Goal: Task Accomplishment & Management: Manage account settings

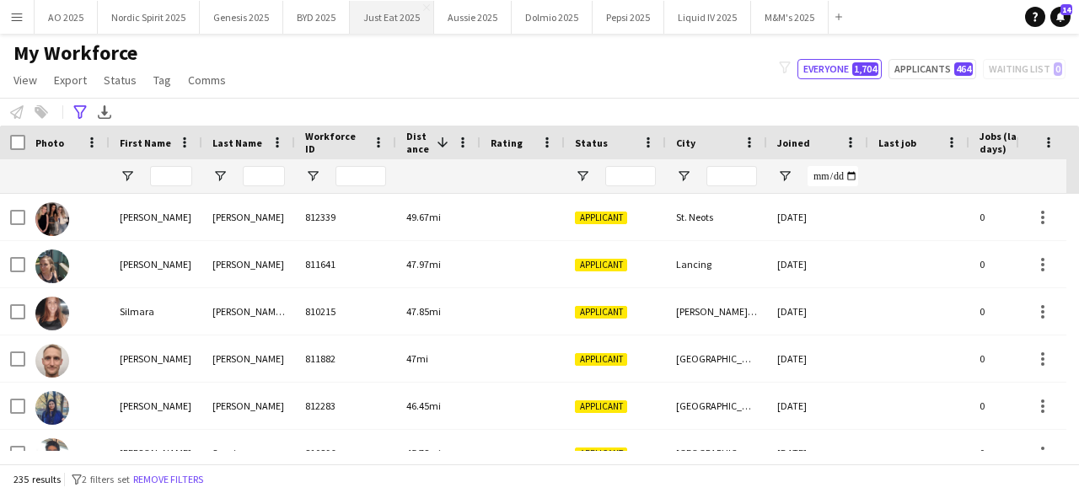
click at [386, 12] on button "Just Eat 2025 Close" at bounding box center [392, 17] width 84 height 33
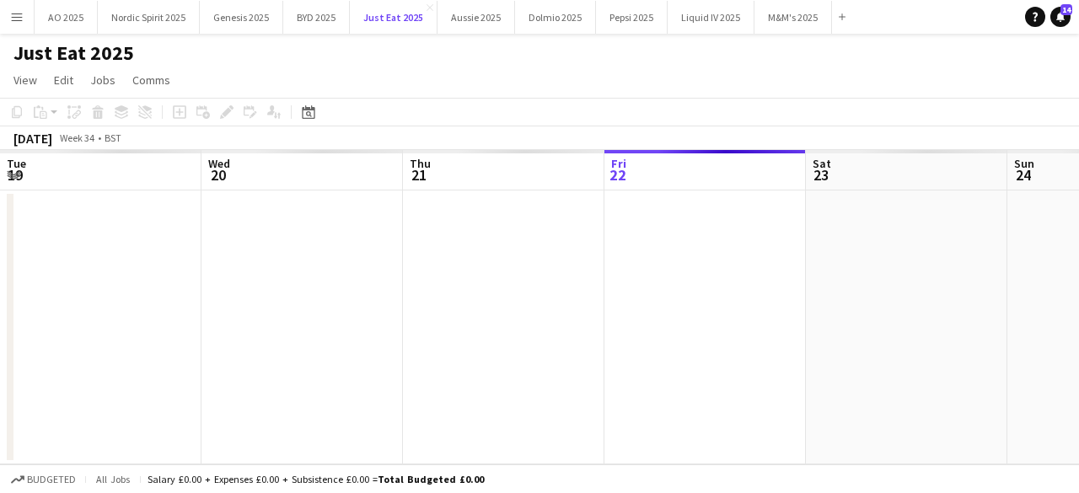
scroll to position [0, 403]
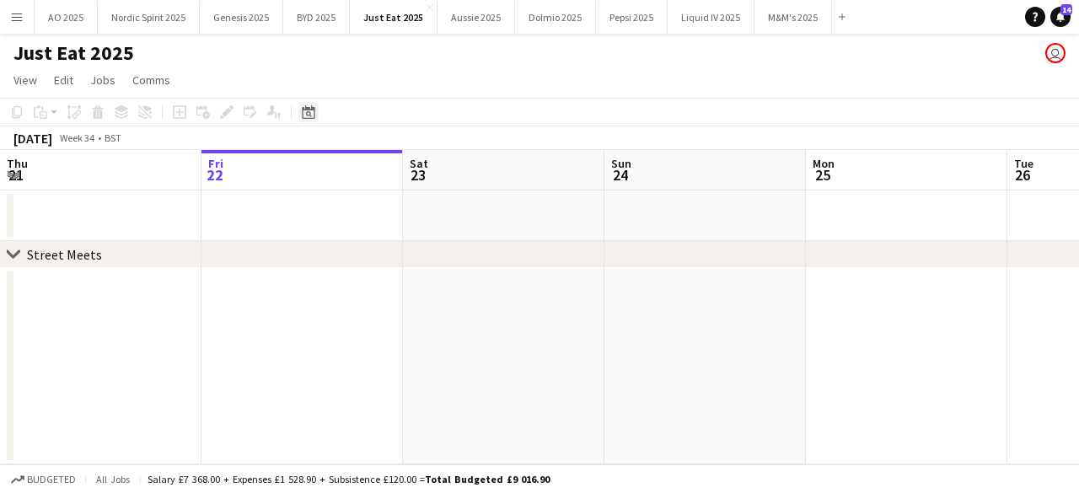
click at [309, 110] on icon at bounding box center [308, 111] width 13 height 13
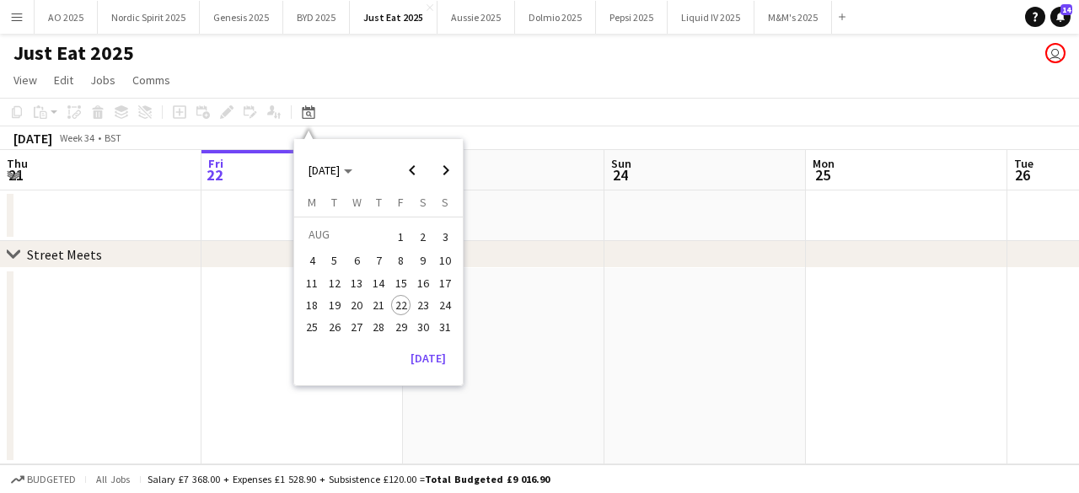
click at [374, 329] on span "28" at bounding box center [378, 327] width 20 height 20
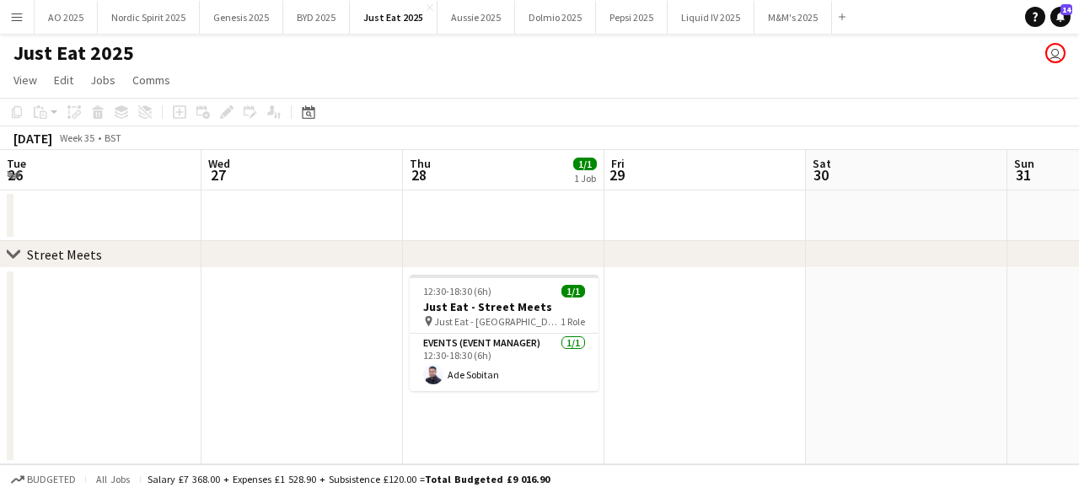
scroll to position [0, 580]
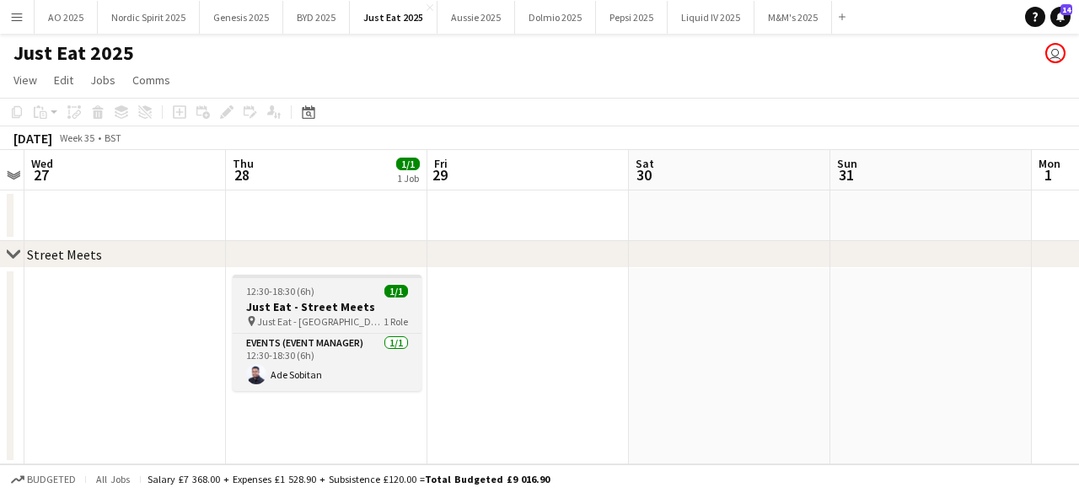
click at [363, 289] on div "12:30-18:30 (6h) 1/1" at bounding box center [327, 291] width 189 height 13
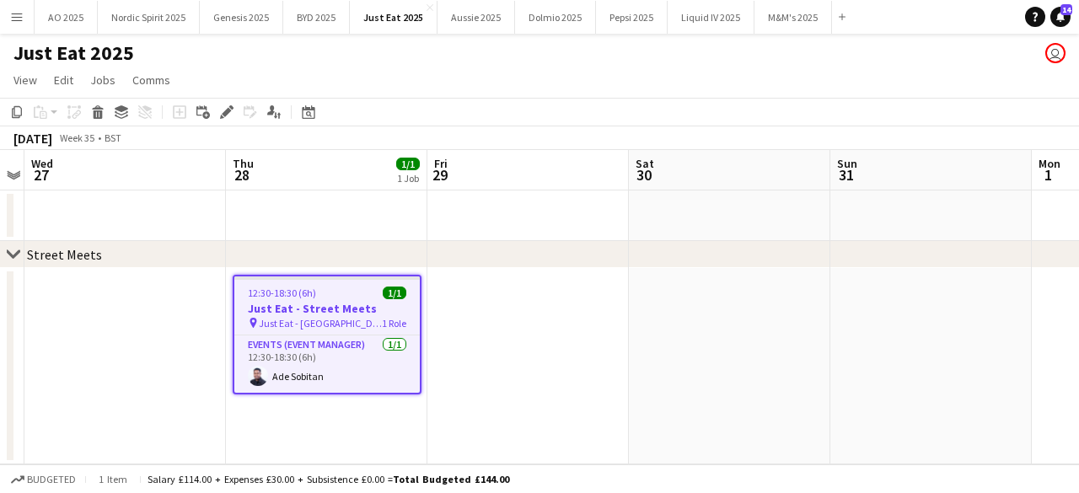
click at [240, 116] on div "Add job Add linked Job Edit Edit linked Job Applicants" at bounding box center [219, 112] width 129 height 20
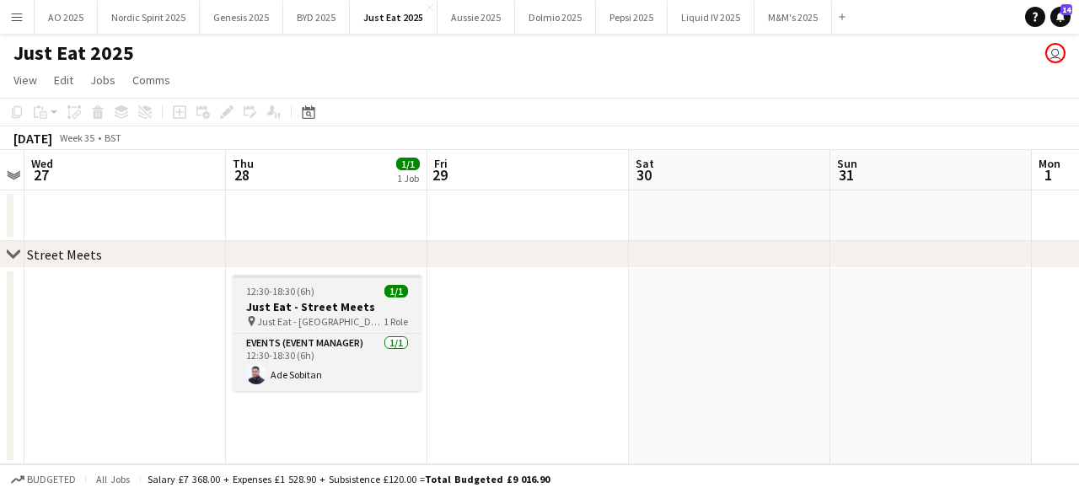
click at [266, 302] on h3 "Just Eat - Street Meets" at bounding box center [327, 306] width 189 height 15
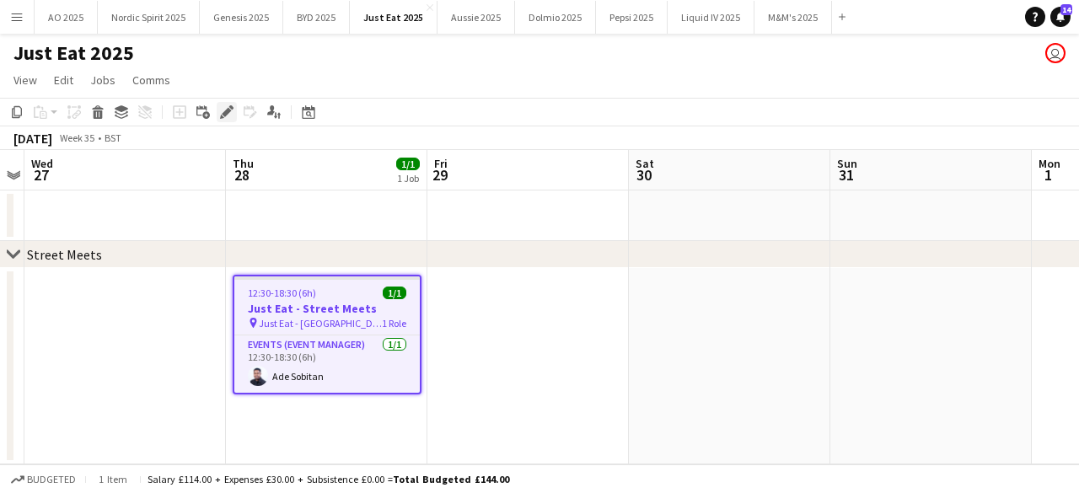
click at [223, 110] on icon "Edit" at bounding box center [226, 111] width 13 height 13
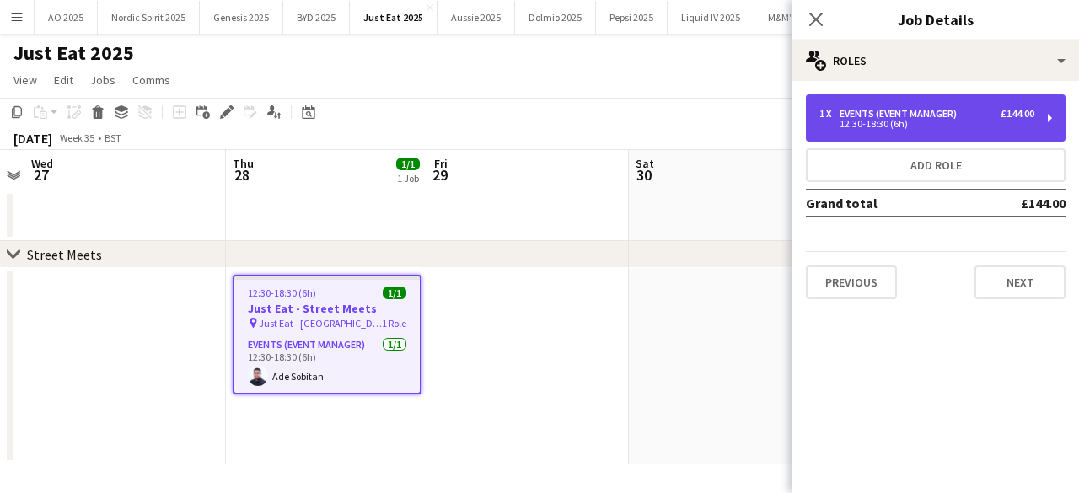
click at [971, 115] on div "1 x Events (Event Manager) £144.00" at bounding box center [927, 114] width 215 height 12
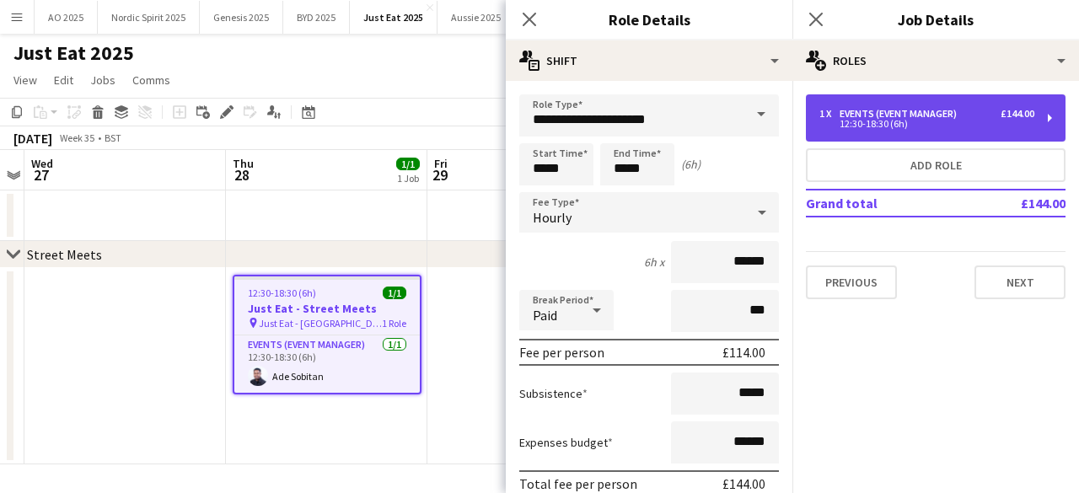
click at [971, 115] on div "1 x Events (Event Manager) £144.00" at bounding box center [927, 114] width 215 height 12
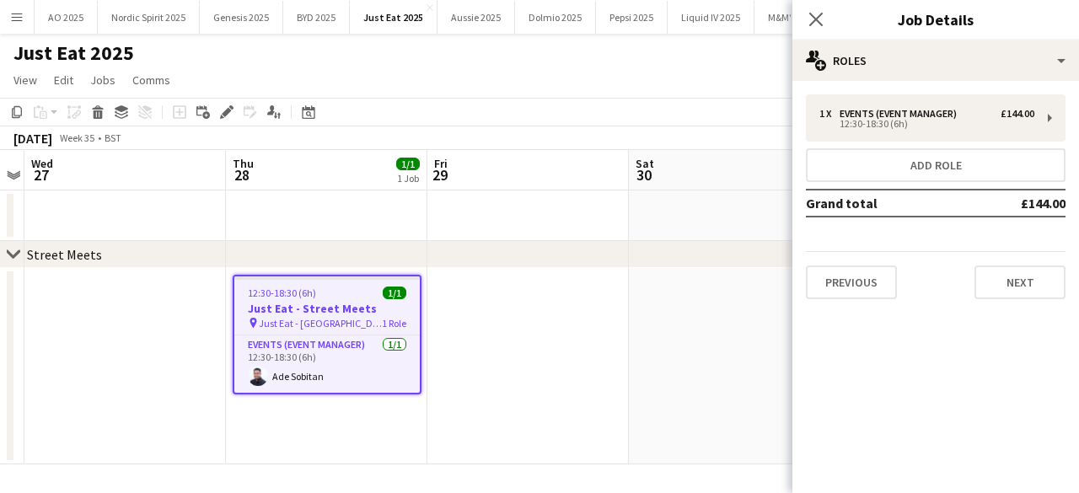
click at [986, 310] on div "1 x Events (Event Manager) £144.00 12:30-18:30 (6h) Add role Grand total £144.0…" at bounding box center [936, 197] width 287 height 232
click at [992, 284] on button "Next" at bounding box center [1020, 283] width 91 height 34
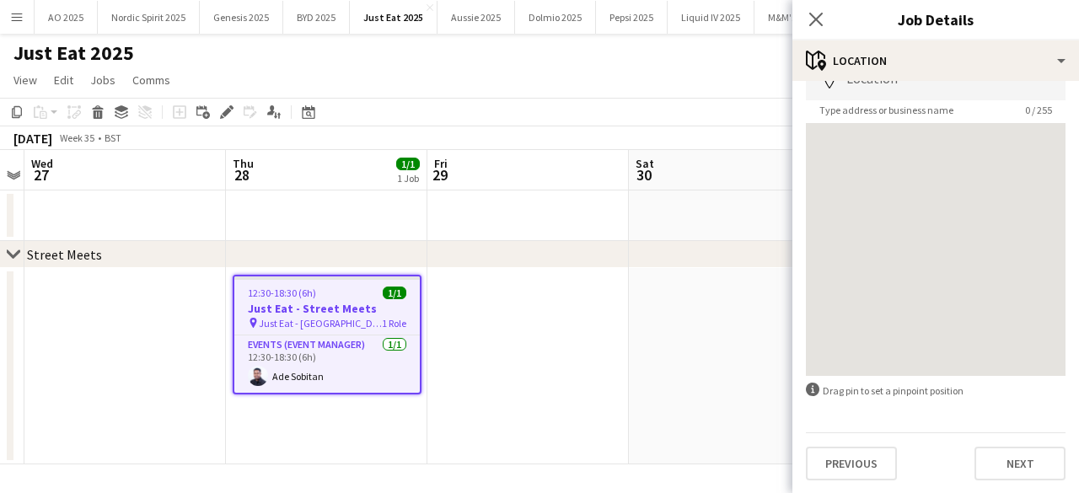
scroll to position [102, 0]
click at [817, 24] on icon "Close pop-in" at bounding box center [816, 19] width 16 height 16
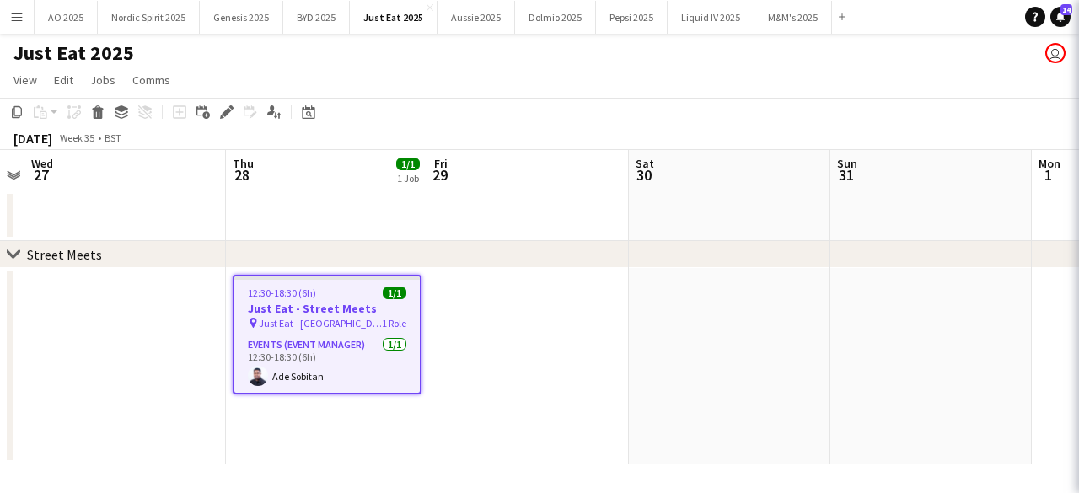
scroll to position [0, 0]
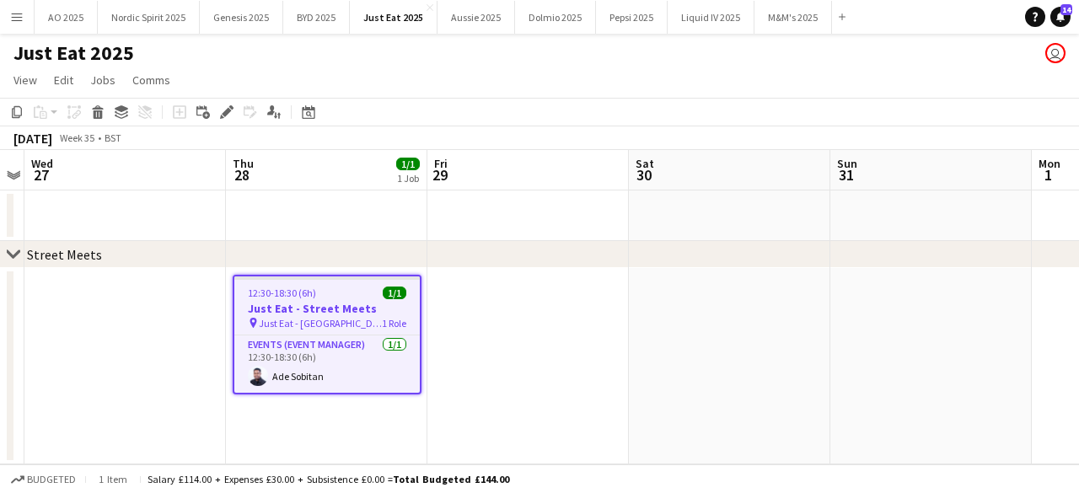
click at [8, 25] on button "Menu" at bounding box center [17, 17] width 34 height 34
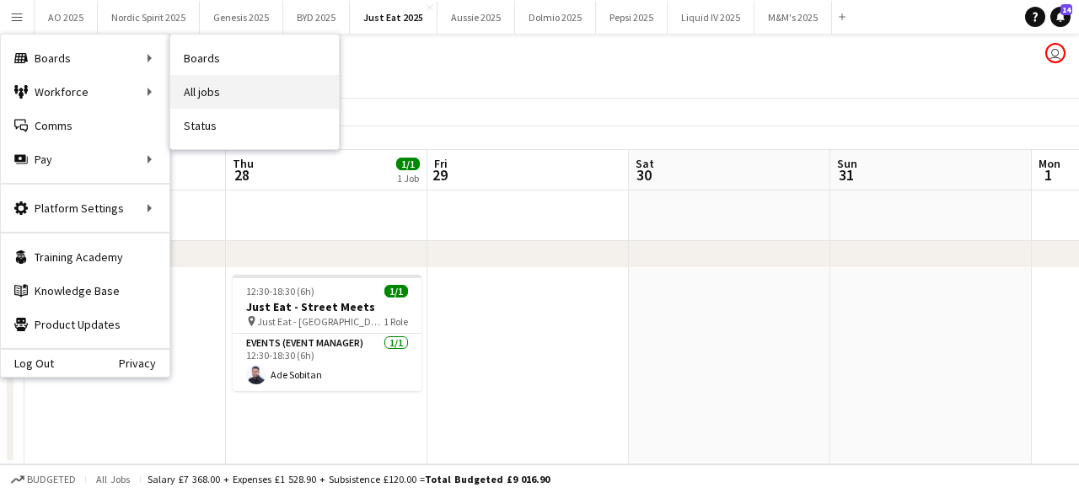
click at [197, 89] on link "All jobs" at bounding box center [254, 92] width 169 height 34
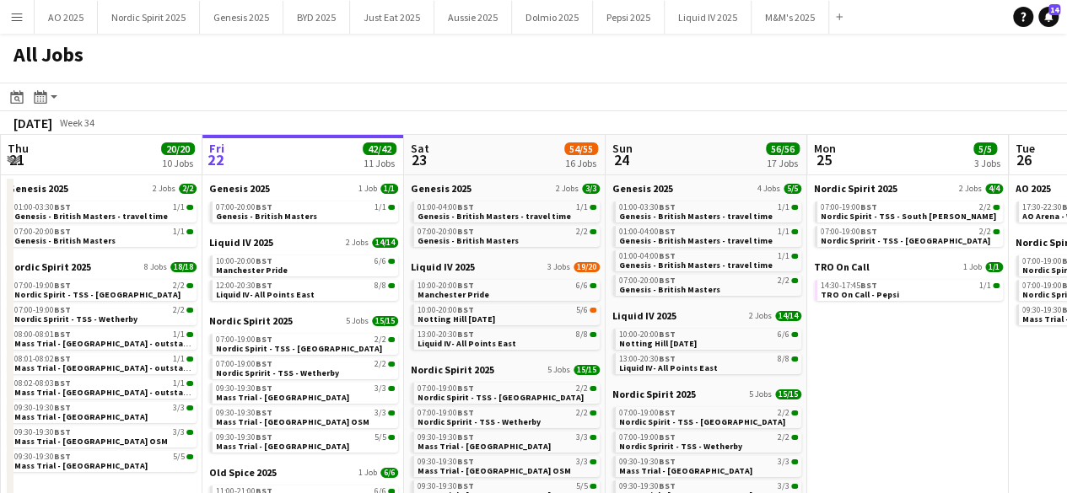
drag, startPoint x: 933, startPoint y: 347, endPoint x: 937, endPoint y: 313, distance: 34.7
click at [936, 314] on app-date-cell "Nordic Spirit 2025 2 Jobs 4/4 07:00-19:00 BST 2/2 Nordic Spirit - TSS - South M…" at bounding box center [908, 485] width 202 height 620
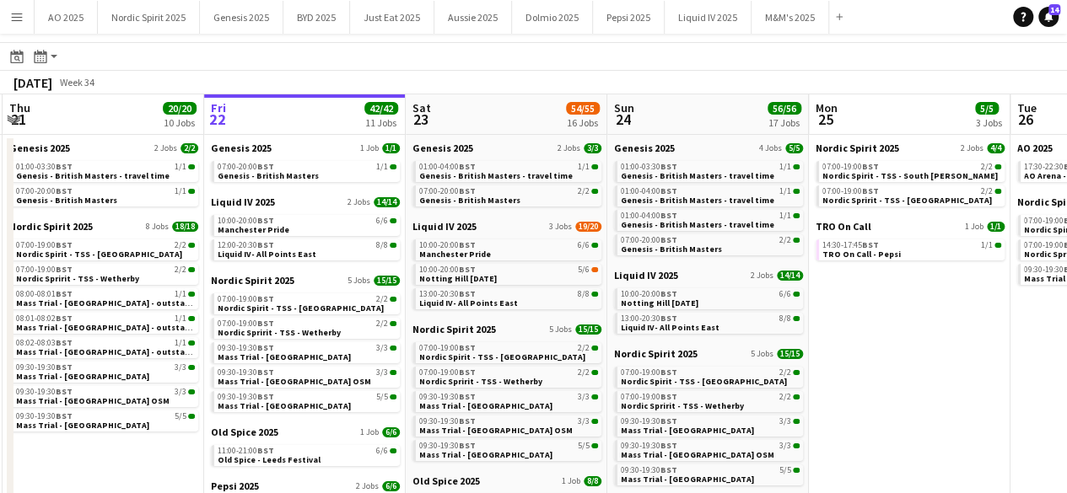
scroll to position [39, 0]
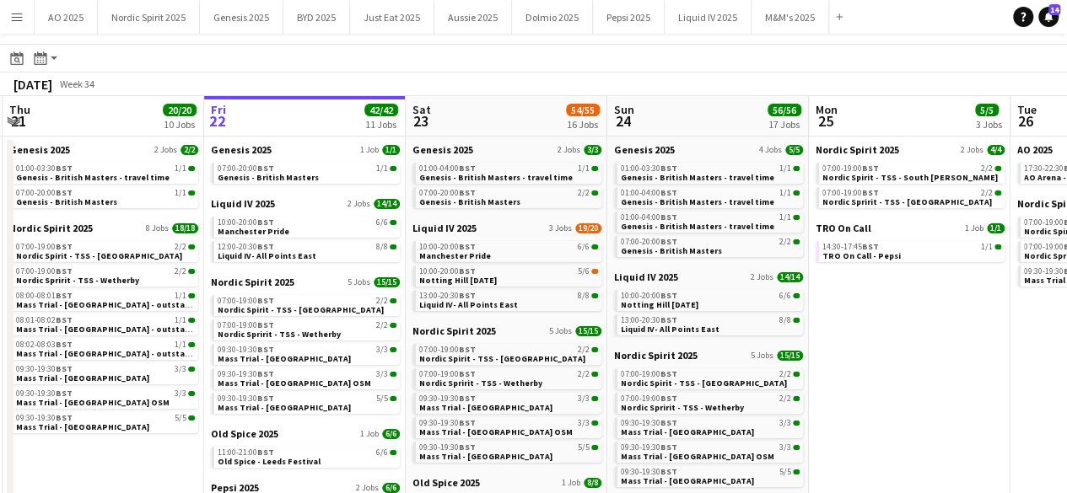
click at [266, 84] on div "August 2025 Week 34" at bounding box center [533, 85] width 1067 height 24
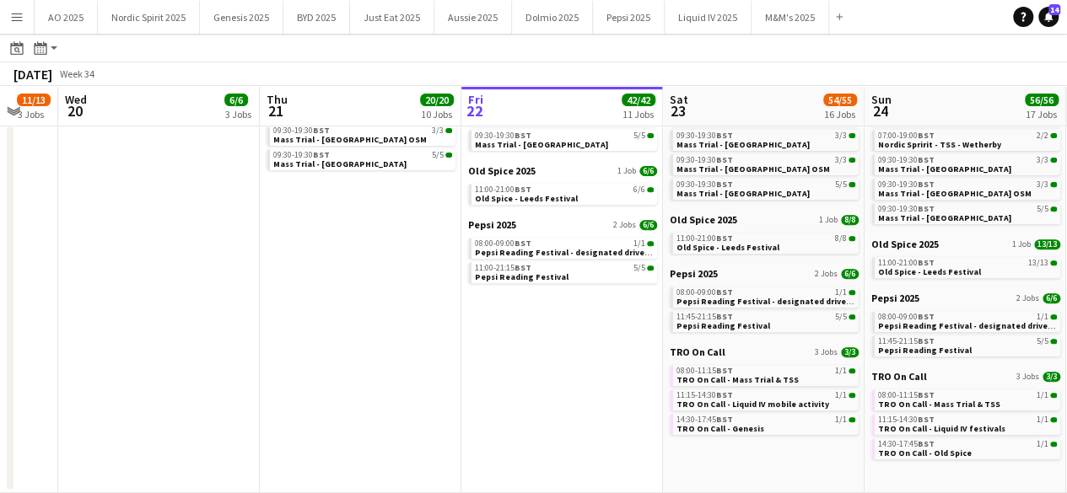
scroll to position [0, 342]
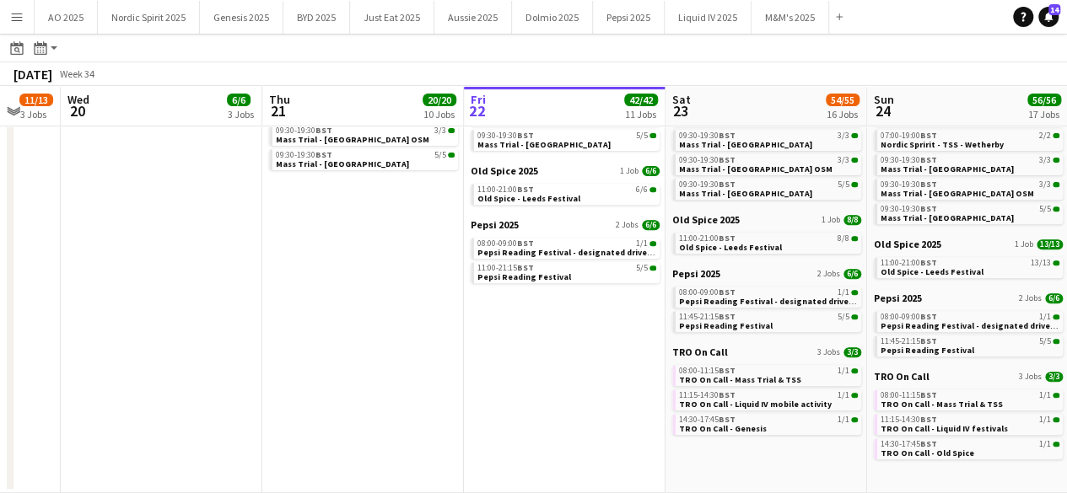
drag, startPoint x: 365, startPoint y: 417, endPoint x: 625, endPoint y: 419, distance: 259.7
click at [625, 419] on app-calendar-viewport "Mon 18 4/4 2 Jobs Tue 19 11/13 3 Jobs Wed 20 6/6 3 Jobs Thu 21 20/20 10 Jobs Fr…" at bounding box center [533, 137] width 1067 height 711
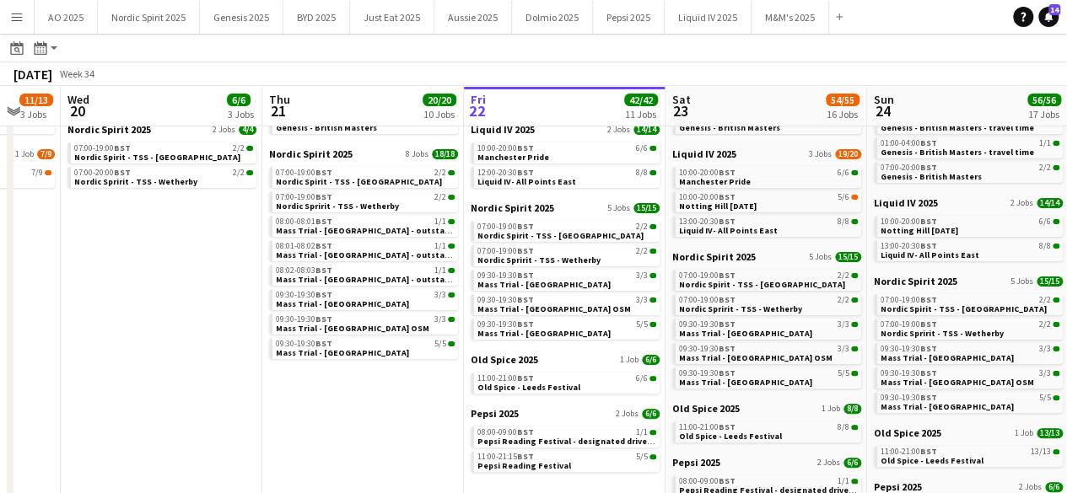
scroll to position [111, 0]
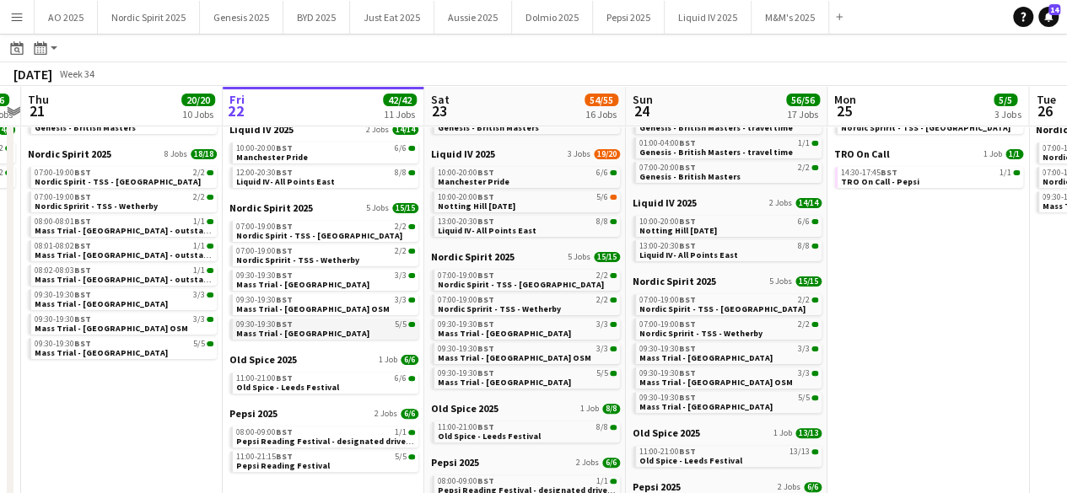
drag, startPoint x: 359, startPoint y: 436, endPoint x: 246, endPoint y: 337, distance: 150.0
click at [115, 411] on app-calendar-viewport "Mon 18 4/4 2 Jobs Tue 19 11/13 3 Jobs Wed 20 6/6 3 Jobs Thu 21 20/20 10 Jobs Fr…" at bounding box center [533, 326] width 1067 height 711
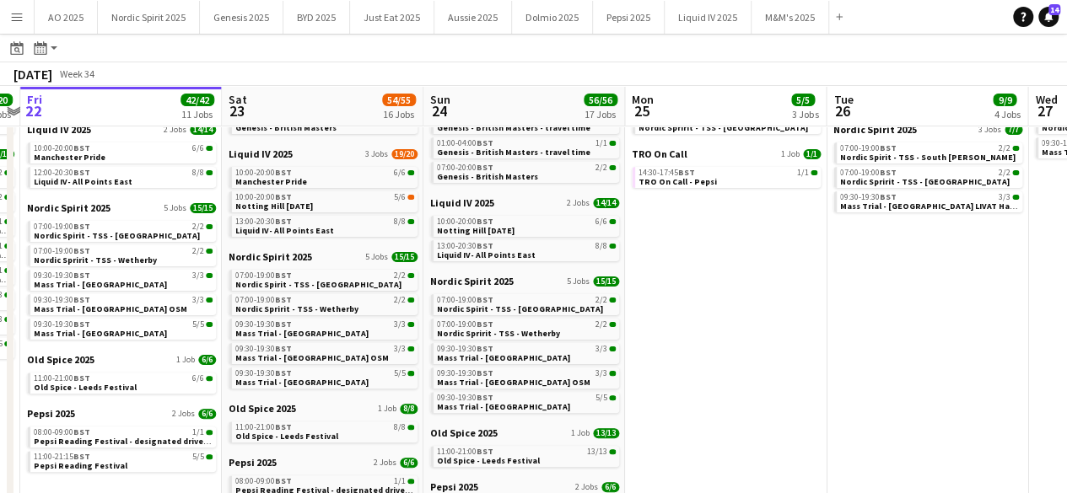
drag, startPoint x: 860, startPoint y: 302, endPoint x: 696, endPoint y: 308, distance: 163.7
click at [696, 308] on app-calendar-viewport "Mon 18 4/4 2 Jobs Tue 19 11/13 3 Jobs Wed 20 6/6 3 Jobs Thu 21 20/20 10 Jobs Fr…" at bounding box center [533, 326] width 1067 height 711
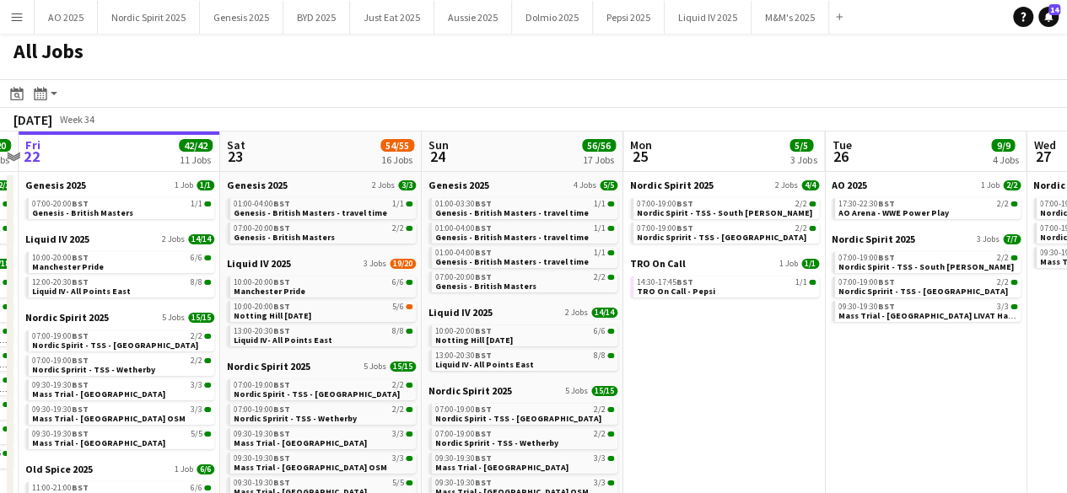
scroll to position [0, 0]
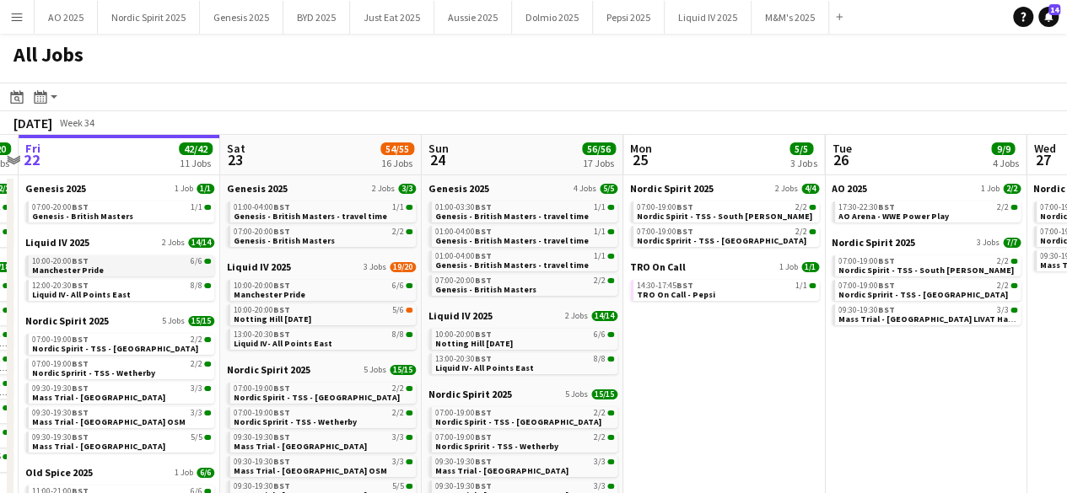
click at [125, 257] on div "10:00-20:00 BST 6/6" at bounding box center [121, 261] width 179 height 8
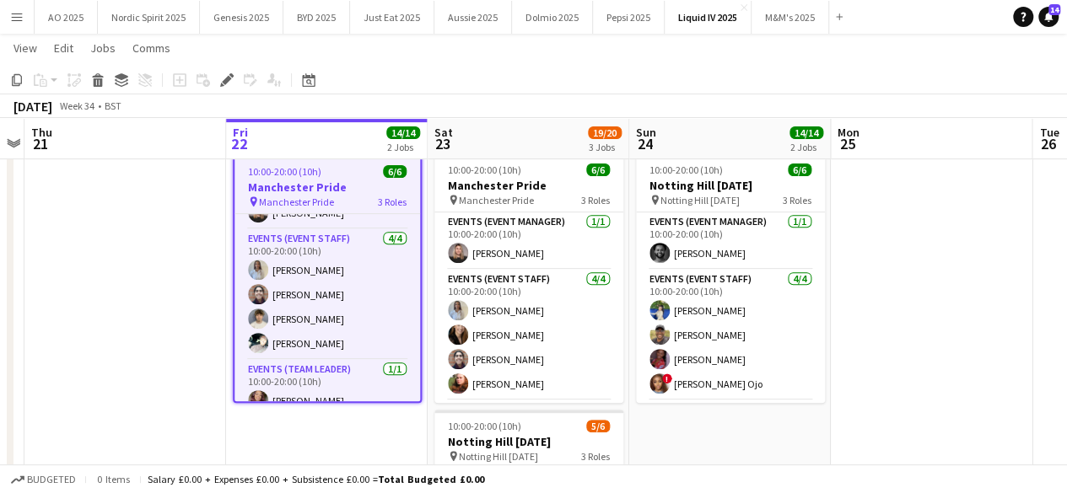
scroll to position [37, 0]
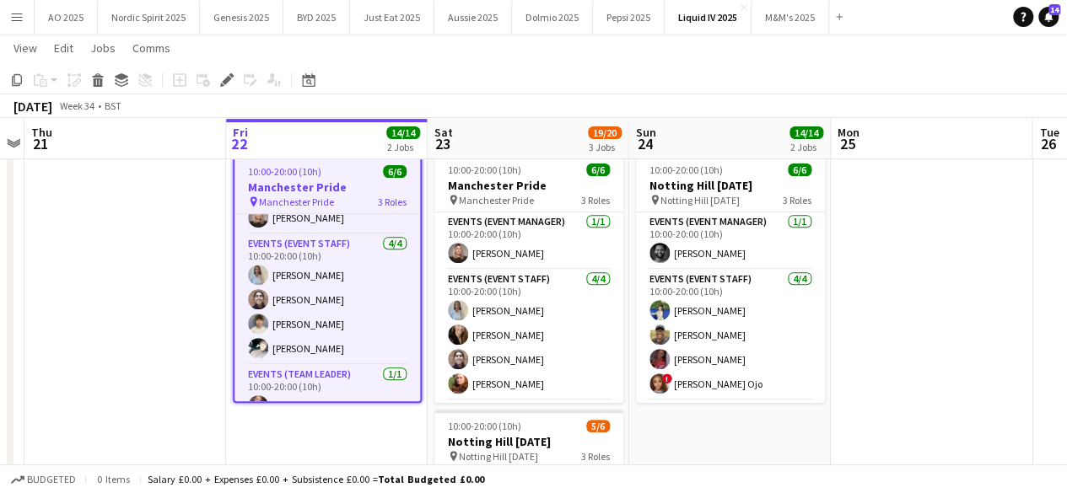
click at [19, 13] on app-icon "Menu" at bounding box center [16, 16] width 13 height 13
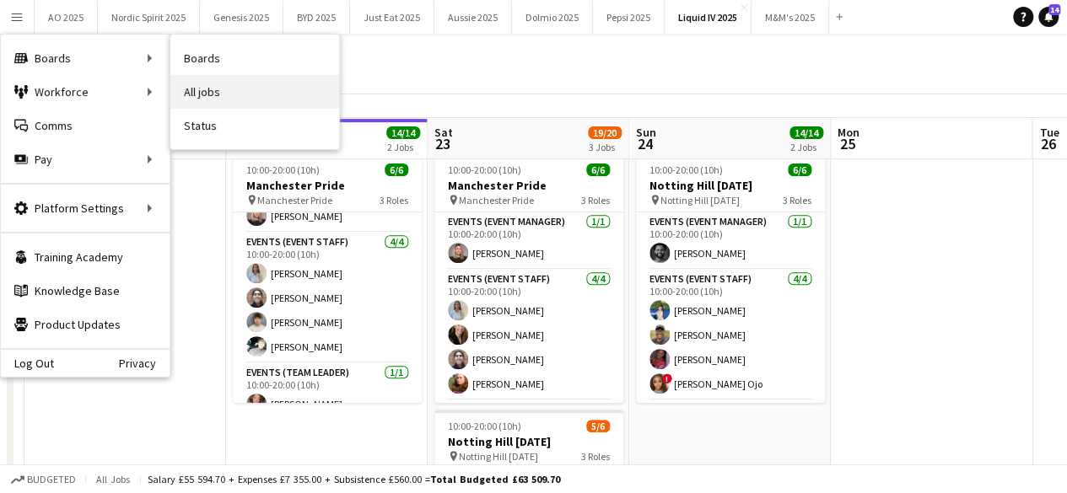
click at [232, 92] on link "All jobs" at bounding box center [254, 92] width 169 height 34
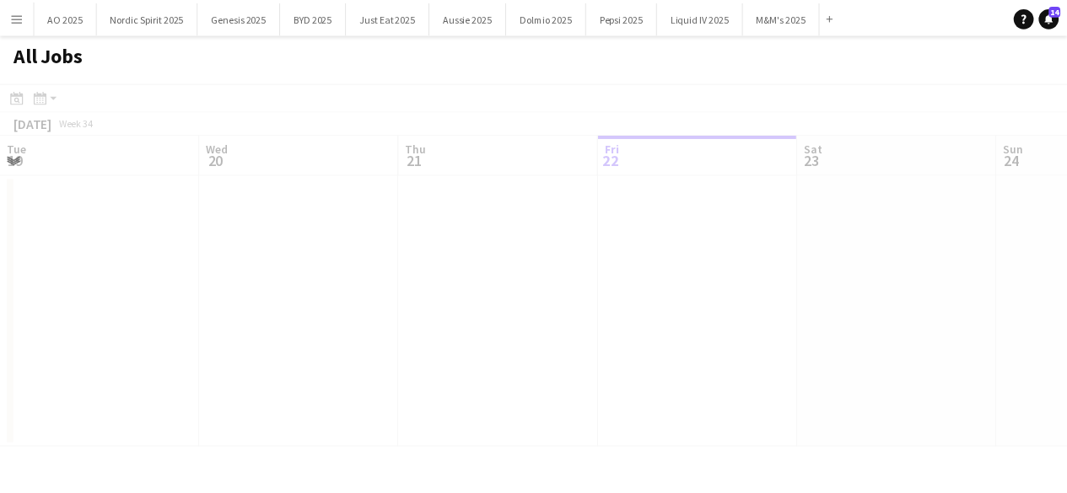
scroll to position [0, 403]
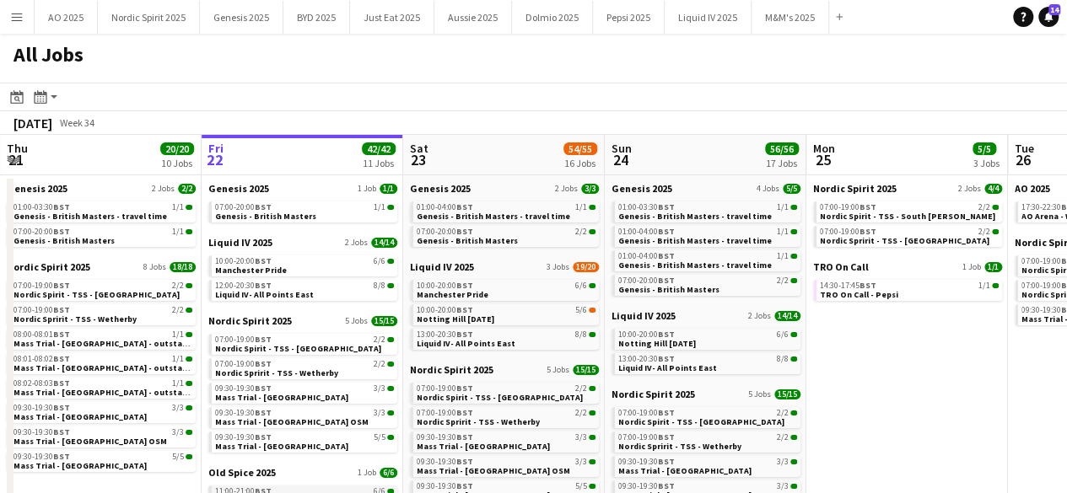
click at [339, 490] on div "11:00-21:00 BST 6/6" at bounding box center [304, 491] width 179 height 8
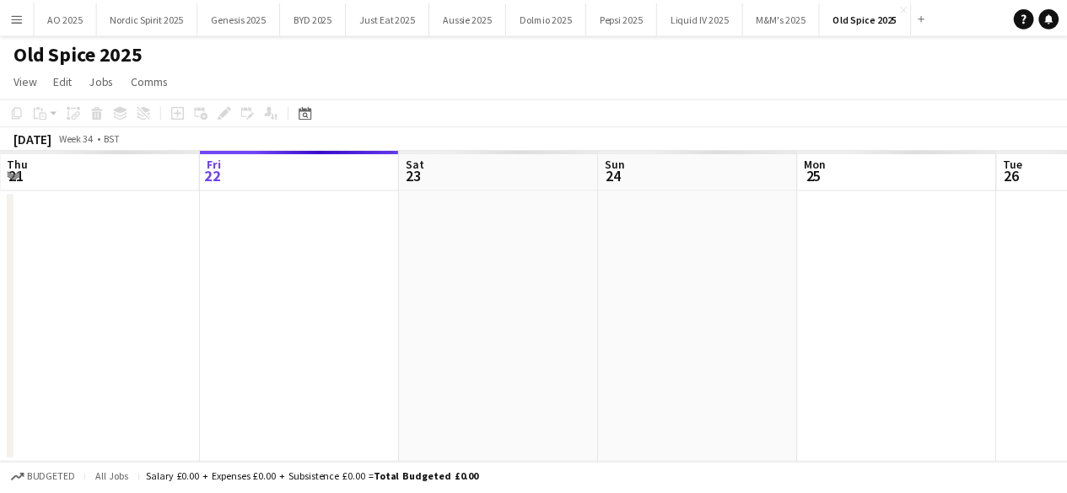
scroll to position [0, 580]
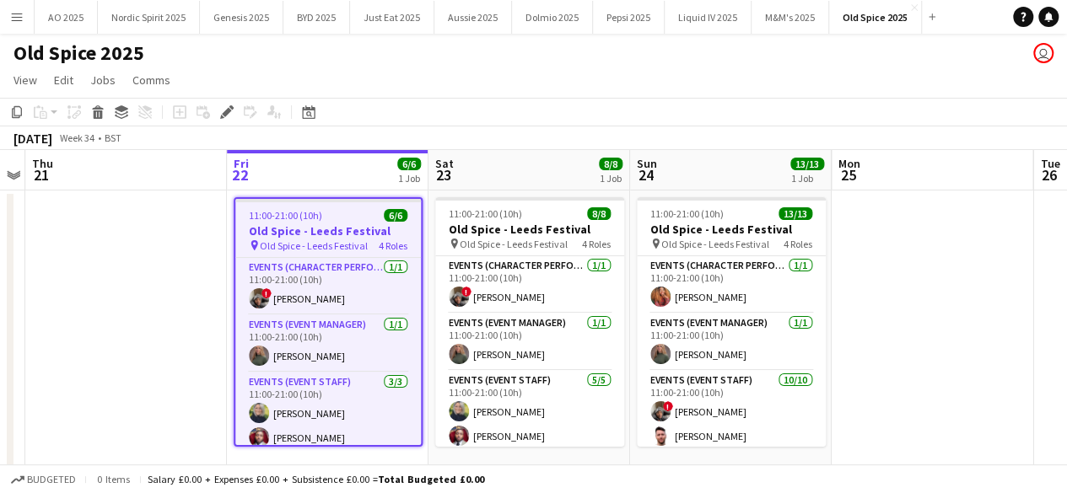
drag, startPoint x: 405, startPoint y: 316, endPoint x: 413, endPoint y: 325, distance: 11.9
click at [413, 326] on app-calendar-viewport "Mon 18 Tue 19 7/9 1 Job Wed 20 Thu 21 Fri 22 6/6 1 Job Sat 23 8/8 1 Job Sun 24 …" at bounding box center [533, 315] width 1067 height 331
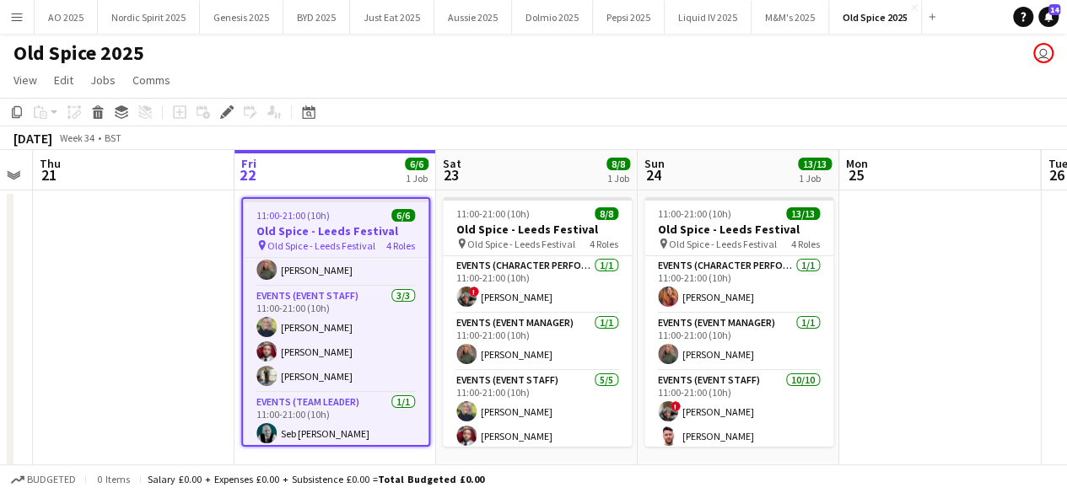
scroll to position [90, 0]
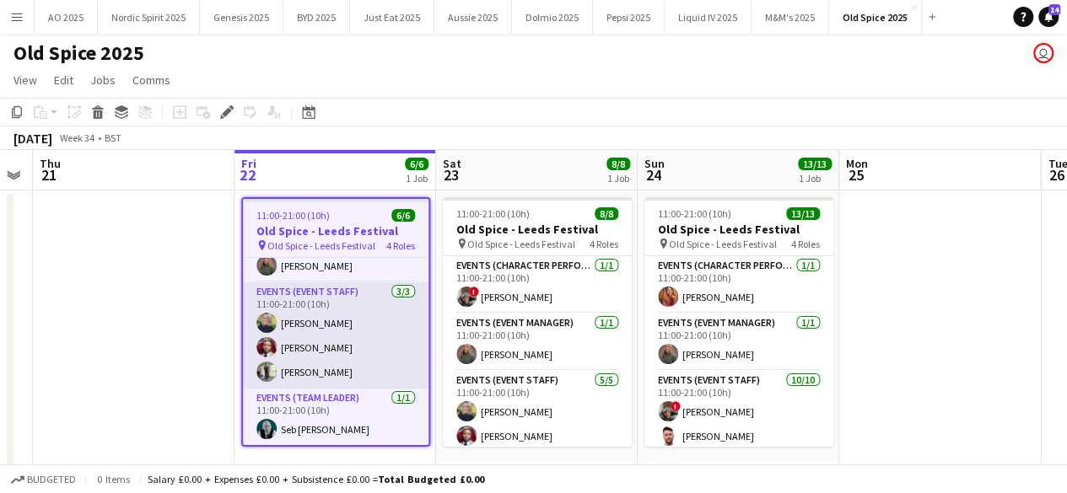
click at [266, 371] on app-user-avatar at bounding box center [266, 372] width 20 height 20
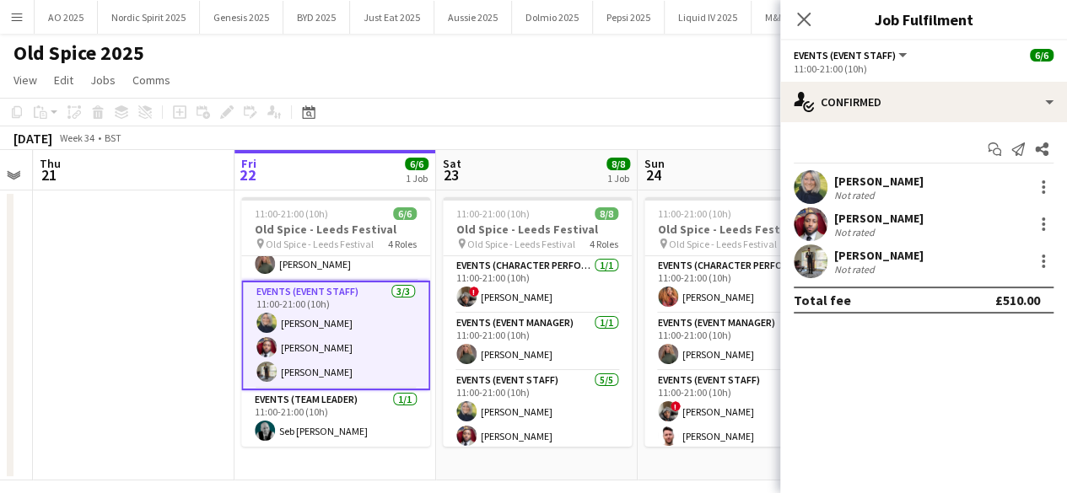
click at [809, 266] on app-user-avatar at bounding box center [810, 262] width 34 height 34
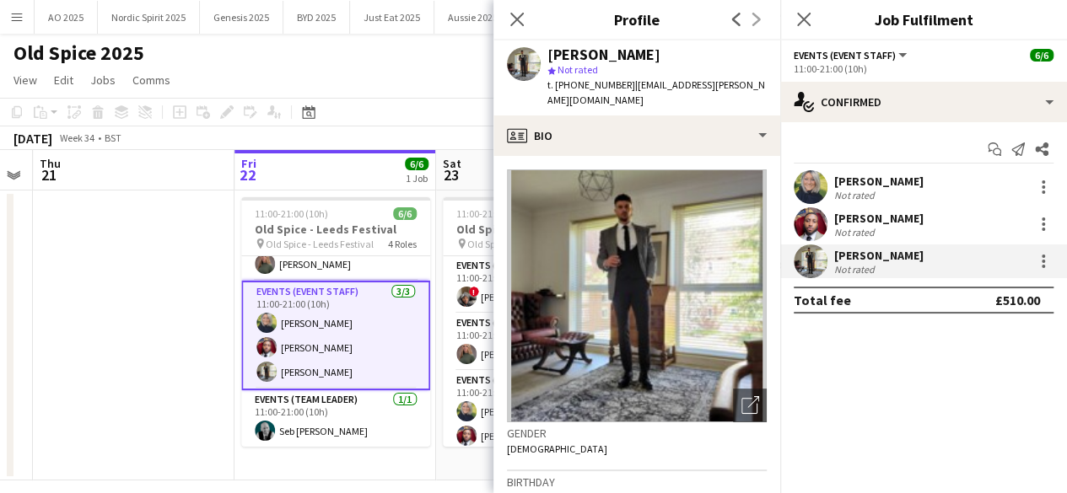
click at [183, 301] on app-date-cell at bounding box center [134, 336] width 202 height 290
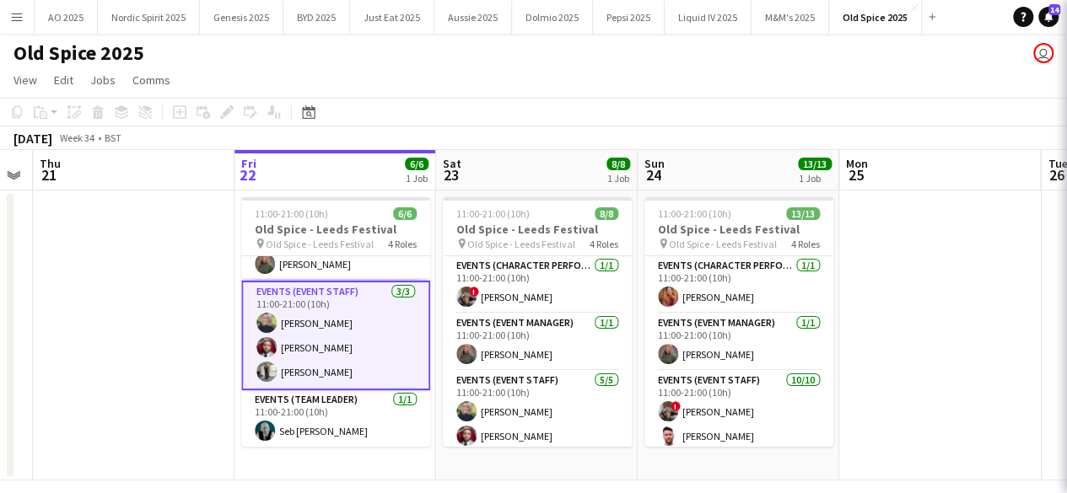
scroll to position [87, 0]
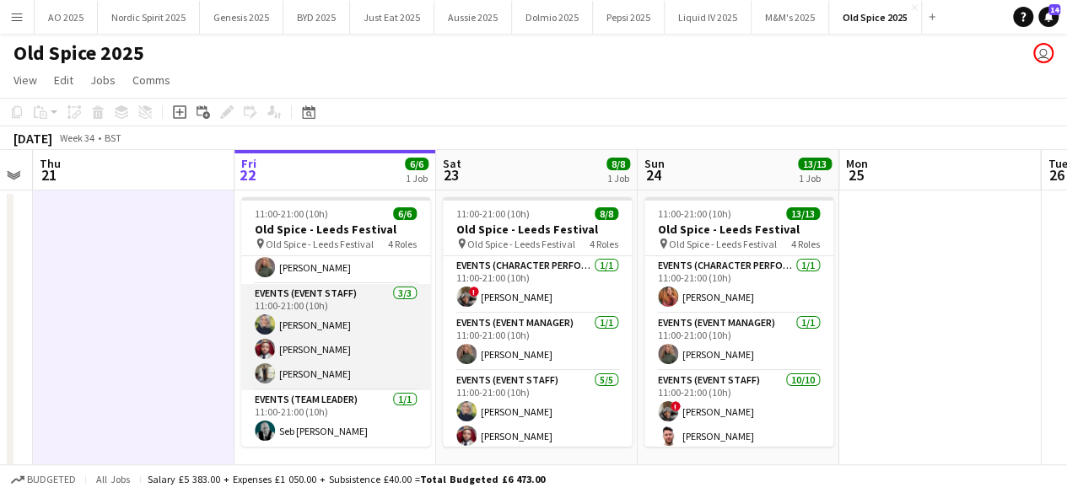
click at [264, 382] on app-user-avatar at bounding box center [265, 373] width 20 height 20
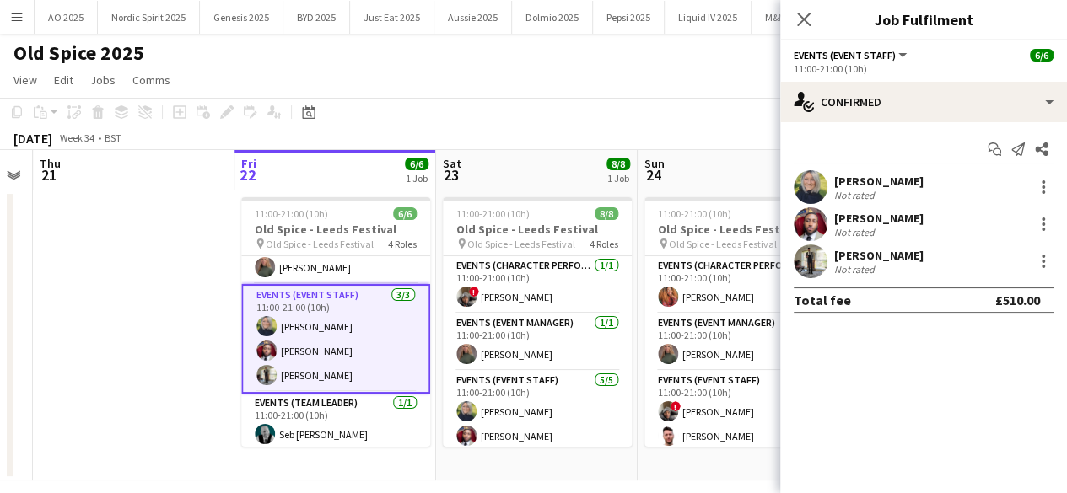
click at [830, 257] on div "Jack Demaine Not rated" at bounding box center [923, 262] width 287 height 34
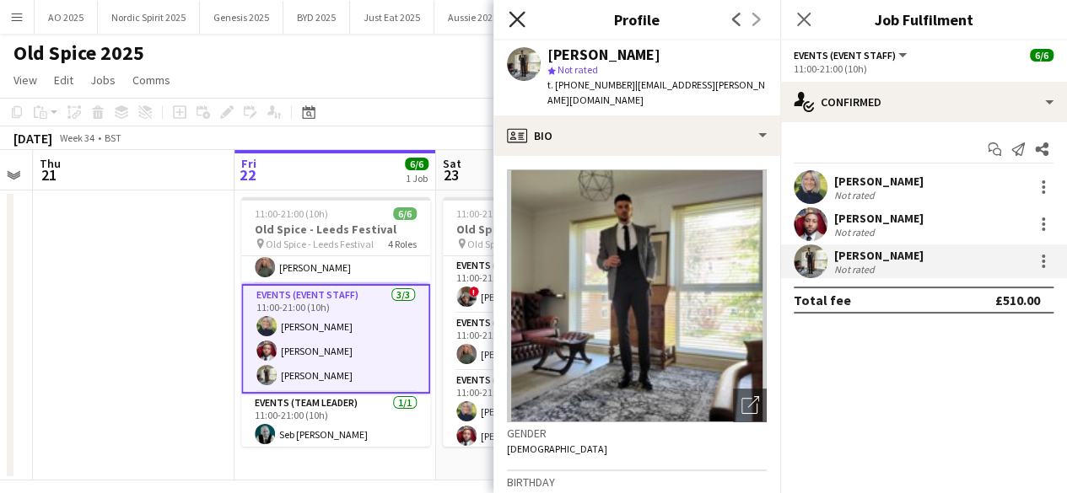
click at [514, 19] on icon "Close pop-in" at bounding box center [516, 19] width 16 height 16
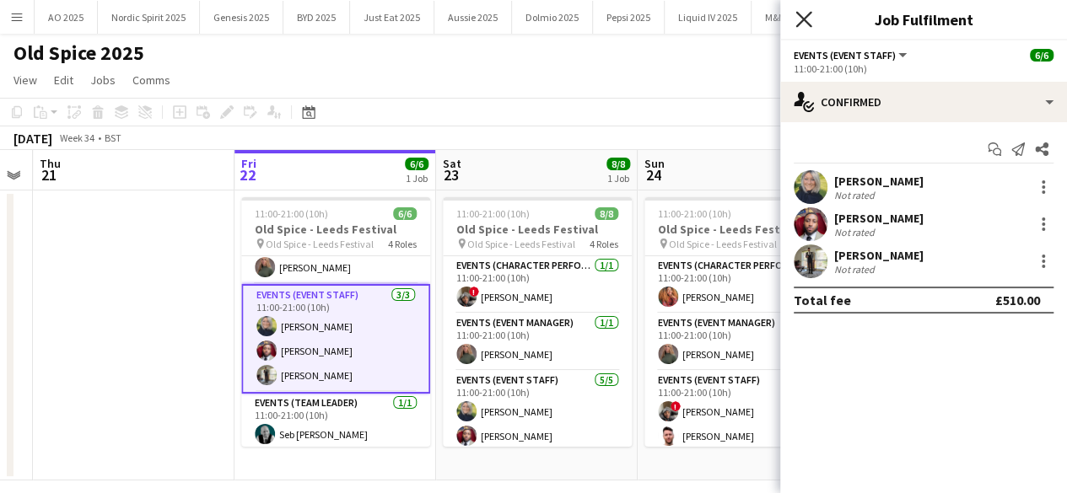
click at [805, 21] on icon at bounding box center [803, 19] width 16 height 16
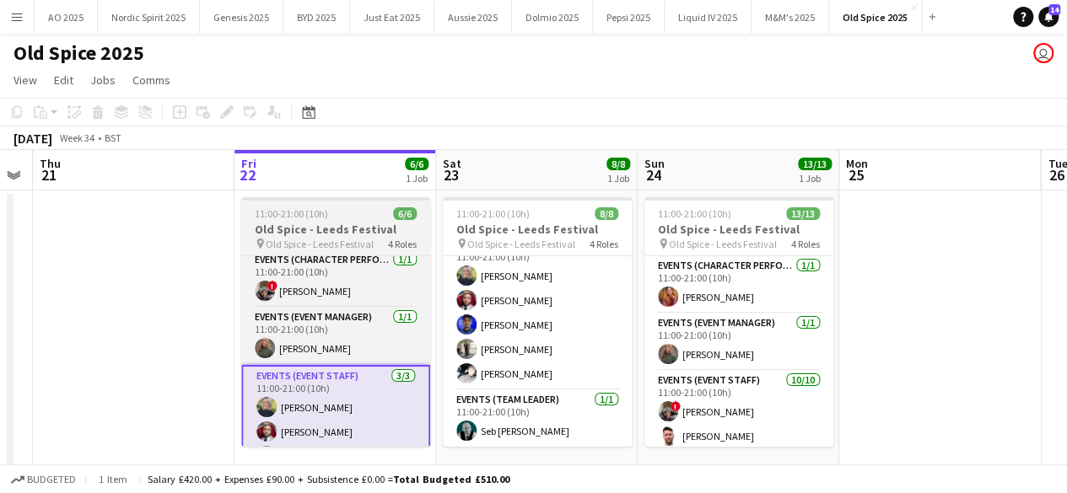
scroll to position [0, 0]
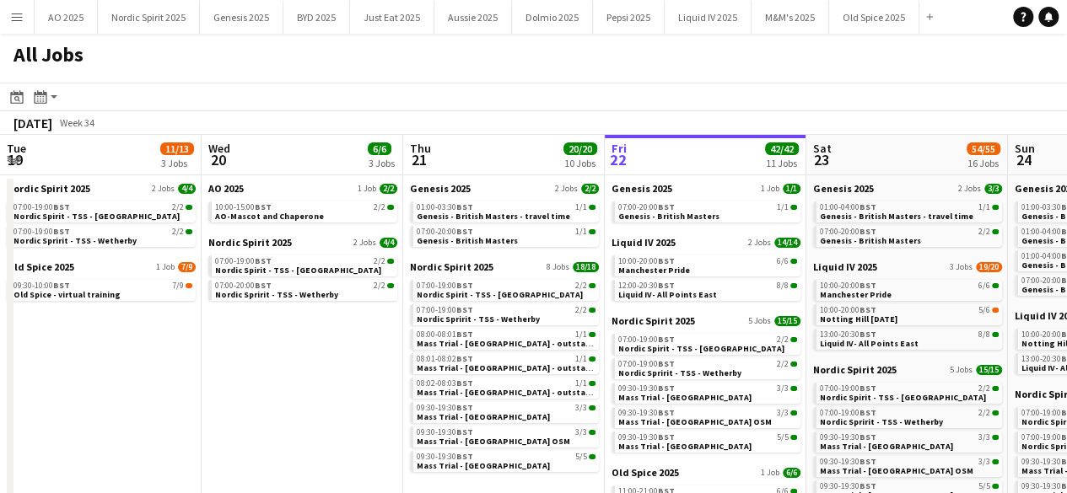
scroll to position [0, 403]
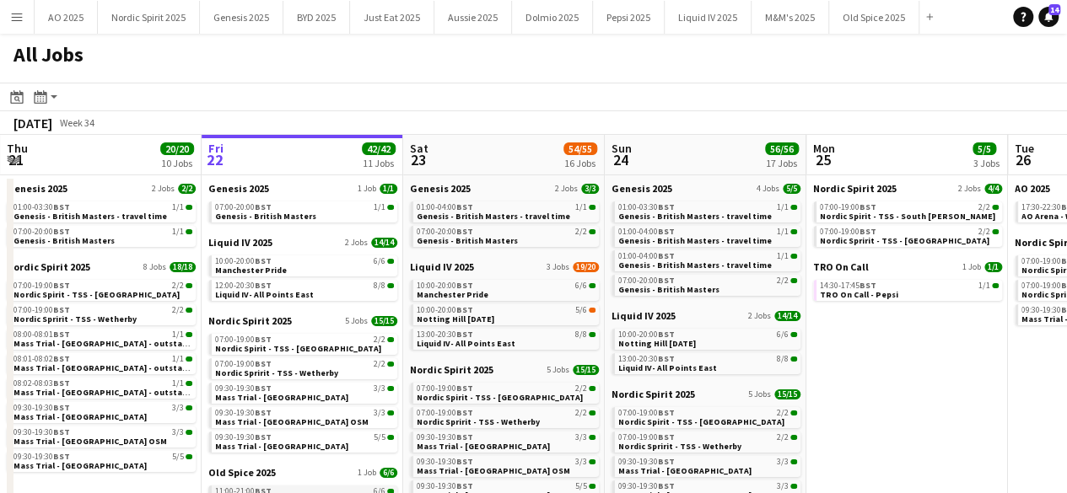
click at [272, 489] on div "11:00-21:00 BST 6/6" at bounding box center [304, 491] width 179 height 8
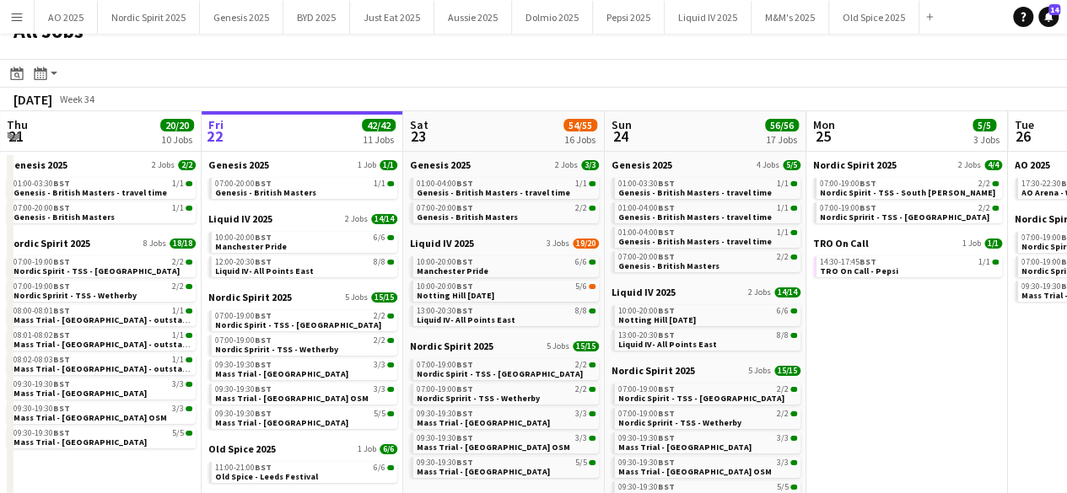
scroll to position [34, 0]
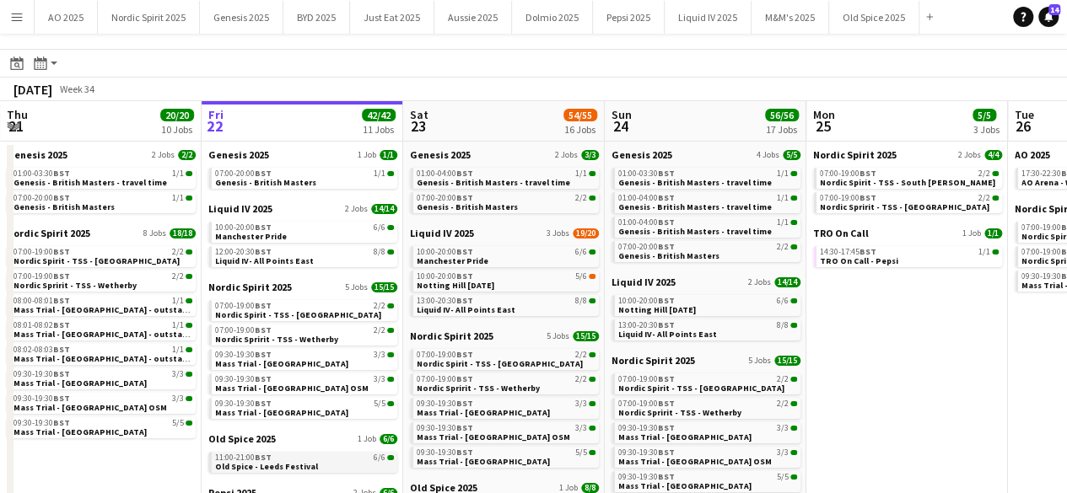
click at [321, 454] on div "11:00-21:00 BST 6/6" at bounding box center [304, 458] width 179 height 8
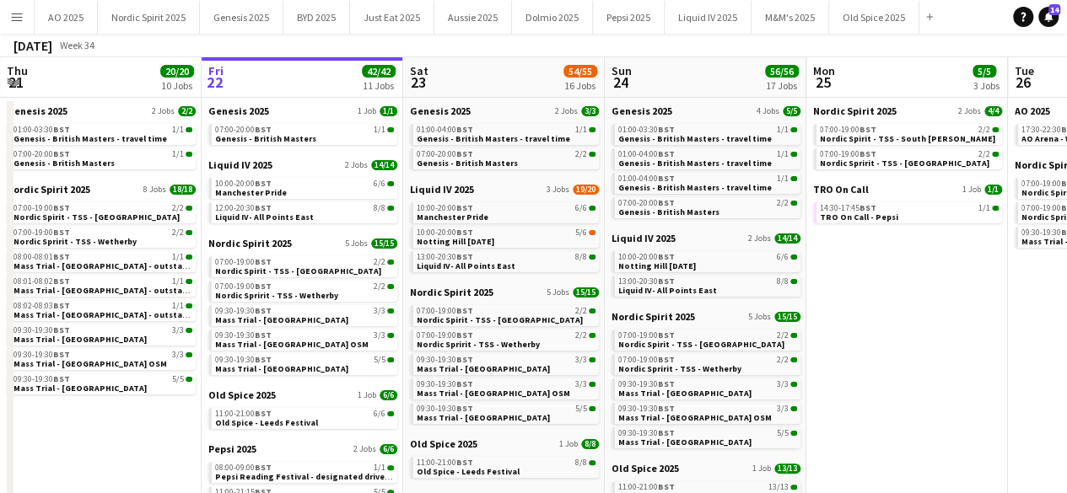
scroll to position [0, 0]
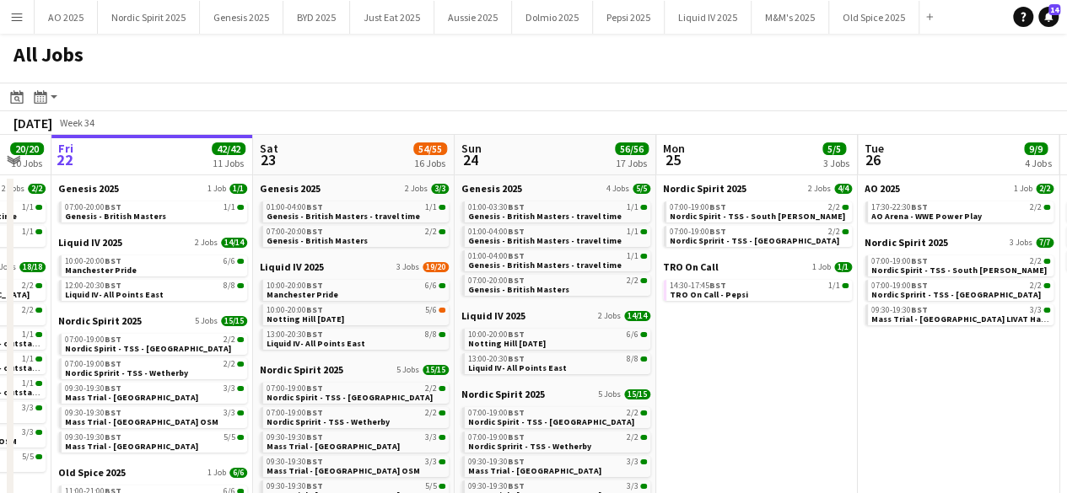
drag, startPoint x: 406, startPoint y: 142, endPoint x: 251, endPoint y: 200, distance: 164.9
click at [251, 200] on app-calendar-viewport "Tue 19 11/13 3 Jobs Wed 20 6/6 3 Jobs Thu 21 20/20 10 Jobs Fri 22 42/42 11 Jobs…" at bounding box center [533, 465] width 1067 height 660
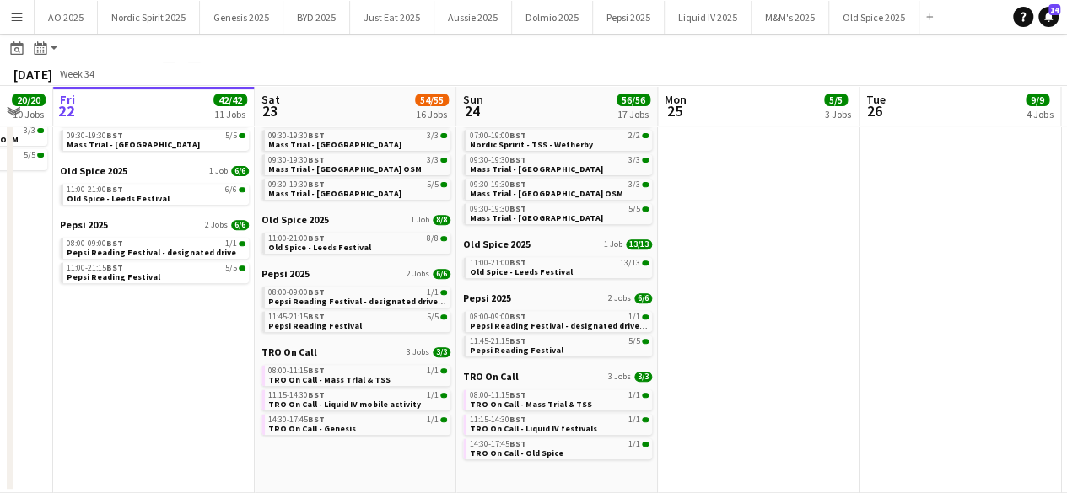
scroll to position [0, 551]
drag, startPoint x: 1047, startPoint y: 308, endPoint x: 1054, endPoint y: 228, distance: 79.5
click at [1054, 228] on app-calendar-viewport "Tue 19 11/13 3 Jobs Wed 20 6/6 3 Jobs Thu 21 20/20 10 Jobs Fri 22 42/42 11 Jobs…" at bounding box center [533, 137] width 1067 height 711
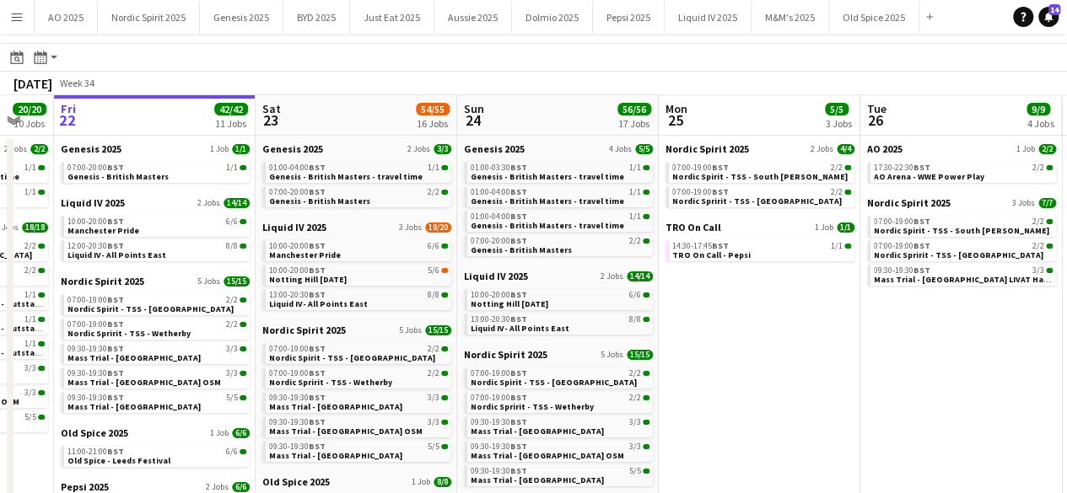
scroll to position [39, 0]
click at [339, 274] on div "10:00-20:00 BST 5/6" at bounding box center [358, 271] width 179 height 8
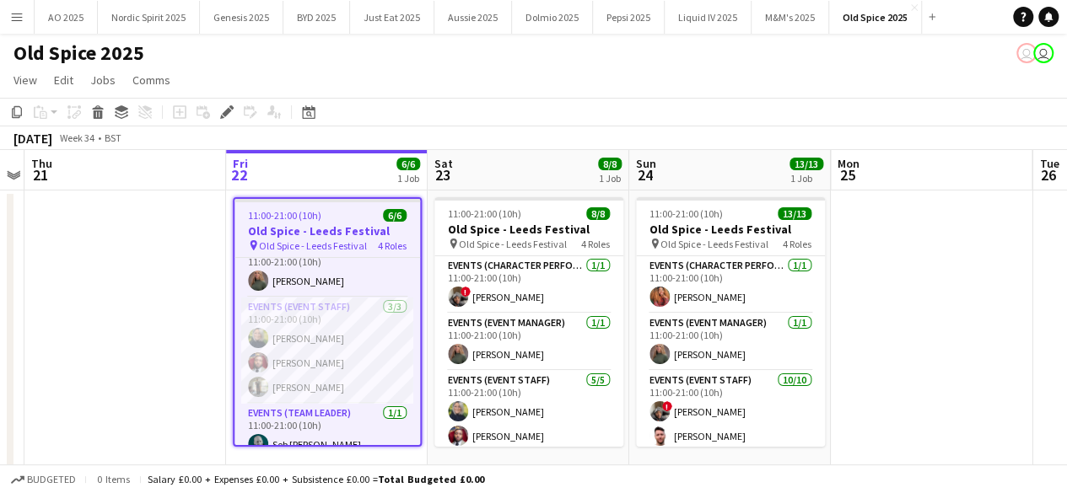
scroll to position [90, 0]
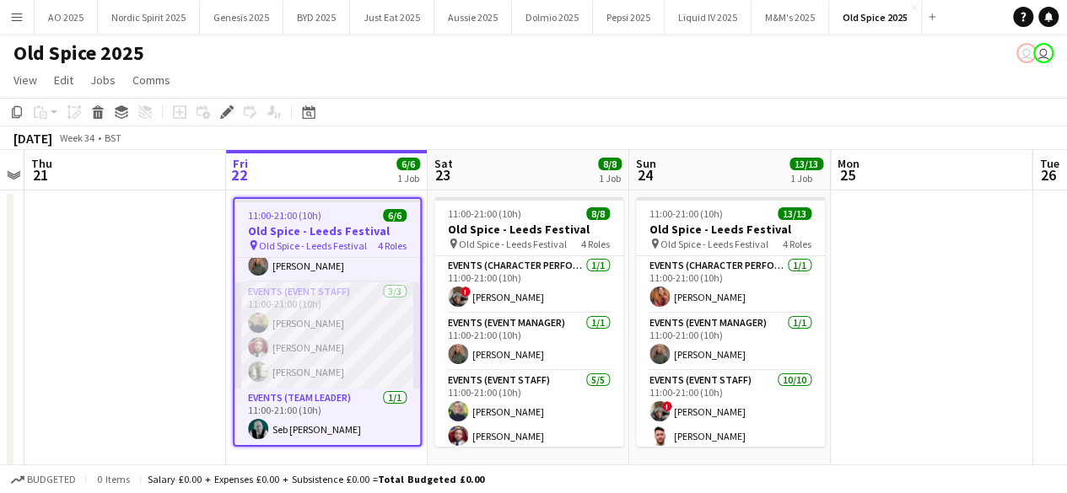
click at [260, 363] on app-user-avatar at bounding box center [258, 372] width 20 height 20
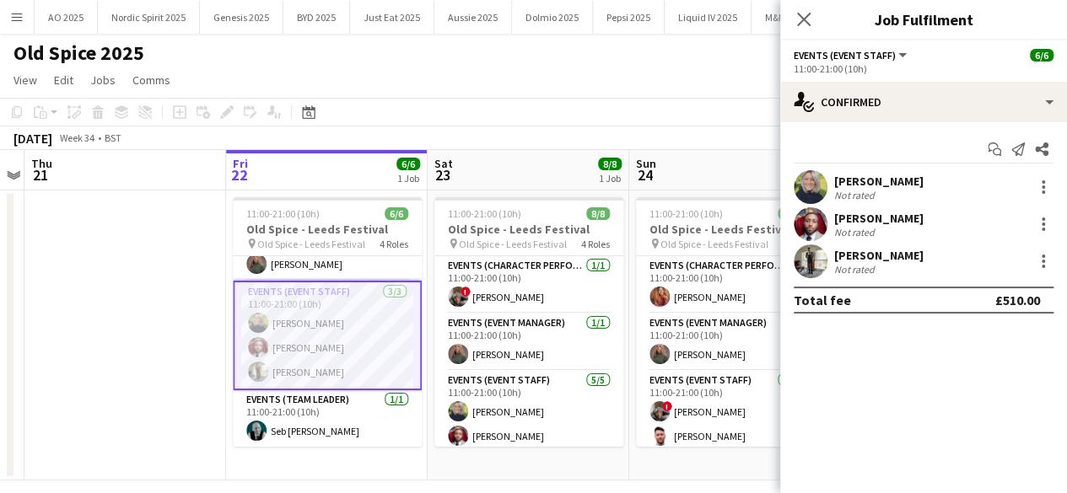
click at [798, 261] on app-user-avatar at bounding box center [810, 262] width 34 height 34
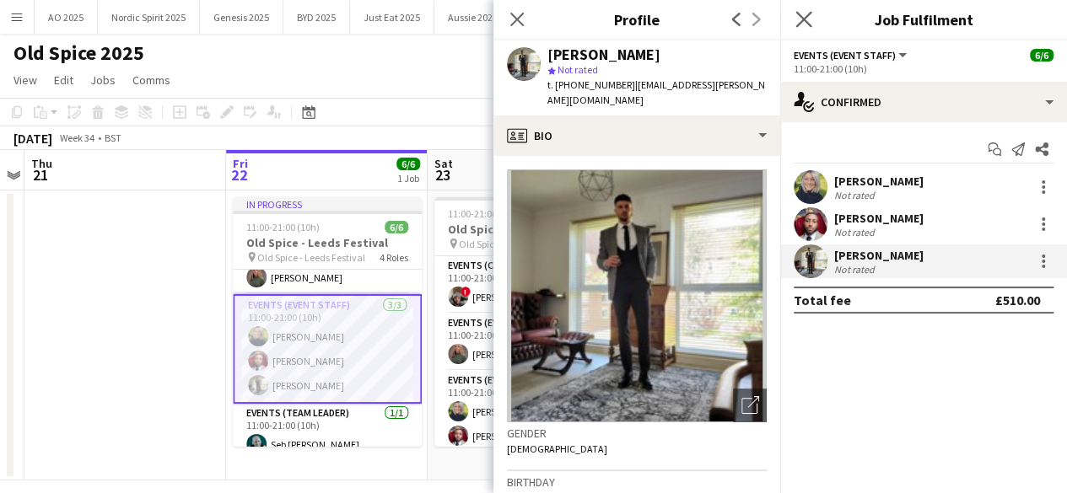
click at [801, 28] on app-icon "Close pop-in" at bounding box center [804, 20] width 24 height 24
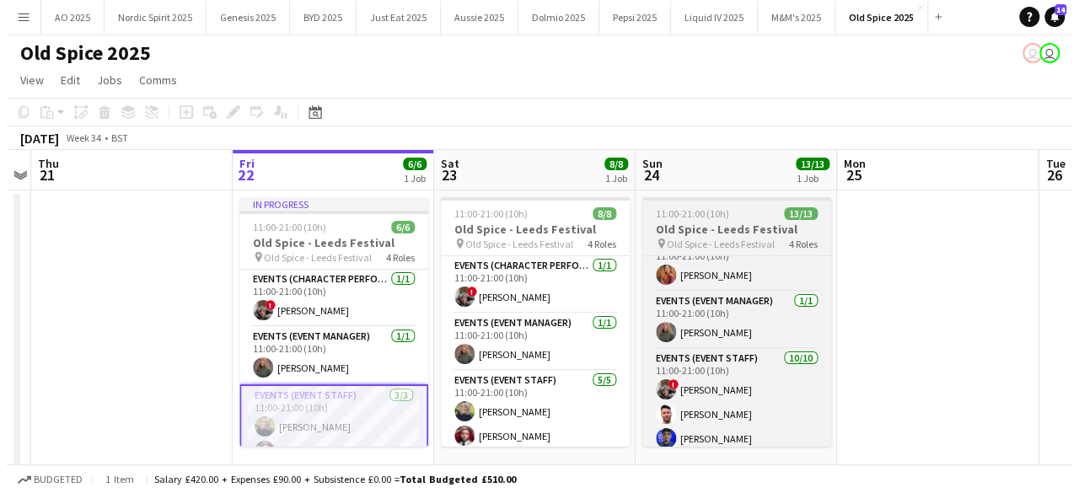
scroll to position [0, 0]
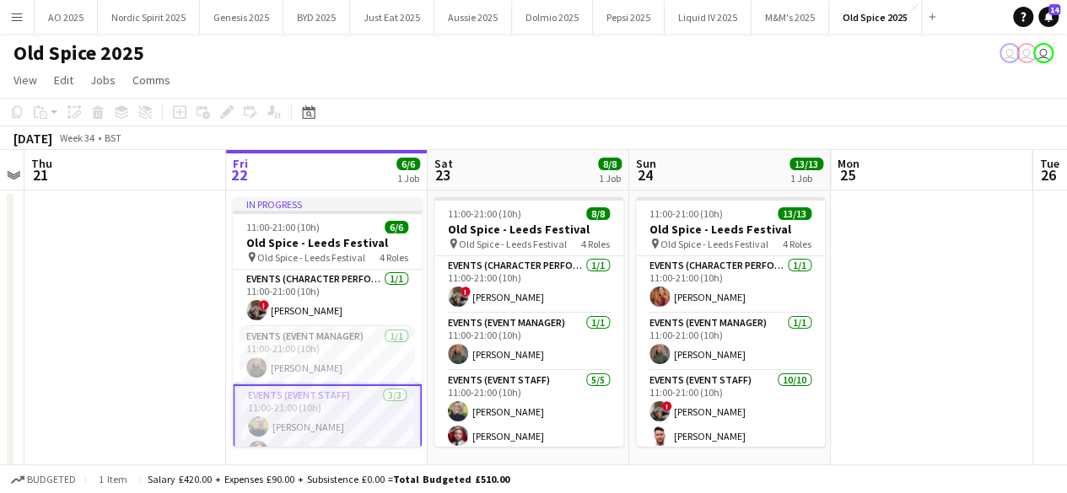
click at [13, 26] on button "Menu" at bounding box center [17, 17] width 34 height 34
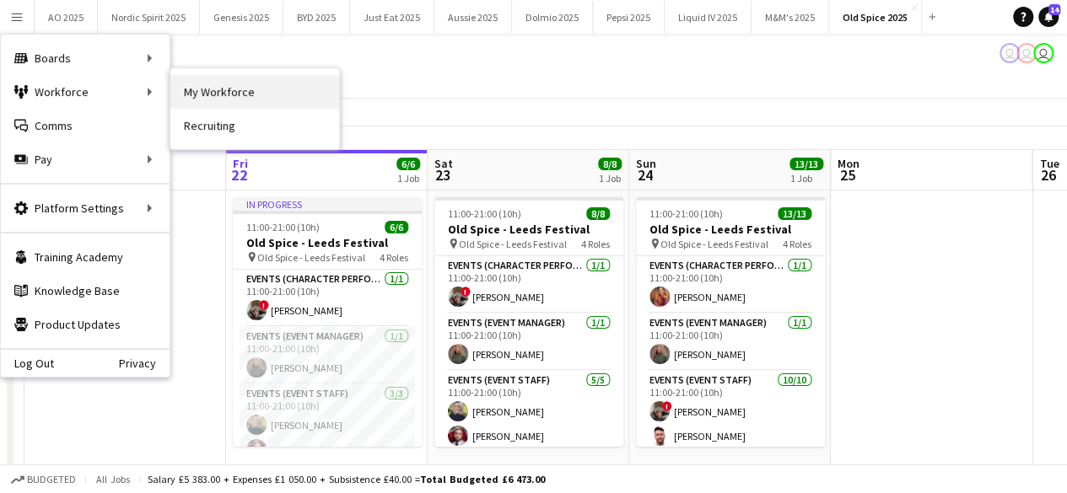
click at [192, 98] on link "My Workforce" at bounding box center [254, 92] width 169 height 34
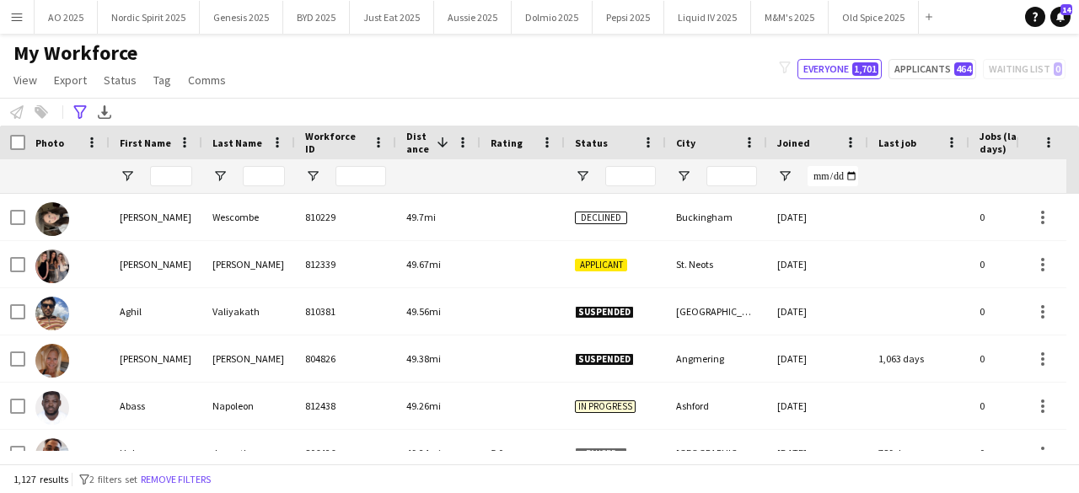
click at [182, 163] on div at bounding box center [171, 176] width 42 height 34
click at [179, 174] on input "First Name Filter Input" at bounding box center [171, 176] width 42 height 20
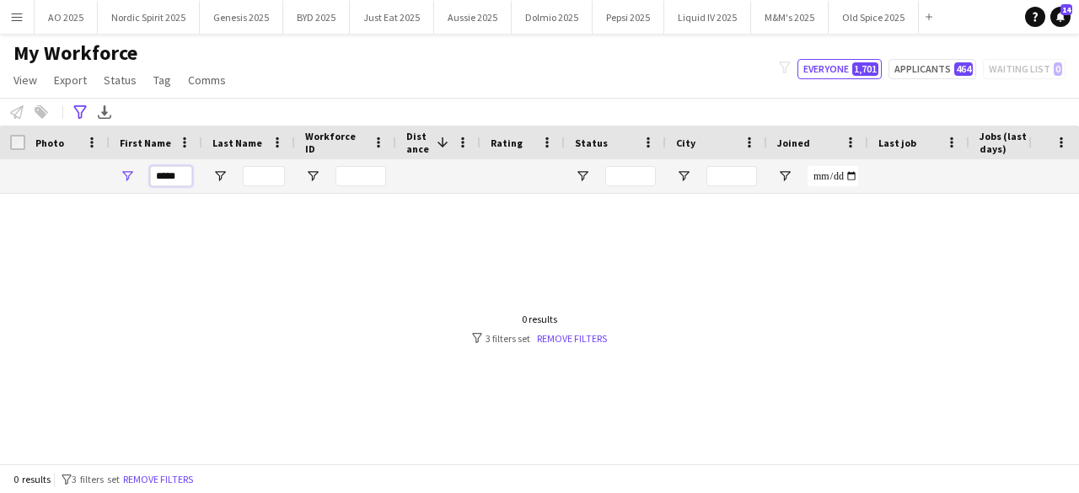
type input "*****"
click at [265, 177] on input "Last Name Filter Input" at bounding box center [264, 176] width 42 height 20
click at [564, 337] on link "Remove filters" at bounding box center [572, 338] width 70 height 13
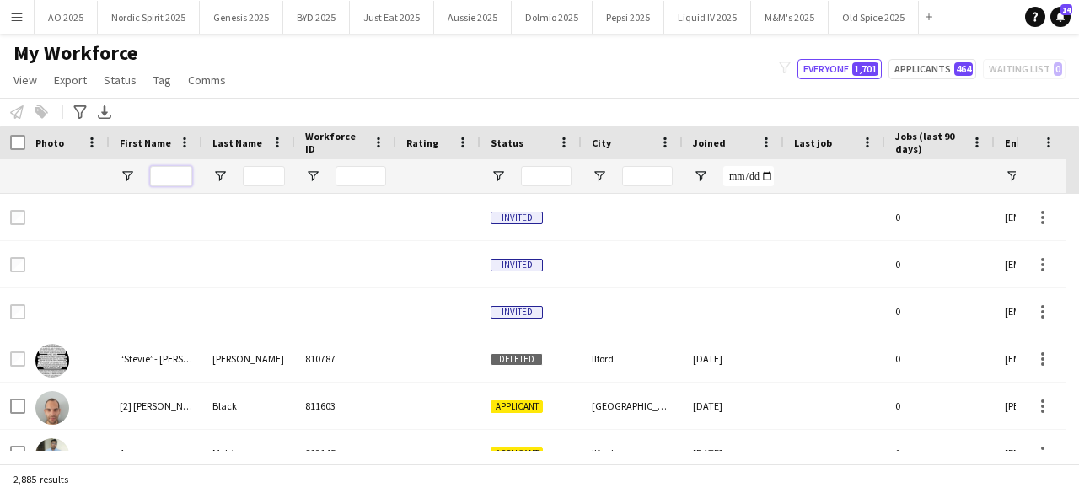
click at [177, 178] on input "First Name Filter Input" at bounding box center [171, 176] width 42 height 20
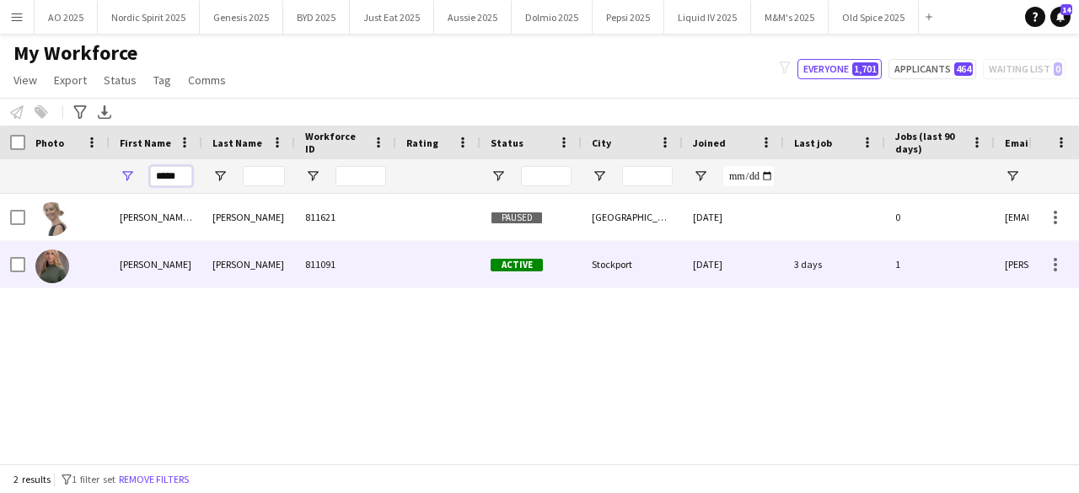
type input "*****"
click at [59, 269] on img at bounding box center [52, 267] width 34 height 34
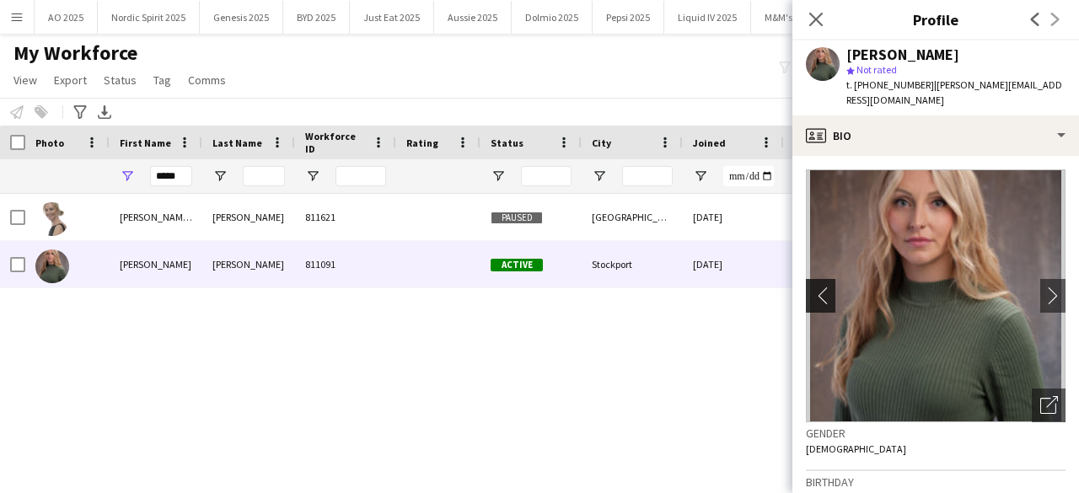
click at [824, 287] on app-icon "chevron-left" at bounding box center [819, 296] width 26 height 18
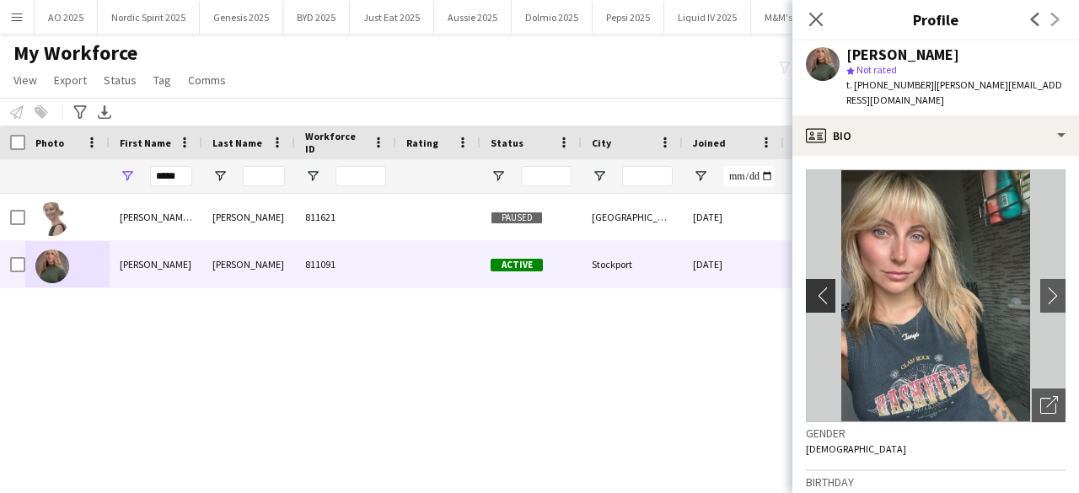
click at [824, 287] on app-icon "chevron-left" at bounding box center [819, 296] width 26 height 18
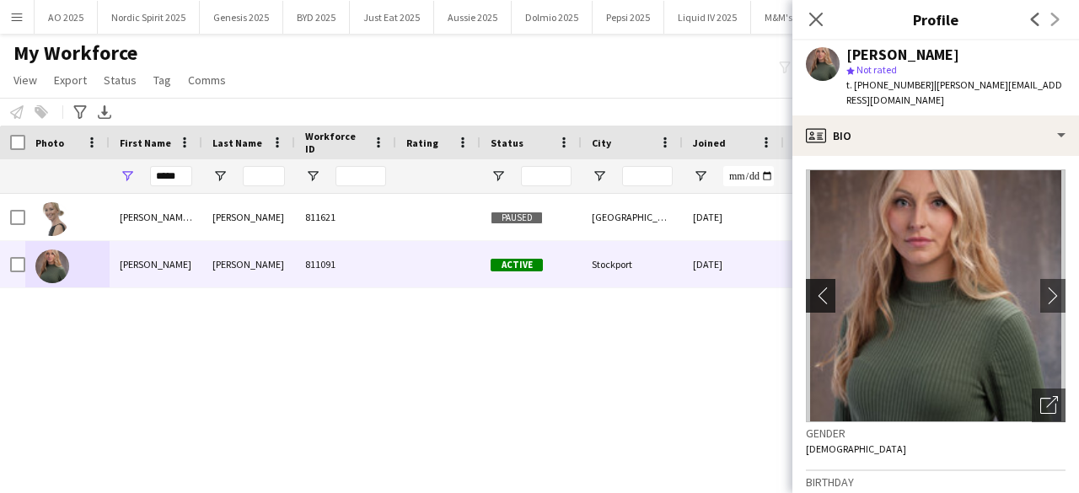
click at [824, 287] on app-icon "chevron-left" at bounding box center [819, 296] width 26 height 18
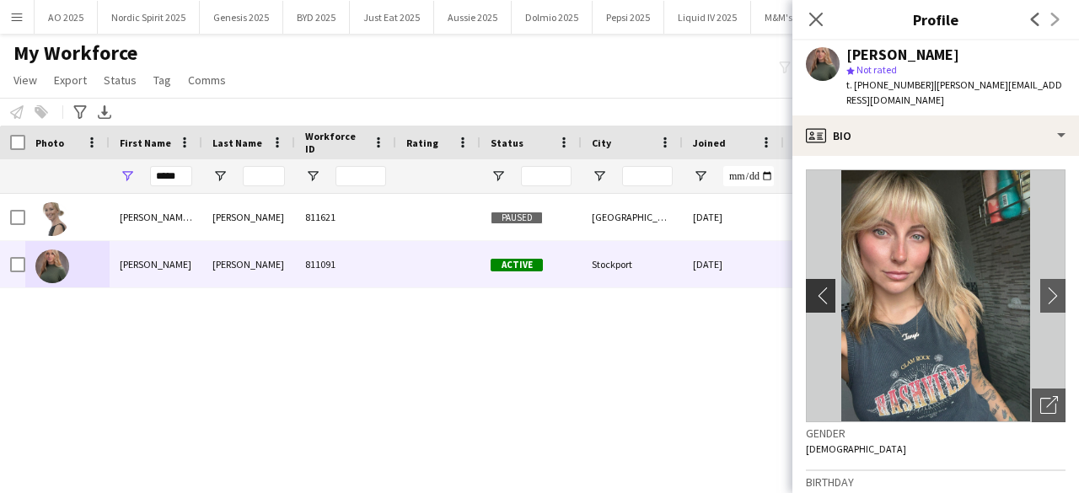
click at [824, 287] on app-icon "chevron-left" at bounding box center [819, 296] width 26 height 18
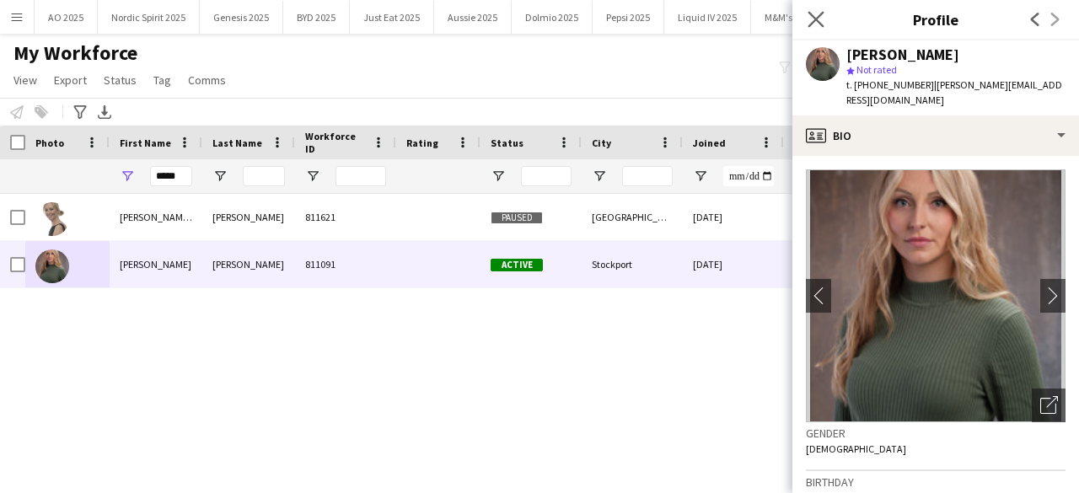
click at [815, 29] on div "Close pop-in" at bounding box center [816, 19] width 47 height 39
click at [815, 29] on app-icon "Close pop-in" at bounding box center [816, 20] width 24 height 24
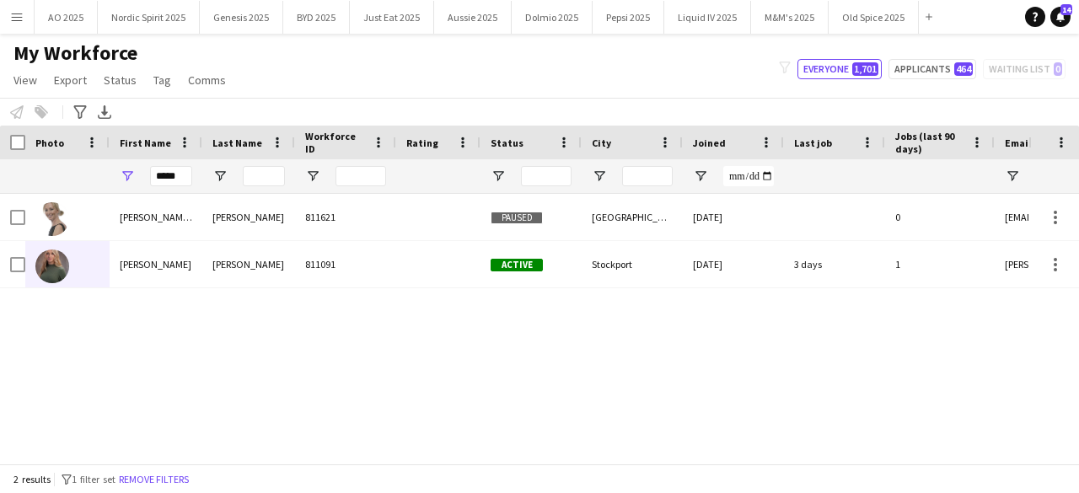
click at [681, 64] on div "My Workforce View Views Default view Compliance Log New view Update view Delete…" at bounding box center [539, 68] width 1079 height 57
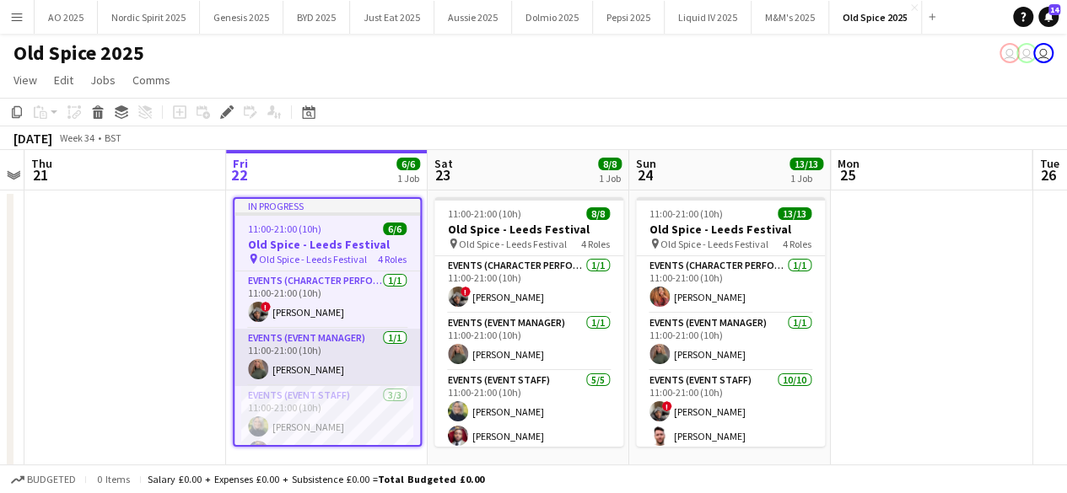
click at [264, 367] on app-user-avatar at bounding box center [258, 369] width 20 height 20
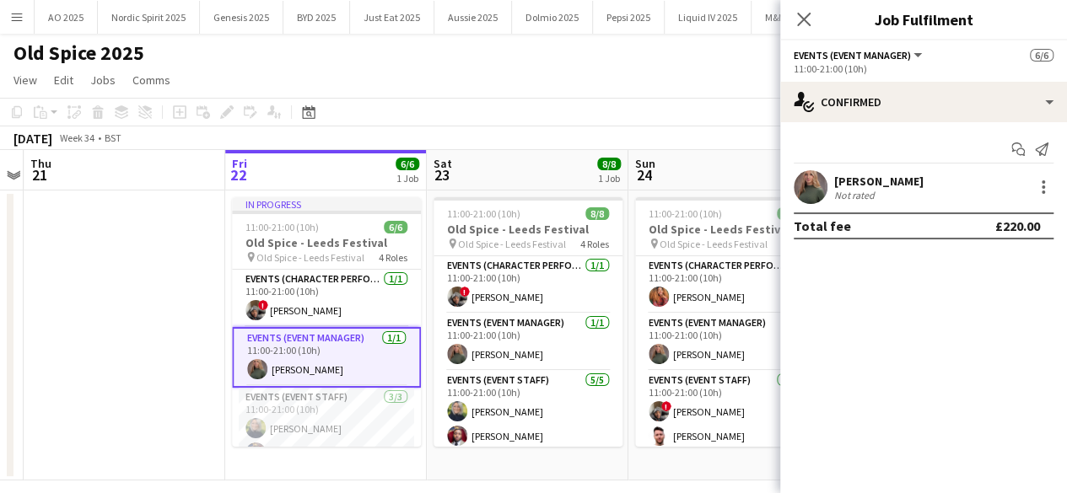
click at [799, 191] on app-user-avatar at bounding box center [810, 187] width 34 height 34
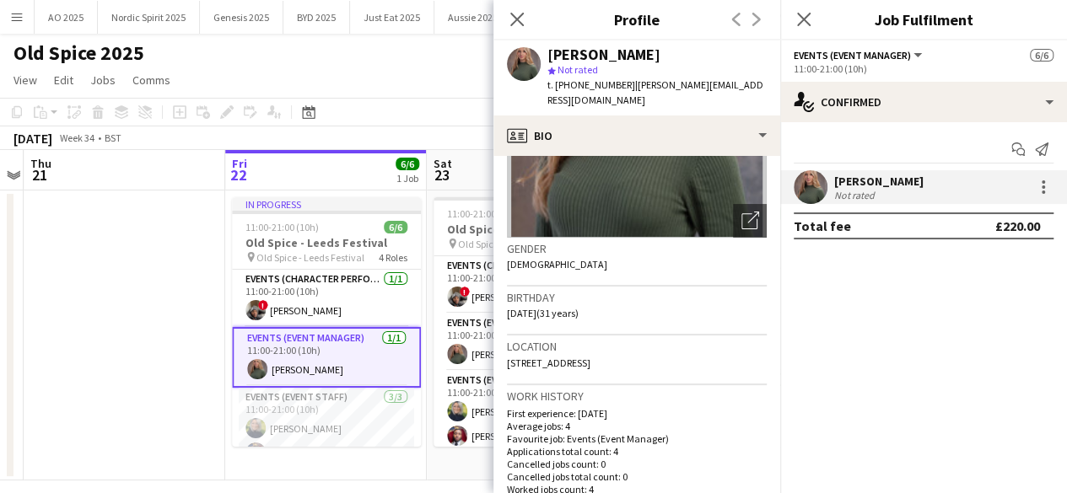
scroll to position [0, 0]
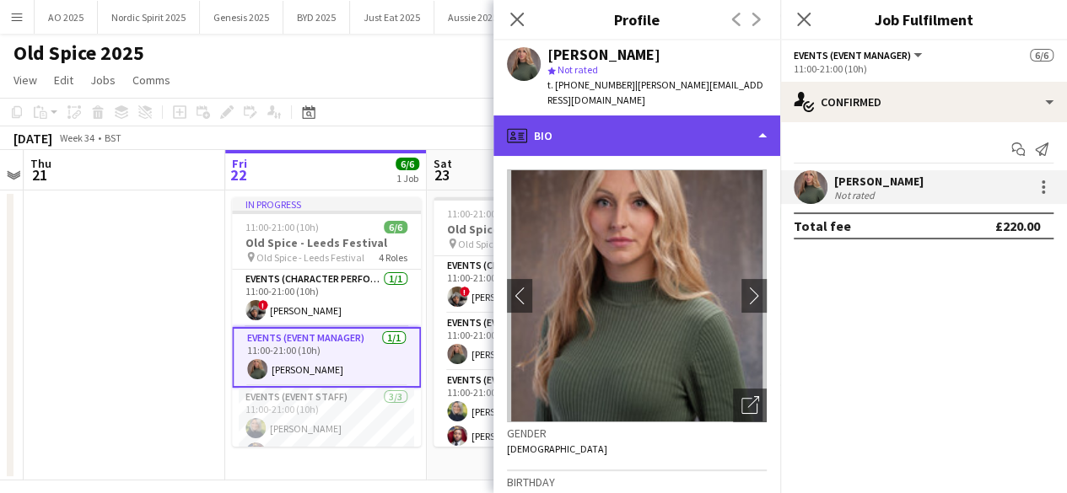
click at [738, 136] on div "profile Bio" at bounding box center [636, 136] width 287 height 40
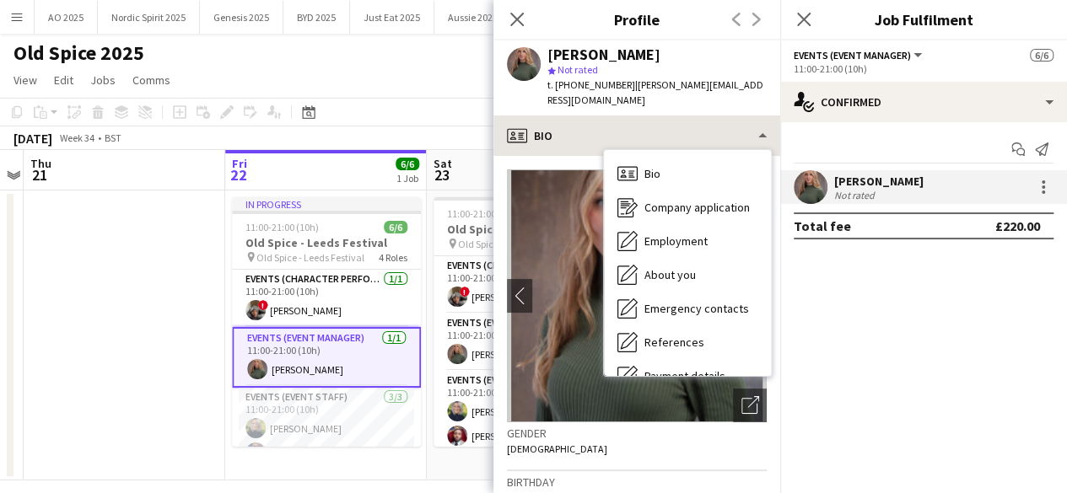
click at [738, 150] on div "Bio Bio Company application Company application Employment Employment About you…" at bounding box center [687, 263] width 167 height 226
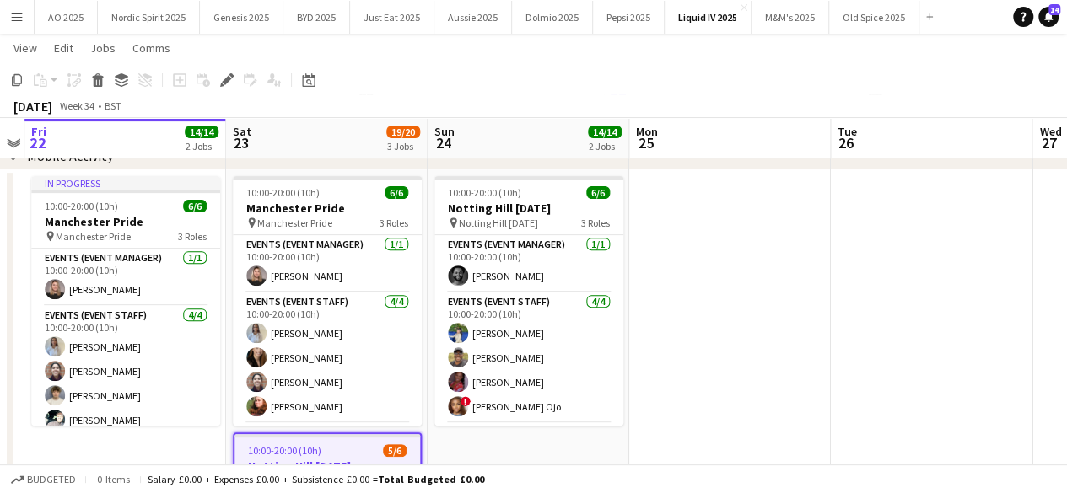
scroll to position [0, 578]
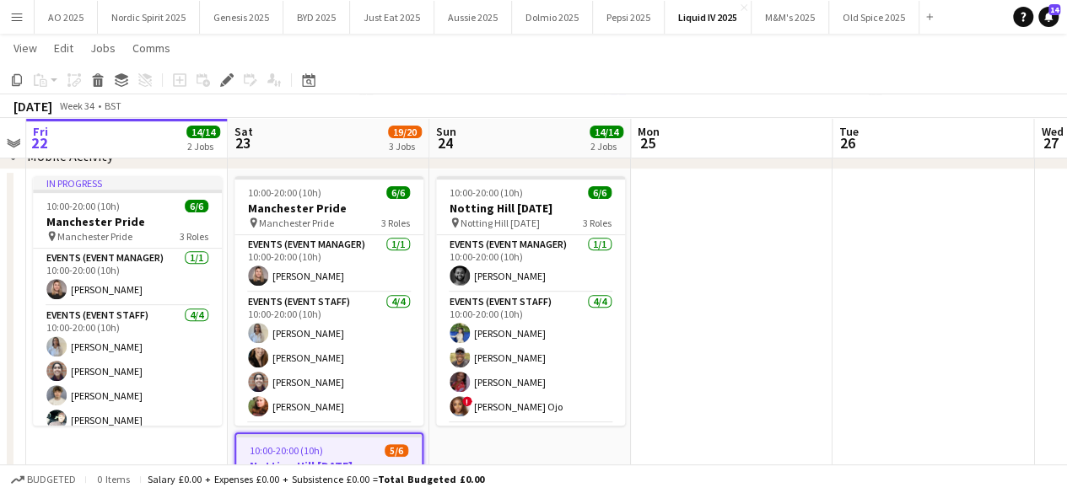
drag, startPoint x: 1064, startPoint y: 182, endPoint x: 1067, endPoint y: 230, distance: 48.2
click at [1067, 230] on html "Menu Boards Boards Boards All jobs Status Workforce Workforce My Workforce Recr…" at bounding box center [533, 482] width 1067 height 1469
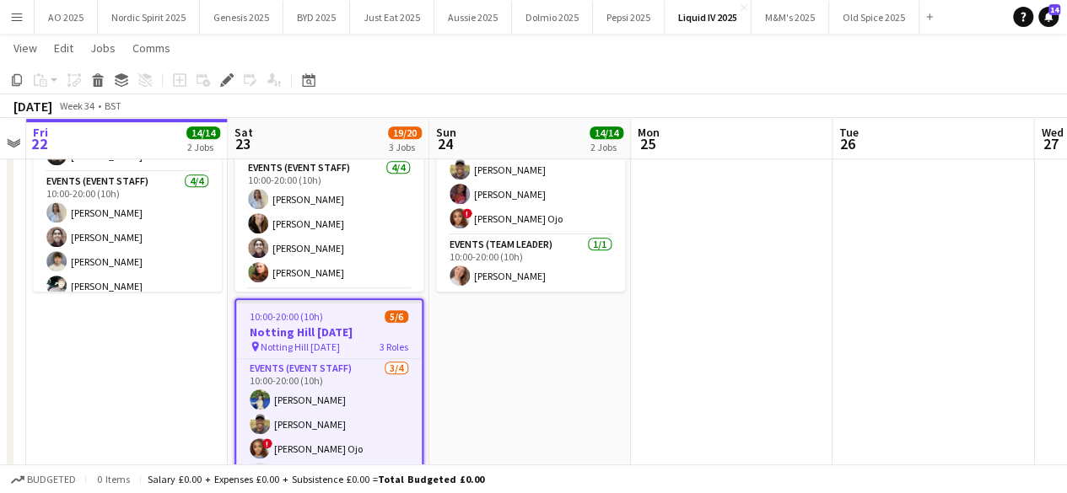
scroll to position [429, 0]
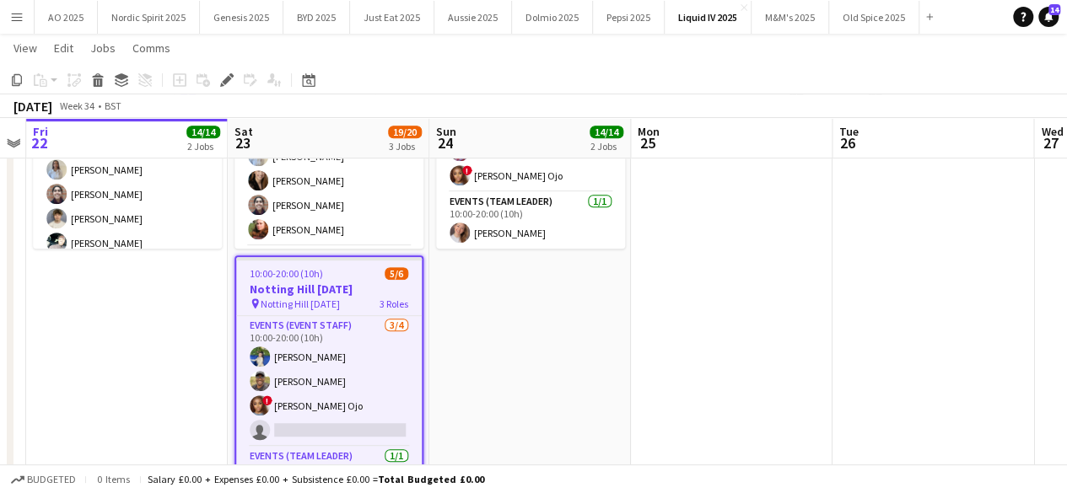
click at [20, 13] on app-icon "Menu" at bounding box center [16, 16] width 13 height 13
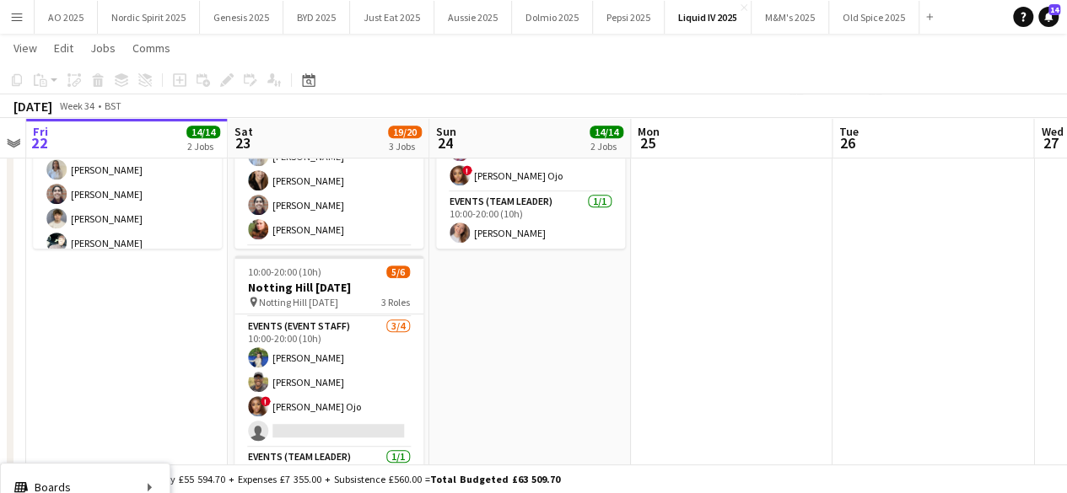
scroll to position [54, 0]
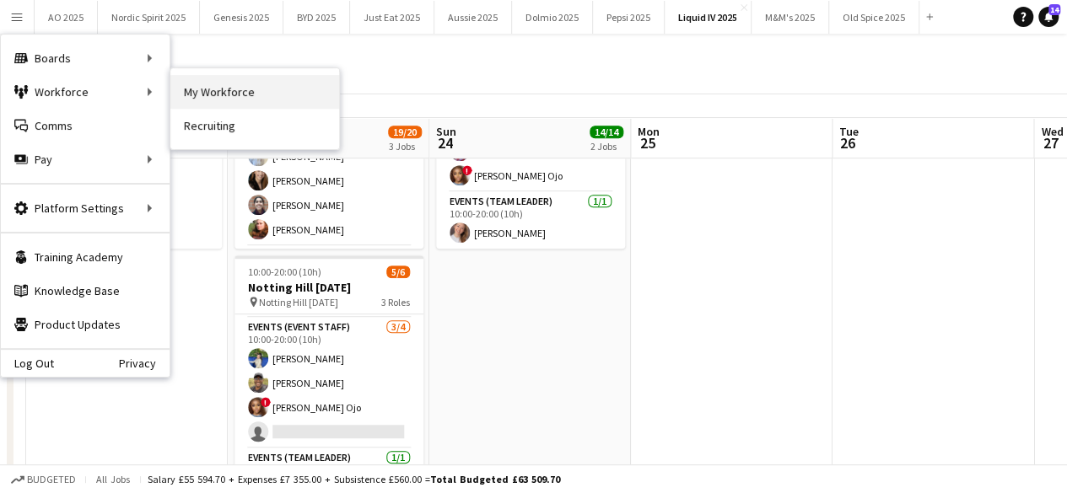
click at [184, 94] on link "My Workforce" at bounding box center [254, 92] width 169 height 34
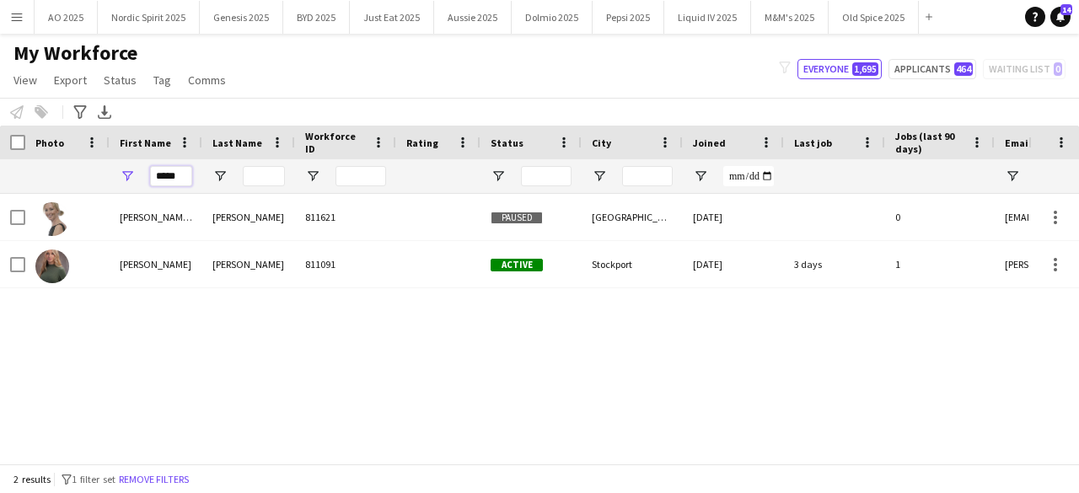
click at [153, 181] on input "*****" at bounding box center [171, 176] width 42 height 20
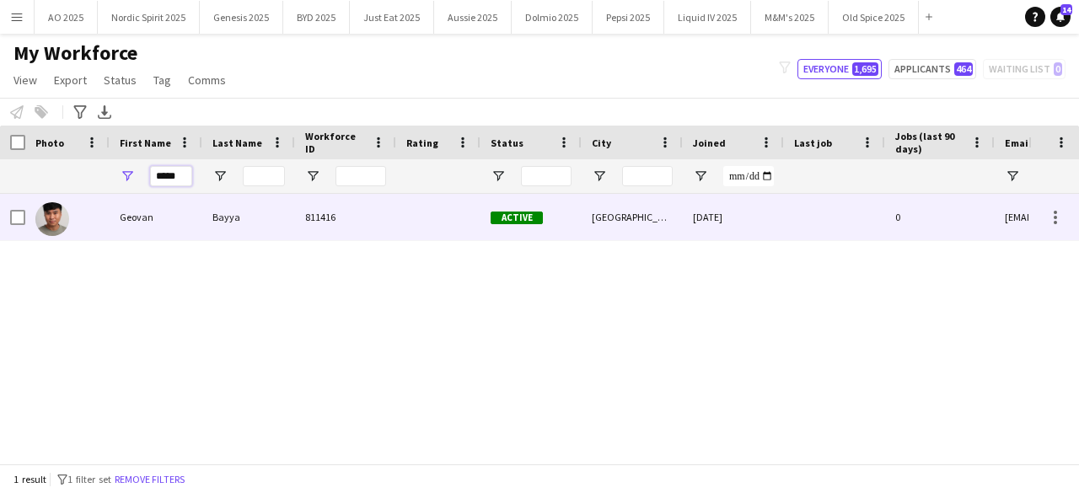
type input "*****"
click at [52, 228] on img at bounding box center [52, 219] width 34 height 34
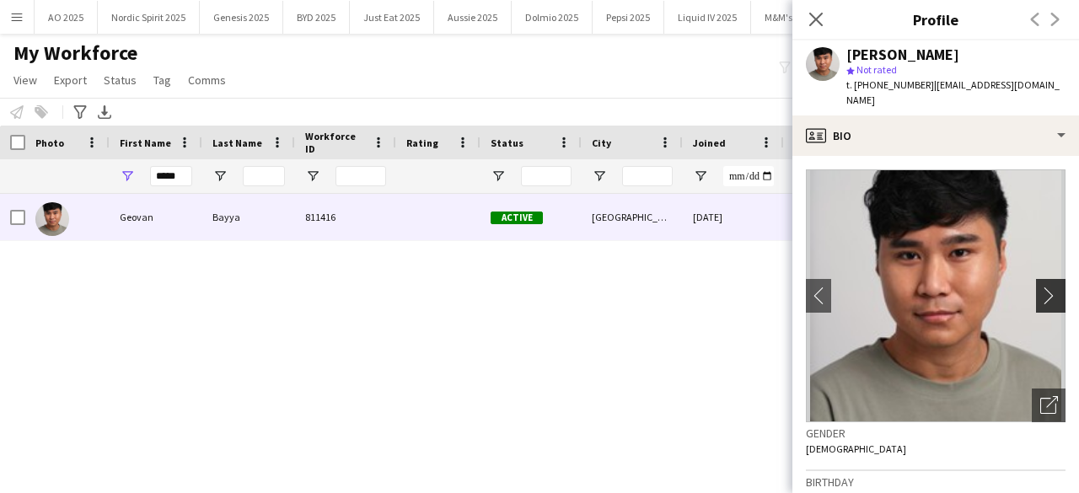
click at [1040, 287] on app-icon "chevron-right" at bounding box center [1053, 296] width 26 height 18
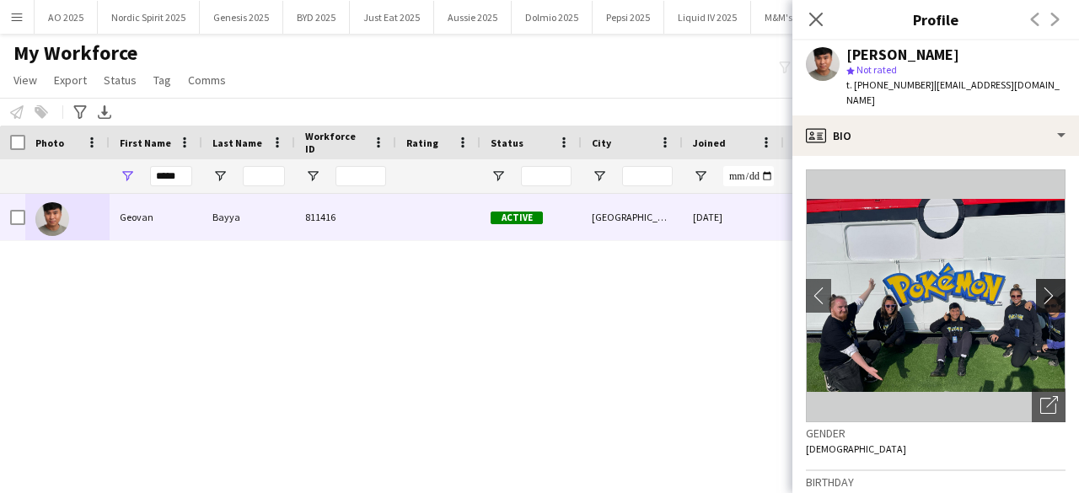
click at [1040, 287] on app-icon "chevron-right" at bounding box center [1053, 296] width 26 height 18
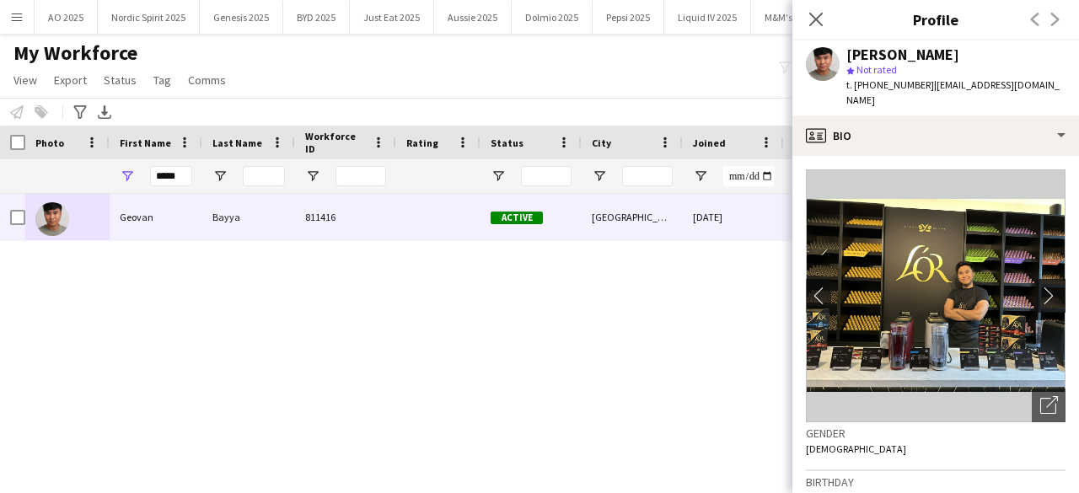
click at [1040, 287] on app-icon "chevron-right" at bounding box center [1053, 296] width 26 height 18
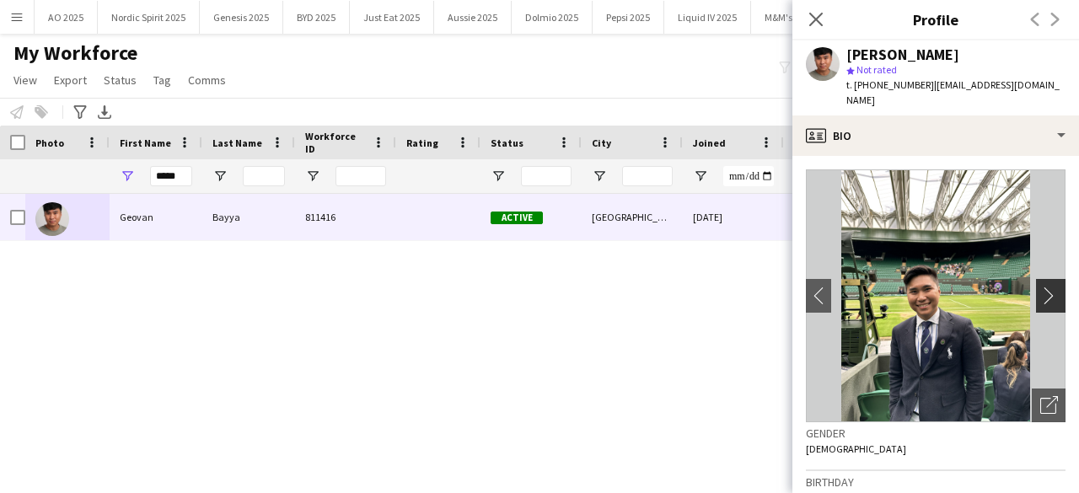
click at [1040, 287] on app-icon "chevron-right" at bounding box center [1053, 296] width 26 height 18
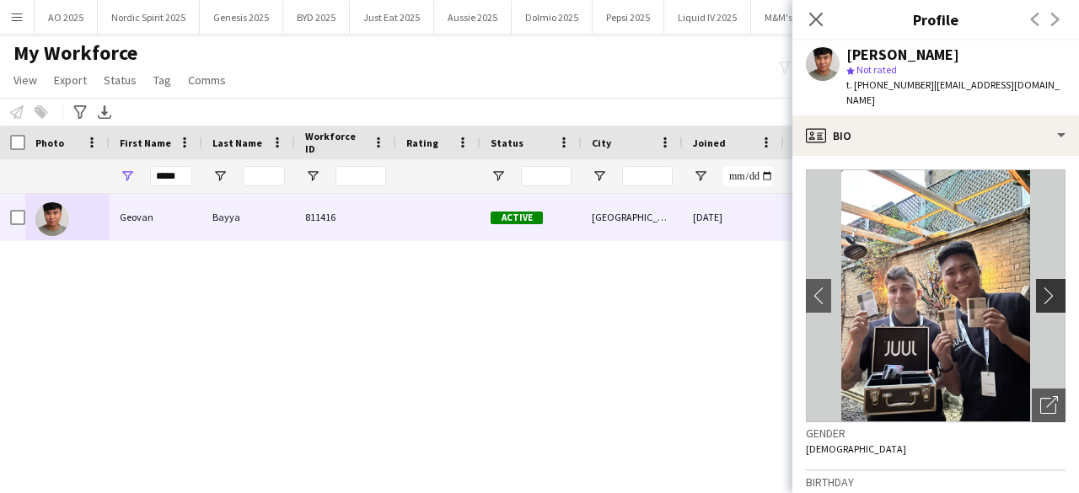
click at [1040, 287] on app-icon "chevron-right" at bounding box center [1053, 296] width 26 height 18
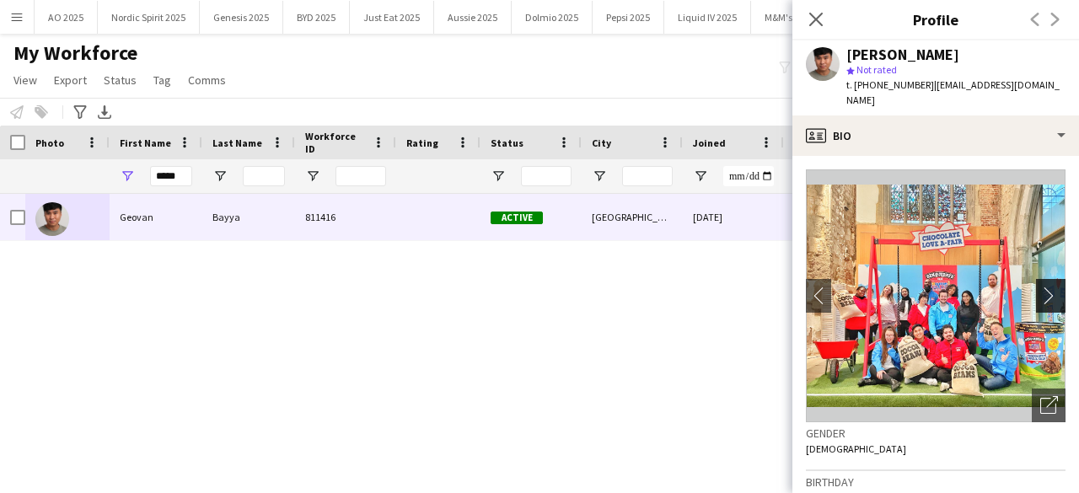
click at [1040, 287] on app-icon "chevron-right" at bounding box center [1053, 296] width 26 height 18
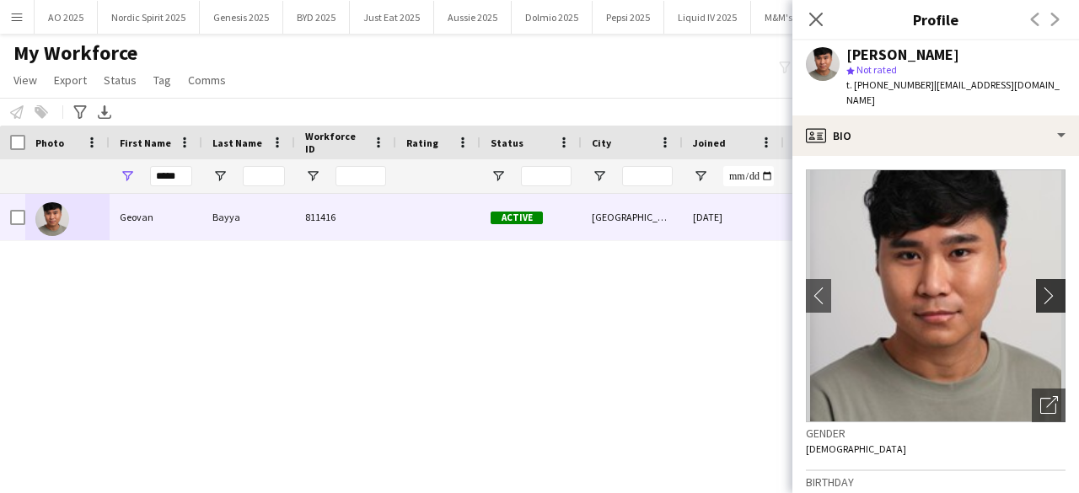
click at [1040, 287] on app-icon "chevron-right" at bounding box center [1053, 296] width 26 height 18
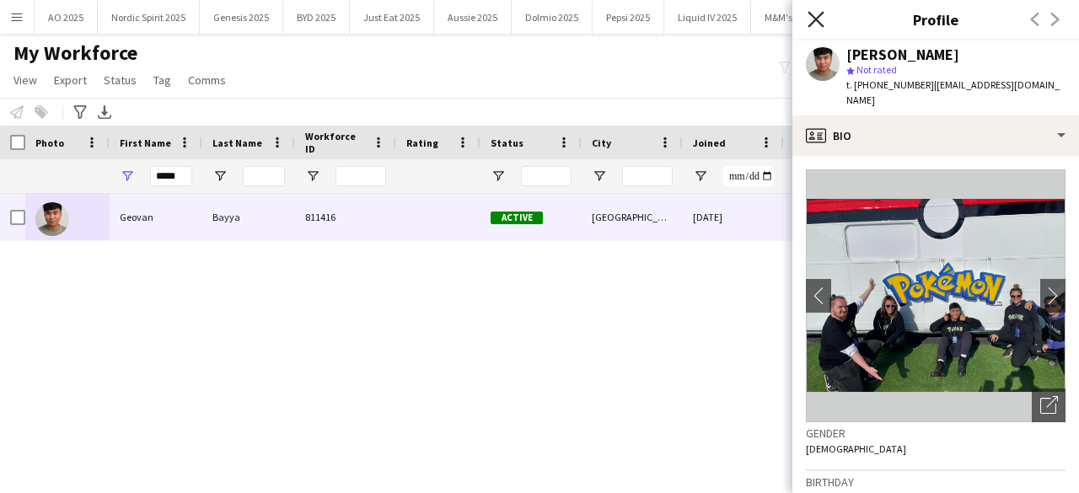
click at [811, 18] on icon "Close pop-in" at bounding box center [816, 19] width 16 height 16
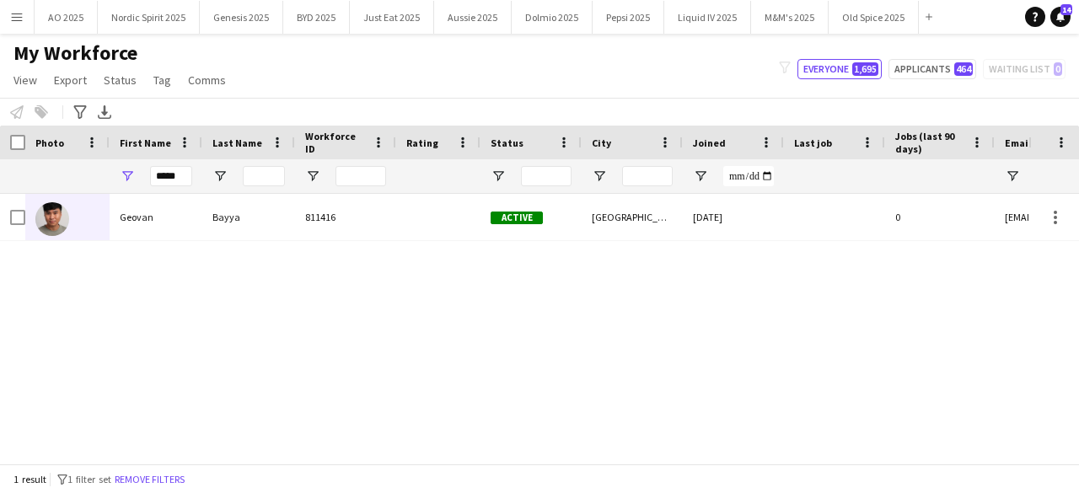
click at [17, 26] on button "Menu" at bounding box center [17, 17] width 34 height 34
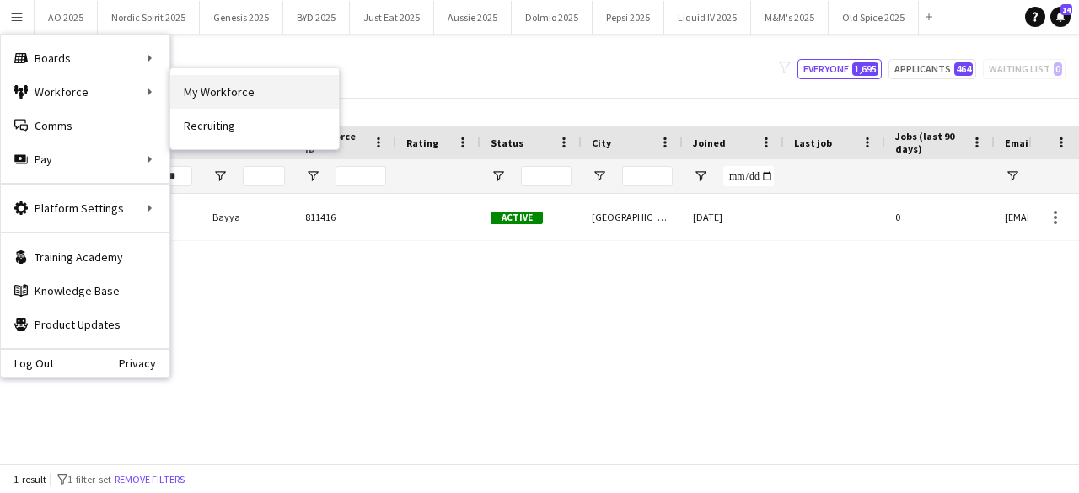
click at [204, 89] on link "My Workforce" at bounding box center [254, 92] width 169 height 34
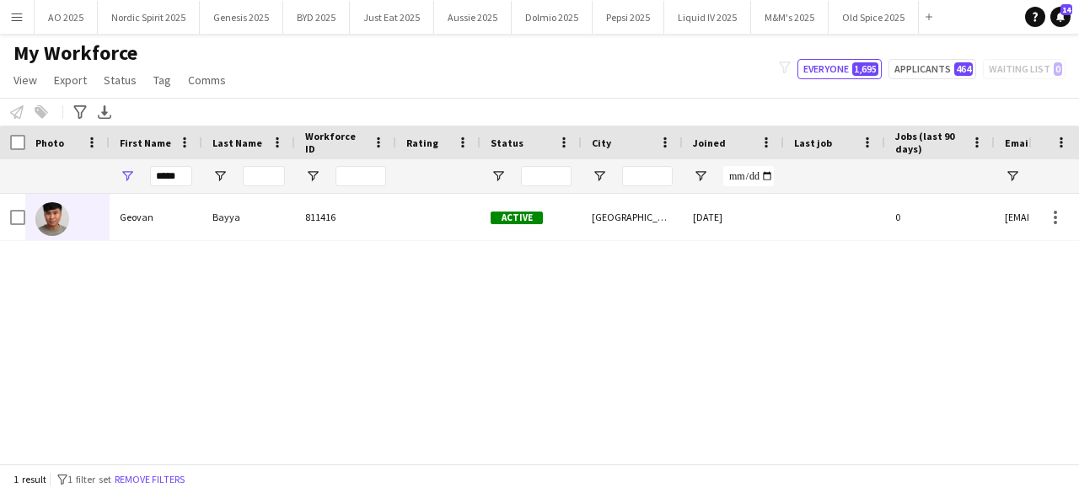
type input "**********"
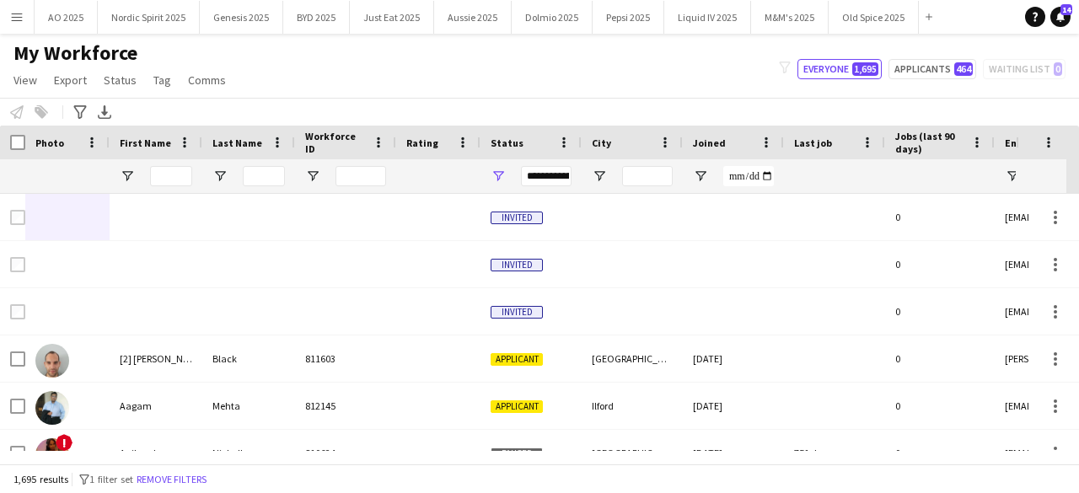
type input "*****"
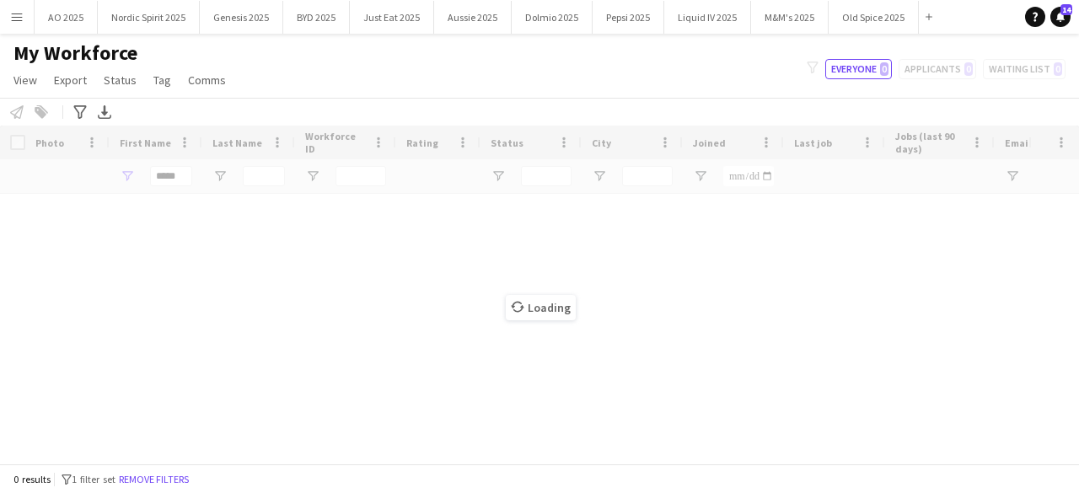
click at [175, 179] on div "Loading" at bounding box center [539, 295] width 1079 height 338
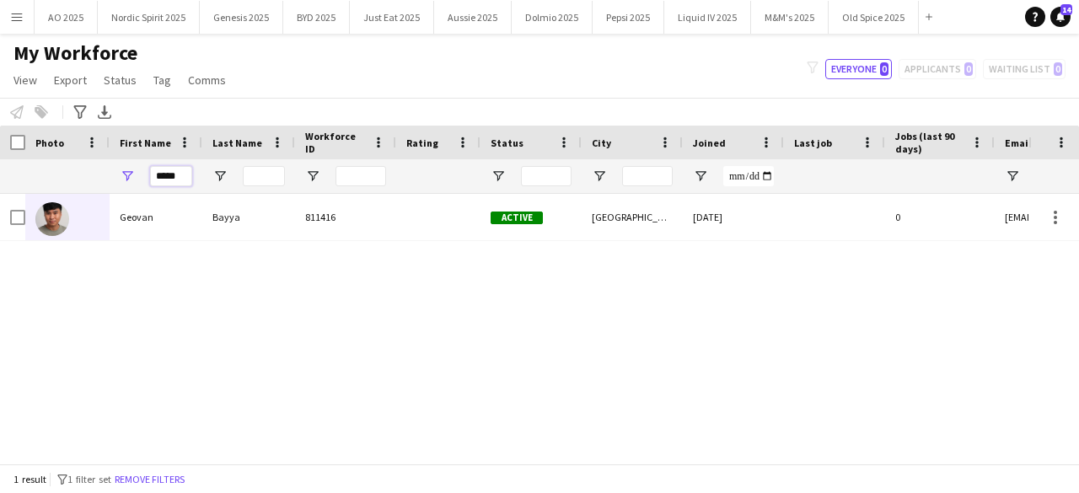
click at [175, 179] on input "*****" at bounding box center [171, 176] width 42 height 20
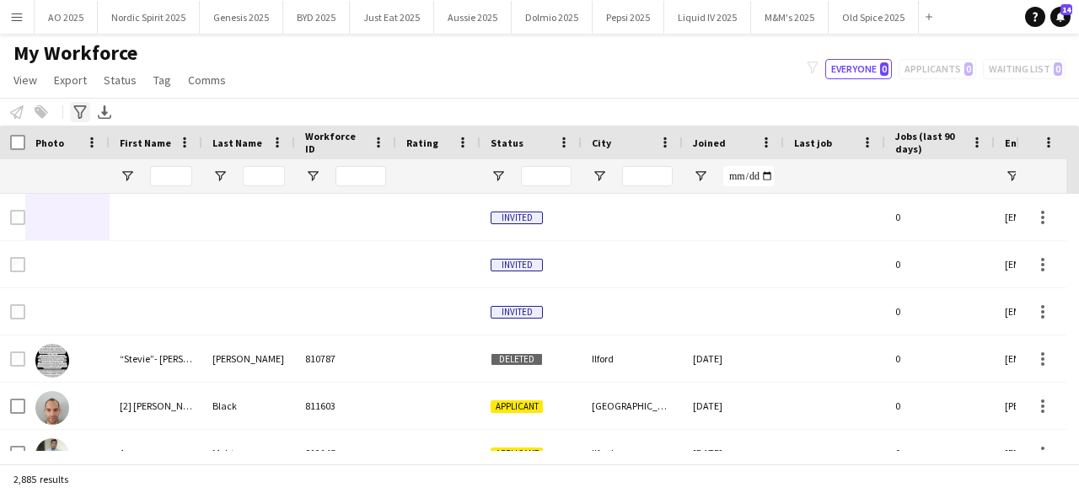
click at [82, 115] on icon "Advanced filters" at bounding box center [79, 111] width 13 height 13
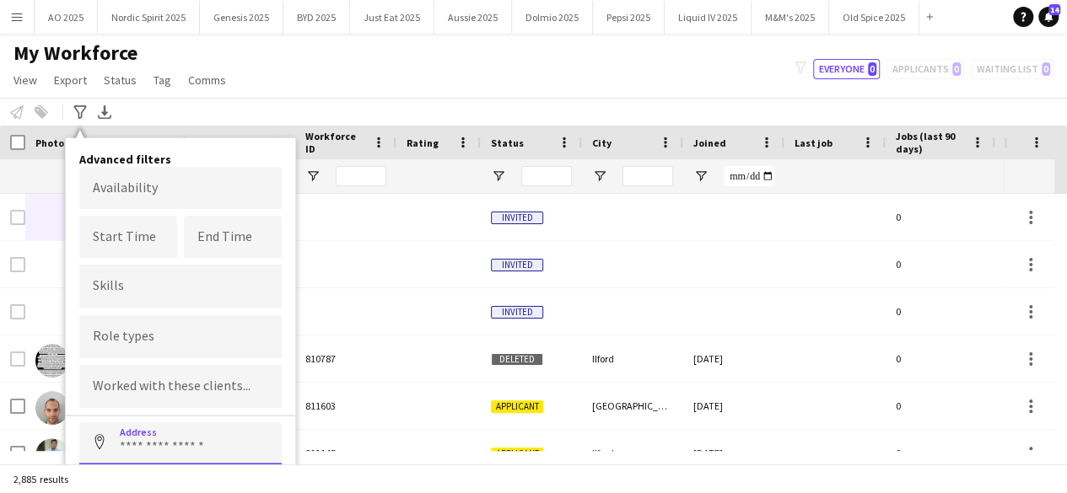
click at [223, 454] on input at bounding box center [180, 443] width 202 height 42
type input "**********"
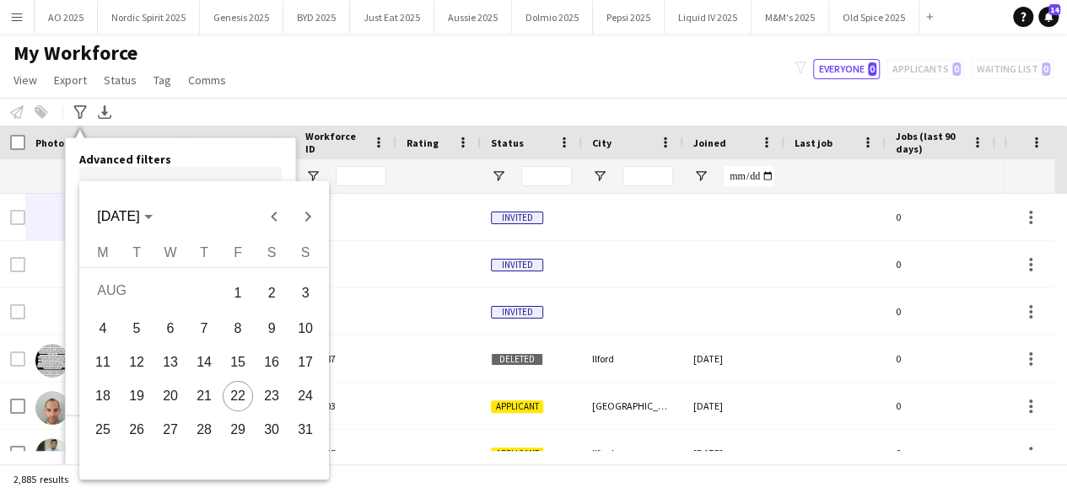
click at [182, 198] on body "Menu Boards Boards Boards All jobs Status Workforce Workforce My Workforce Recr…" at bounding box center [533, 246] width 1067 height 493
click at [268, 405] on span "23" at bounding box center [271, 396] width 30 height 30
type input "**********"
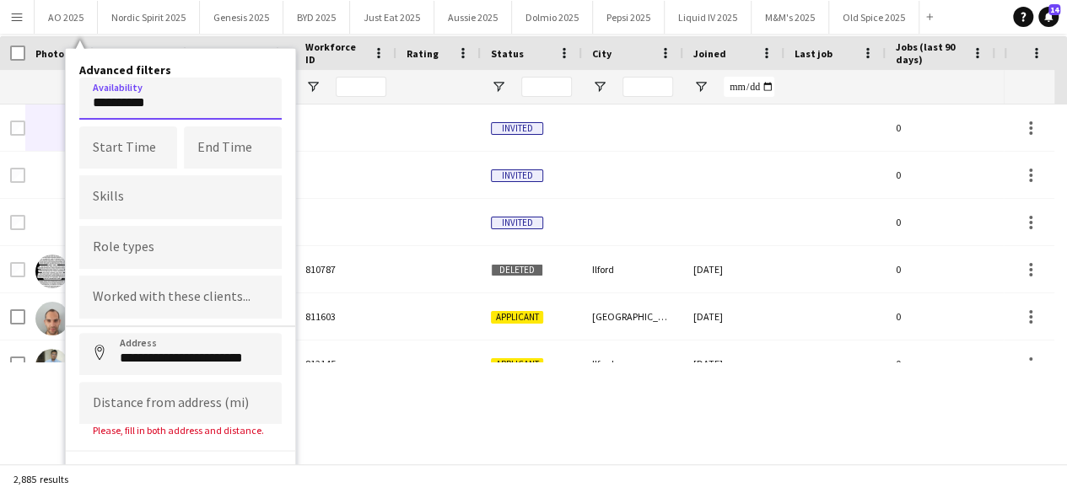
scroll to position [106, 0]
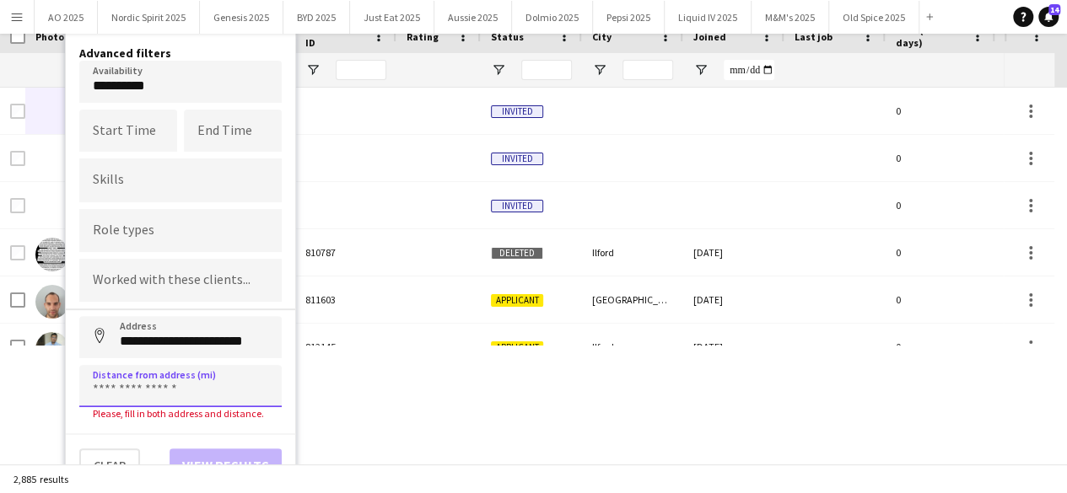
click at [268, 393] on input at bounding box center [180, 386] width 202 height 42
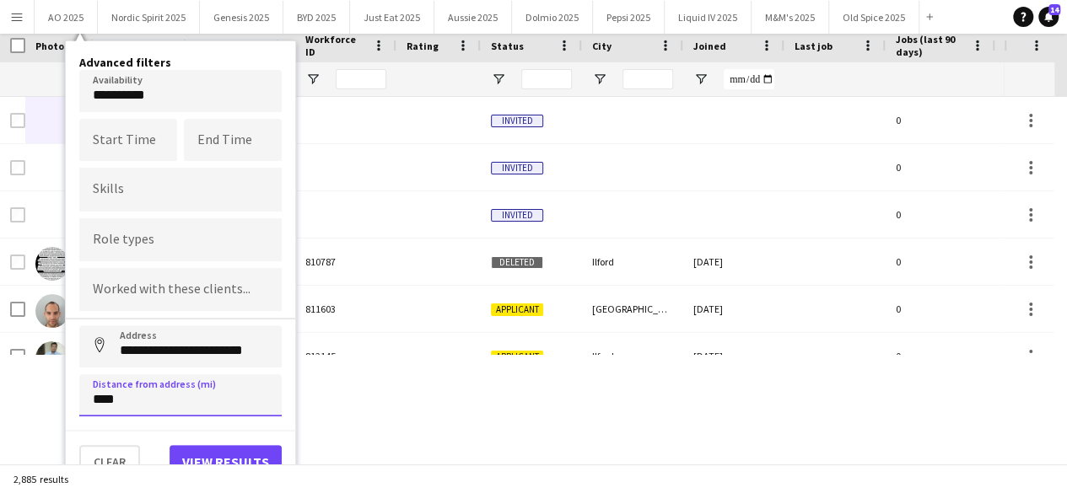
scroll to position [94, 0]
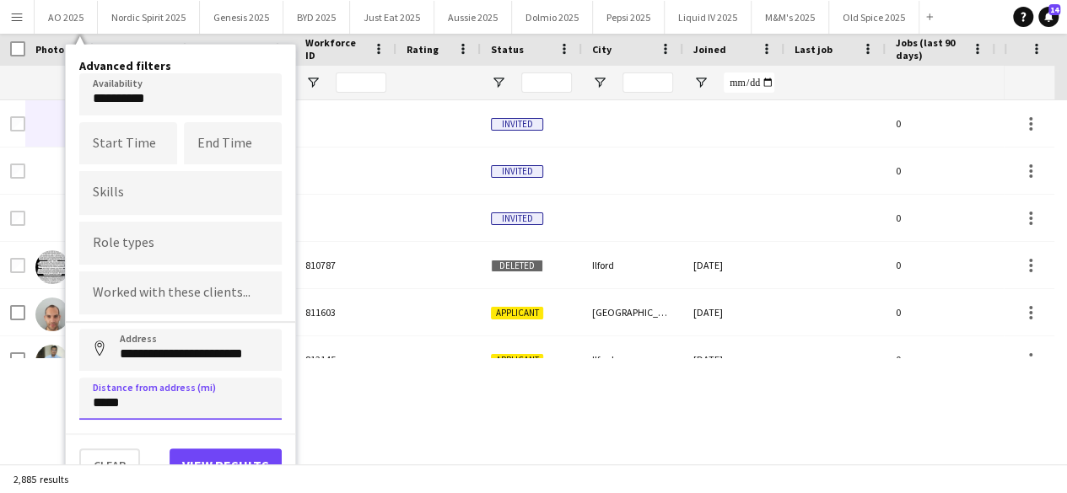
type input "*****"
click at [239, 457] on button "View results" at bounding box center [225, 466] width 112 height 34
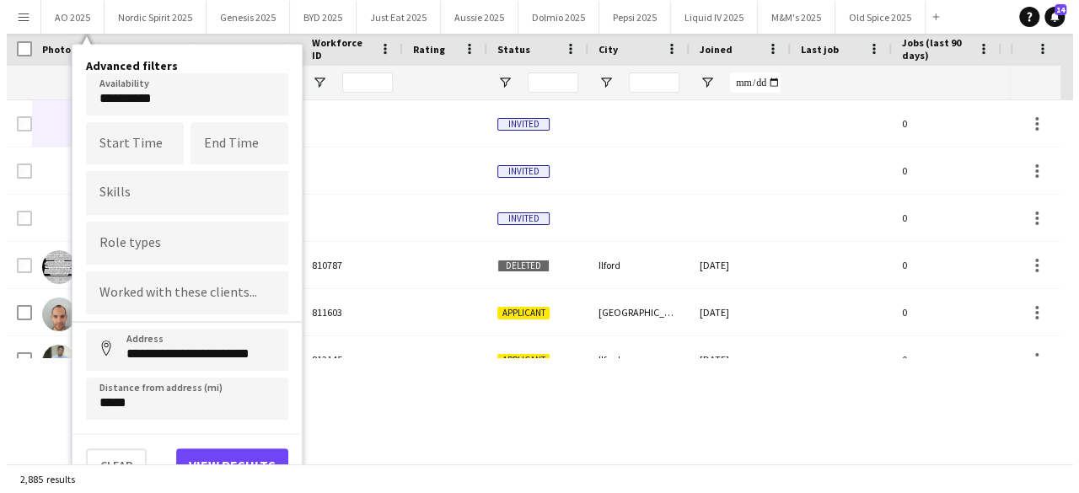
scroll to position [0, 0]
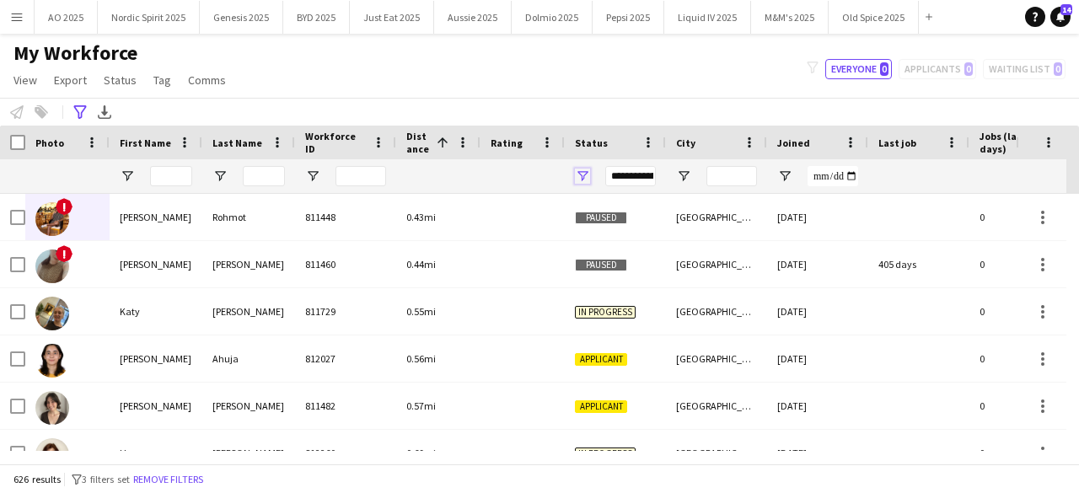
click at [583, 176] on span "Open Filter Menu" at bounding box center [582, 176] width 15 height 15
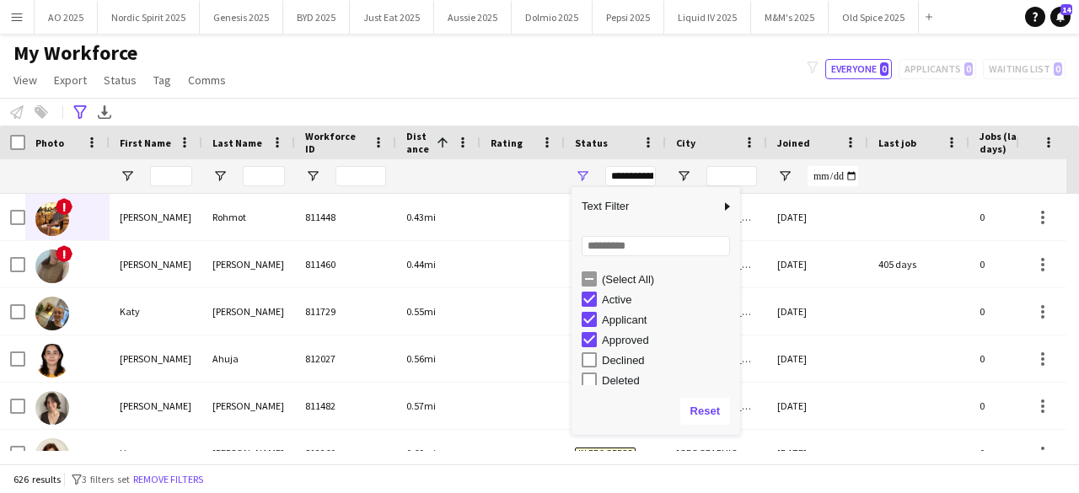
click at [597, 283] on div "(Select All)" at bounding box center [661, 279] width 159 height 20
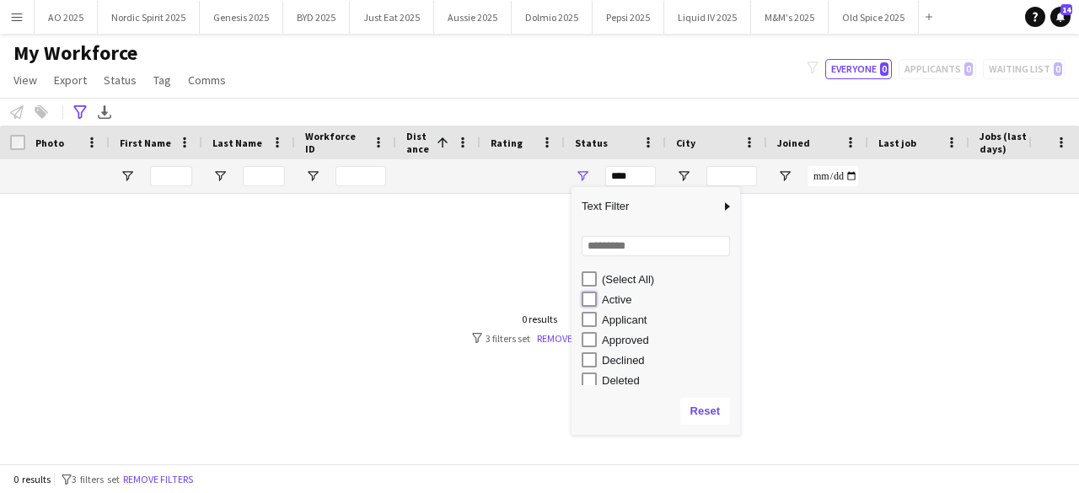
type input "**********"
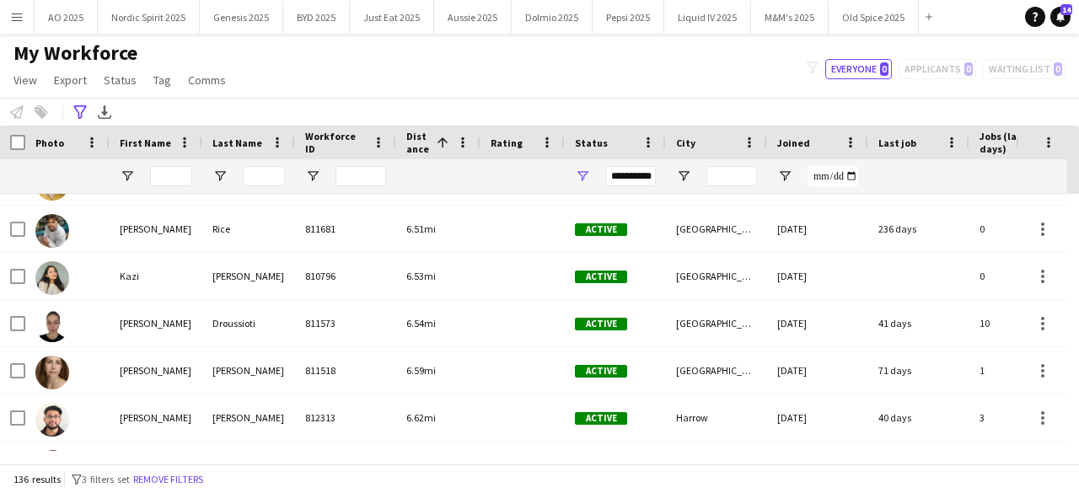
scroll to position [1849, 0]
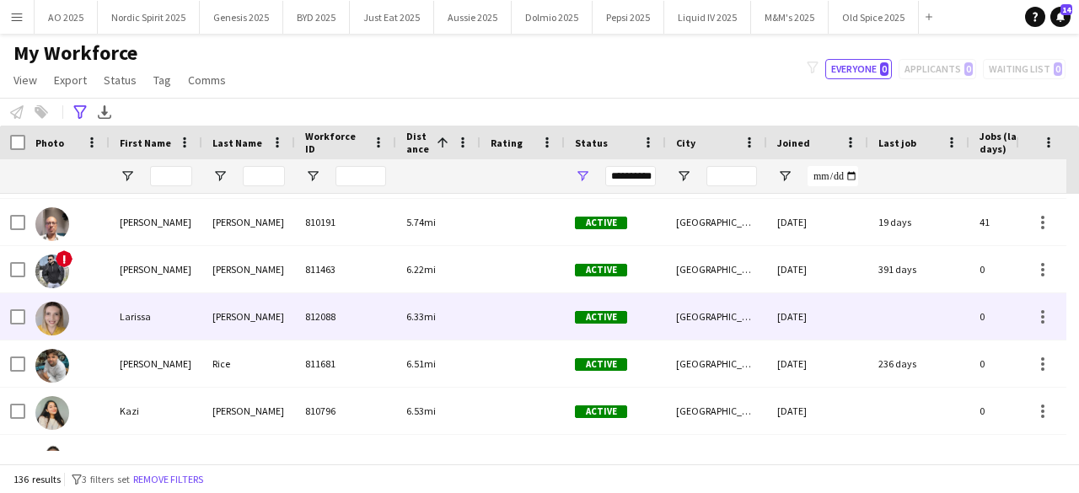
click at [60, 311] on img at bounding box center [52, 319] width 34 height 34
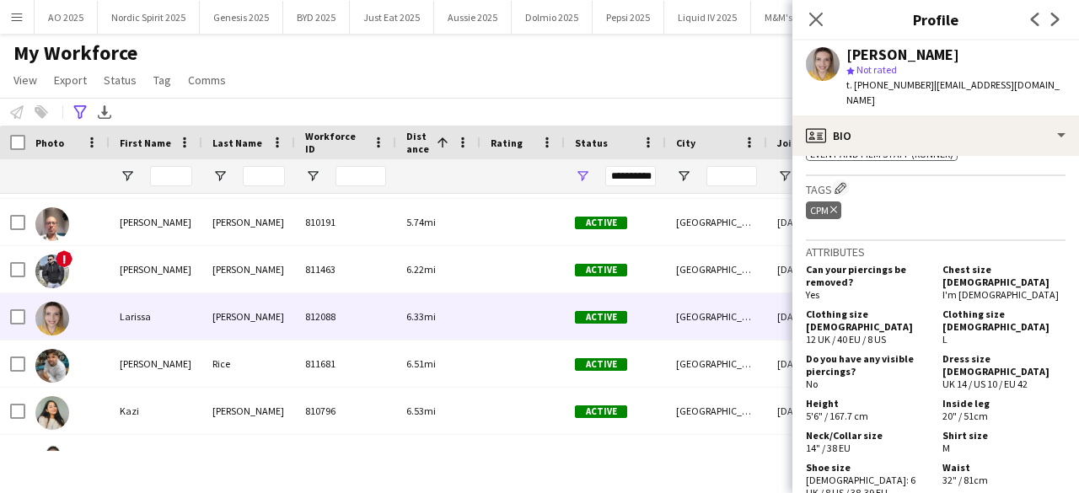
drag, startPoint x: 821, startPoint y: 26, endPoint x: 836, endPoint y: 24, distance: 15.3
click at [821, 26] on icon "Close pop-in" at bounding box center [815, 19] width 13 height 13
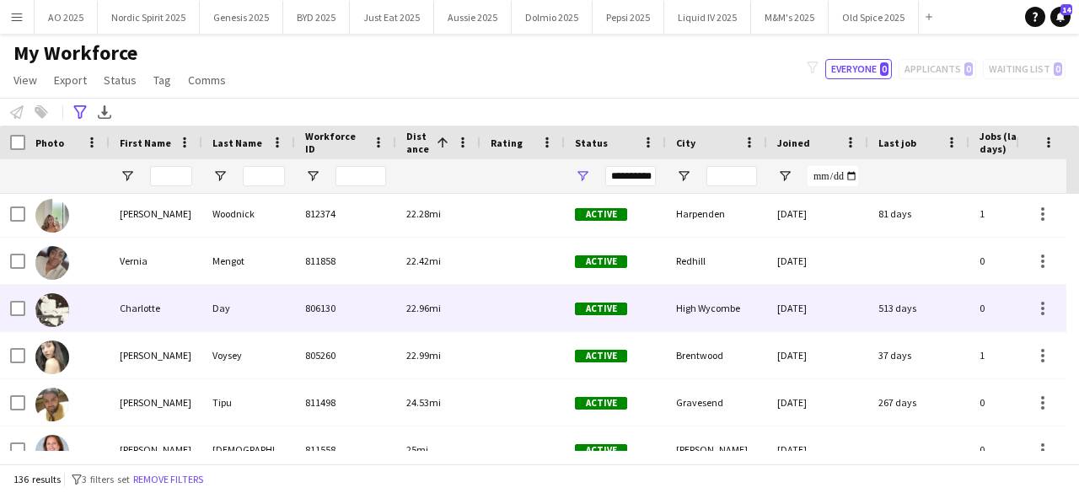
click at [62, 293] on div at bounding box center [52, 309] width 34 height 47
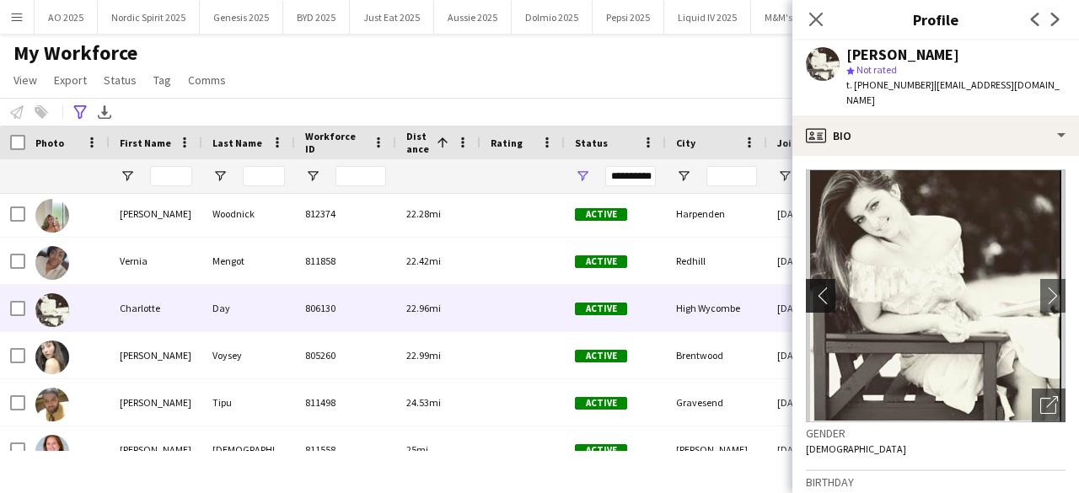
click at [817, 290] on button "chevron-left" at bounding box center [819, 296] width 34 height 34
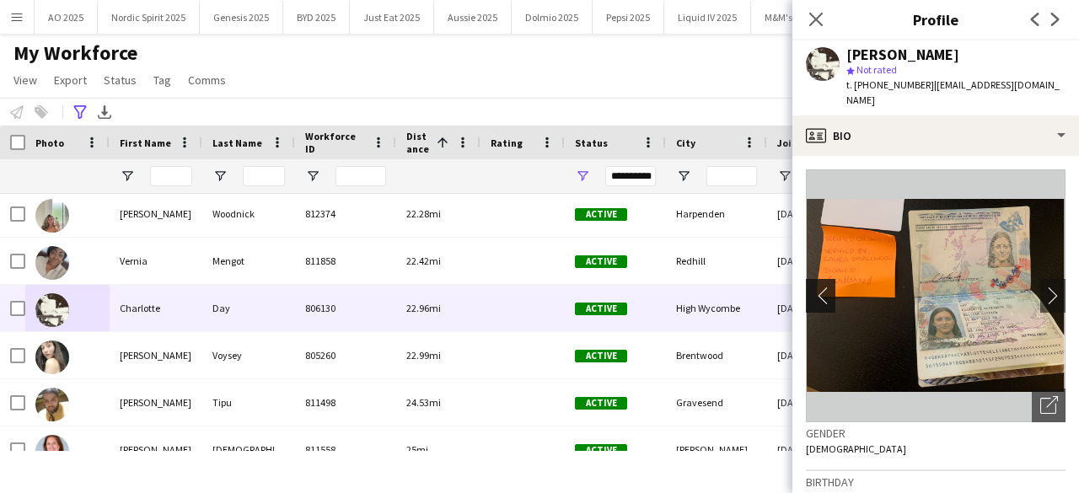
click at [817, 295] on button "chevron-left" at bounding box center [819, 296] width 34 height 34
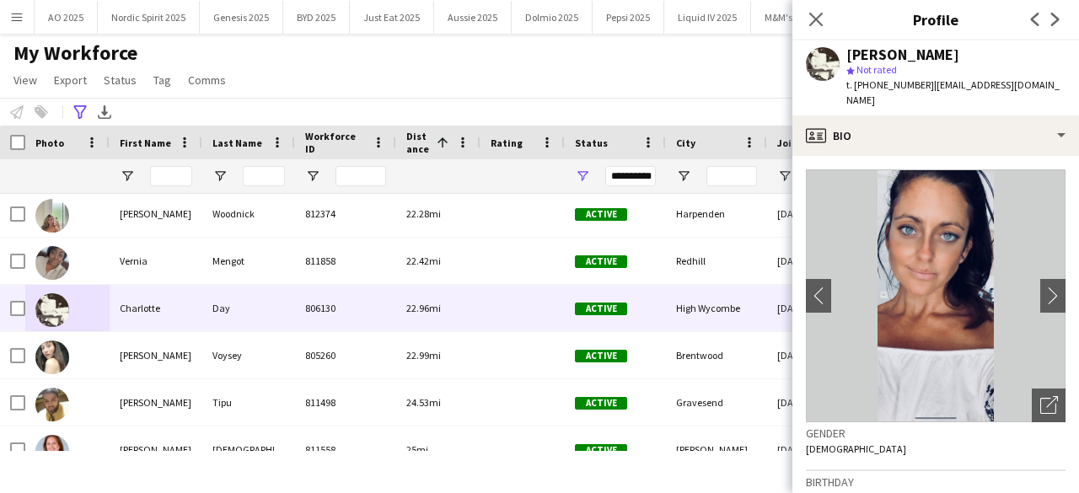
click at [717, 66] on div "My Workforce View Views Default view Compliance Log New view Update view Delete…" at bounding box center [539, 68] width 1079 height 57
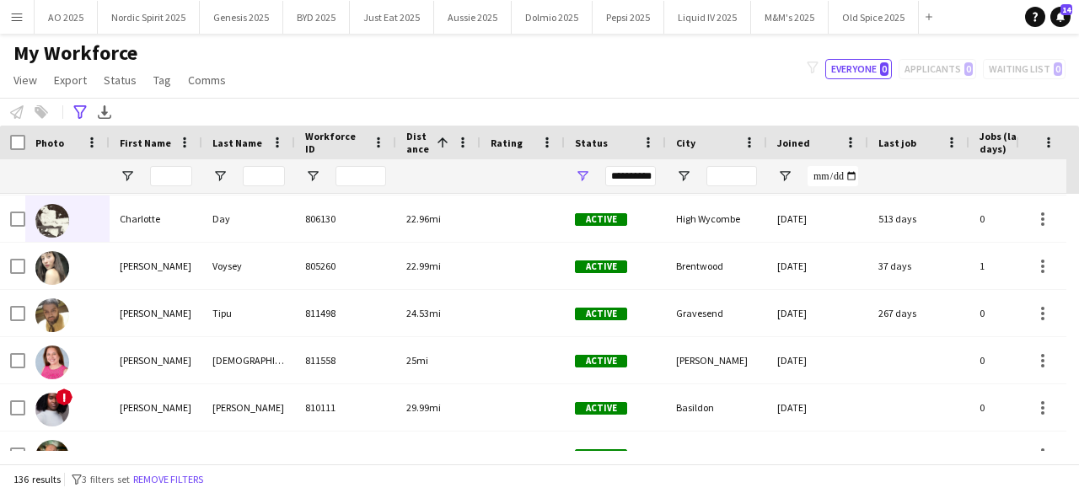
scroll to position [5916, 0]
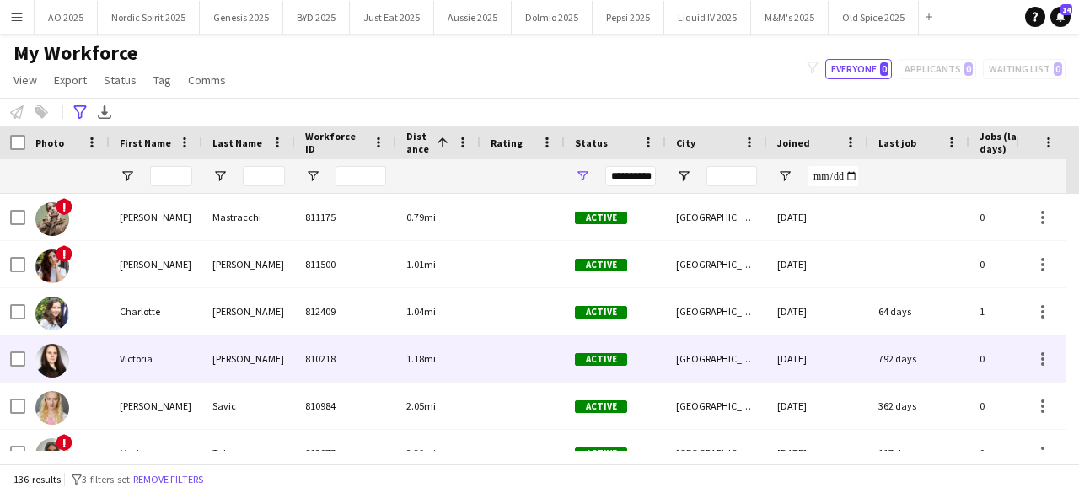
click at [46, 355] on img at bounding box center [52, 361] width 34 height 34
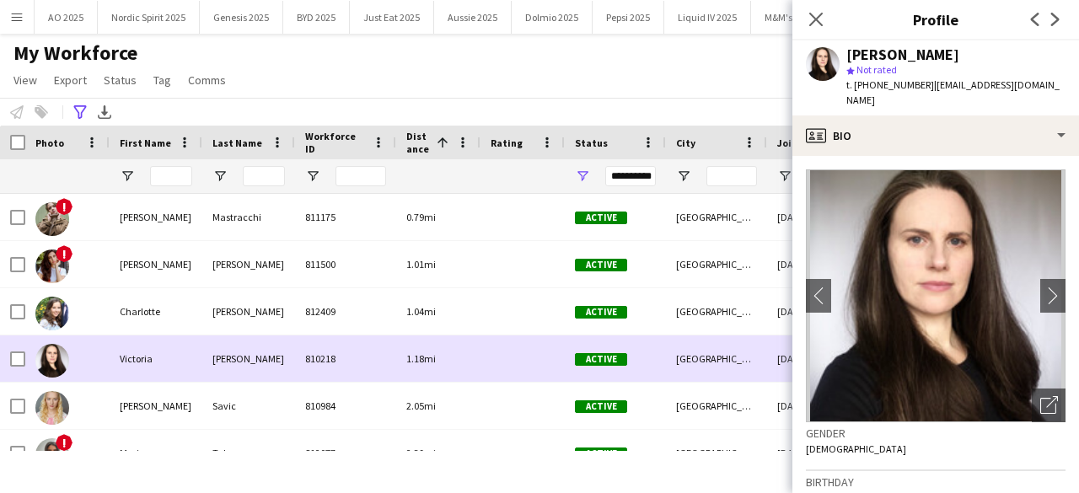
click at [46, 355] on img at bounding box center [52, 361] width 34 height 34
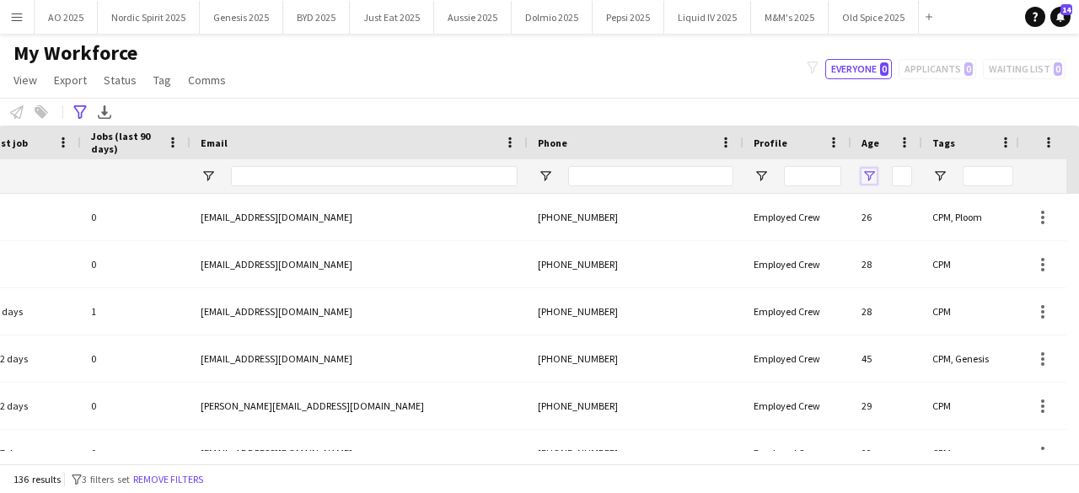
click at [867, 178] on span "Open Filter Menu" at bounding box center [869, 176] width 15 height 15
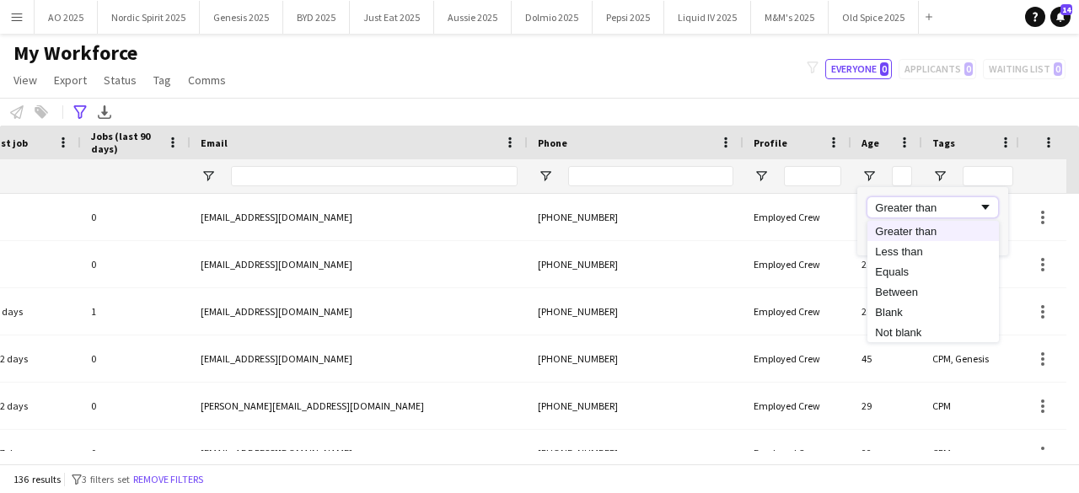
click at [885, 206] on div "Greater than" at bounding box center [926, 208] width 103 height 13
click at [891, 237] on input "Filter Value" at bounding box center [933, 235] width 131 height 20
type input "*"
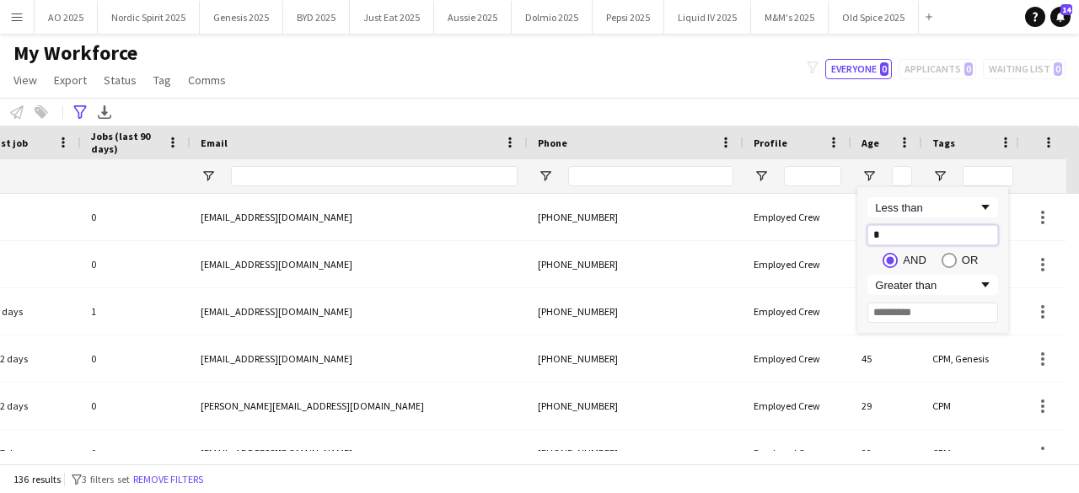
type input "*"
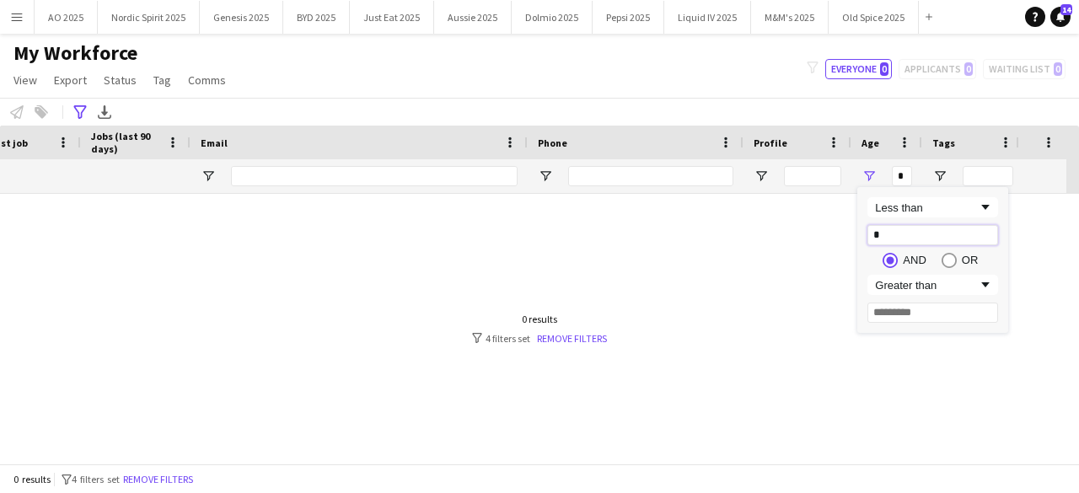
type input "**"
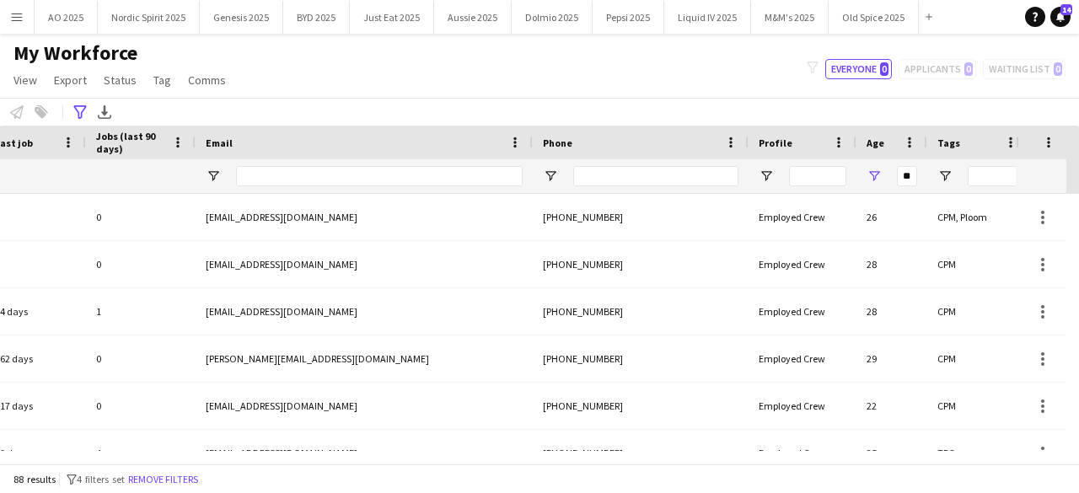
click at [672, 55] on div "My Workforce View Views Default view Compliance Log New view Update view Delete…" at bounding box center [539, 68] width 1079 height 57
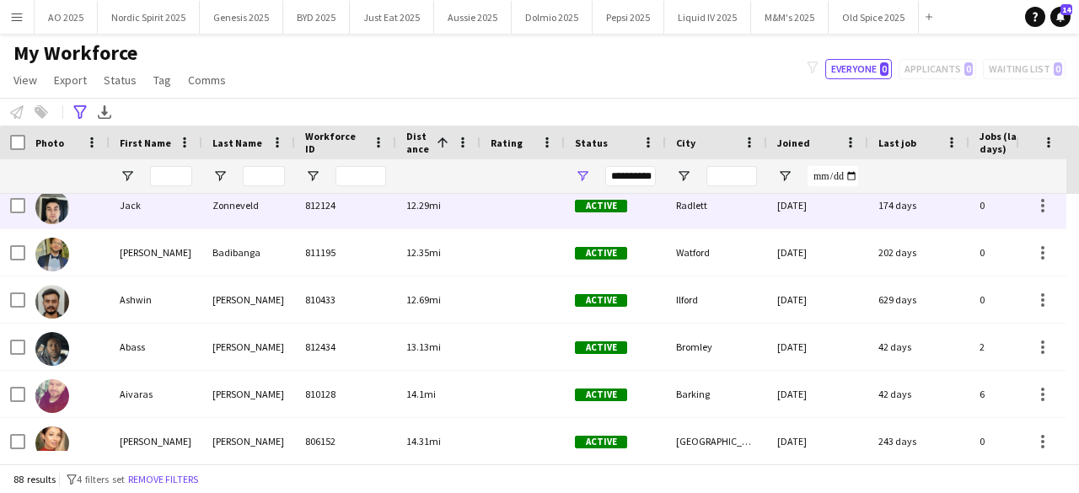
click at [49, 215] on img at bounding box center [52, 208] width 34 height 34
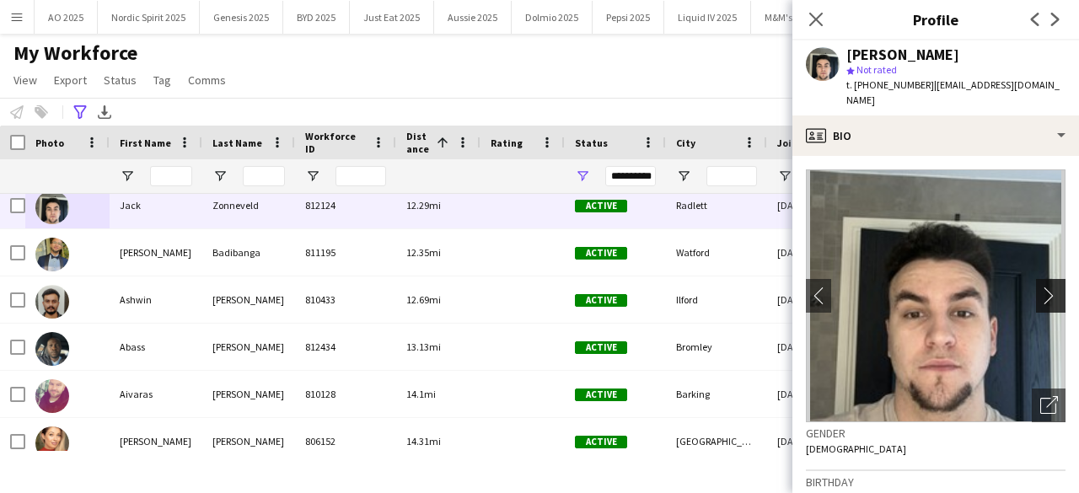
click at [1036, 290] on button "chevron-right" at bounding box center [1053, 296] width 34 height 34
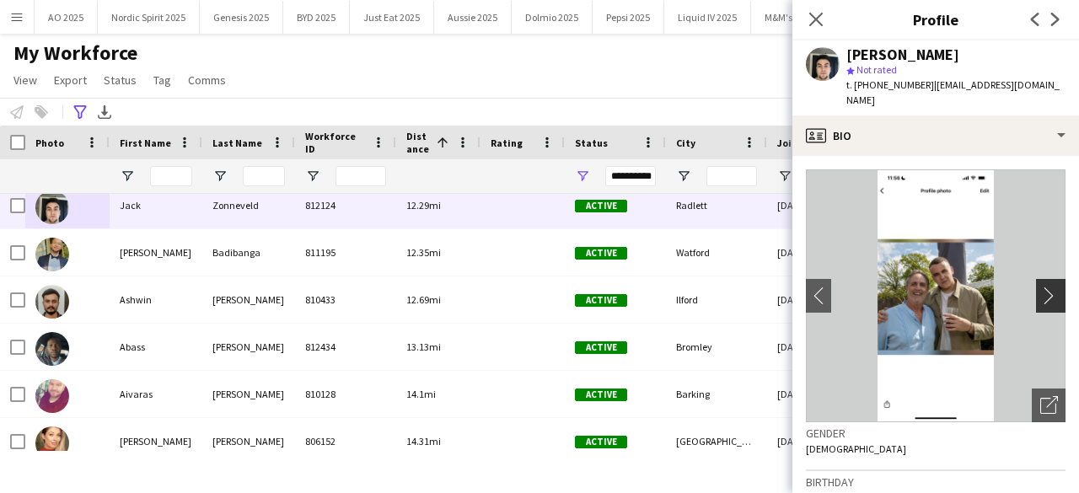
click at [1036, 290] on button "chevron-right" at bounding box center [1053, 296] width 34 height 34
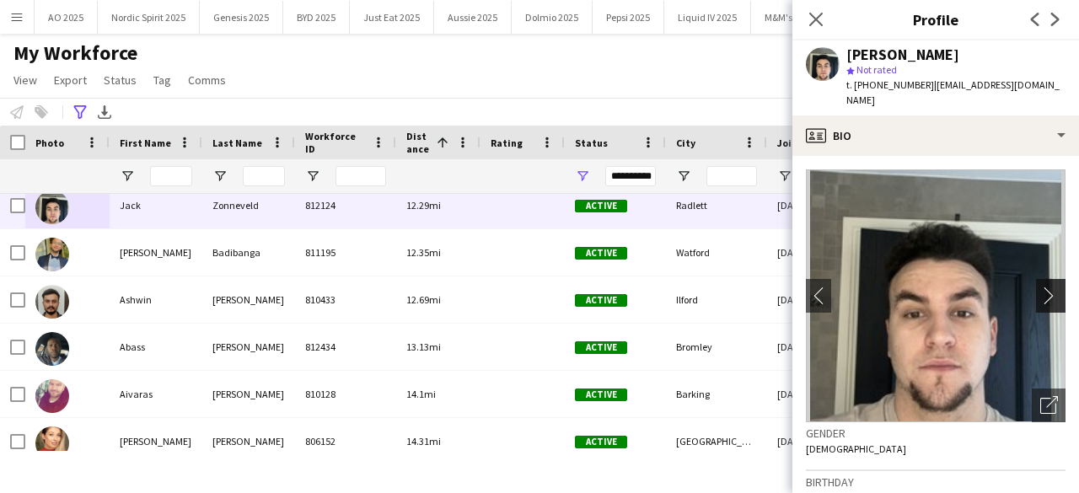
click at [1045, 287] on app-icon "chevron-right" at bounding box center [1053, 296] width 26 height 18
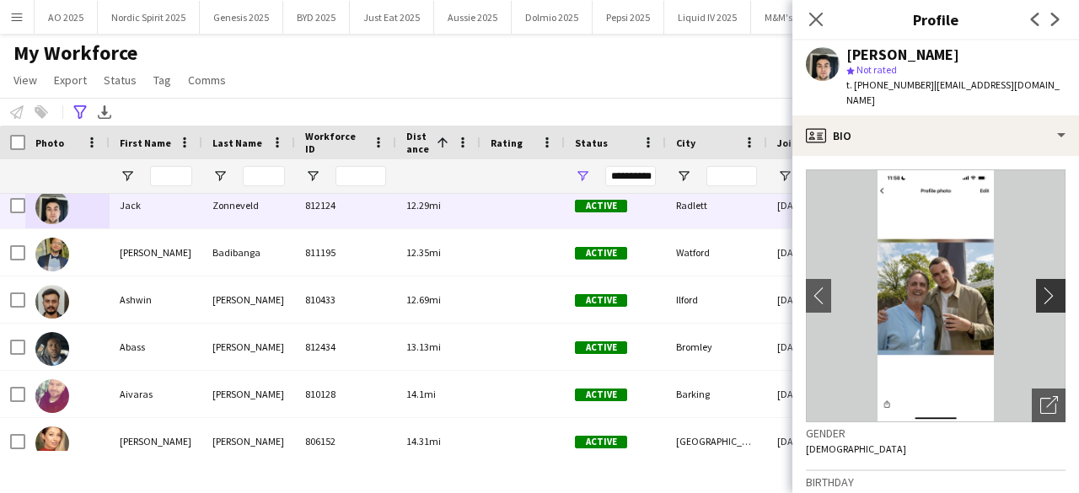
click at [1045, 287] on app-icon "chevron-right" at bounding box center [1053, 296] width 26 height 18
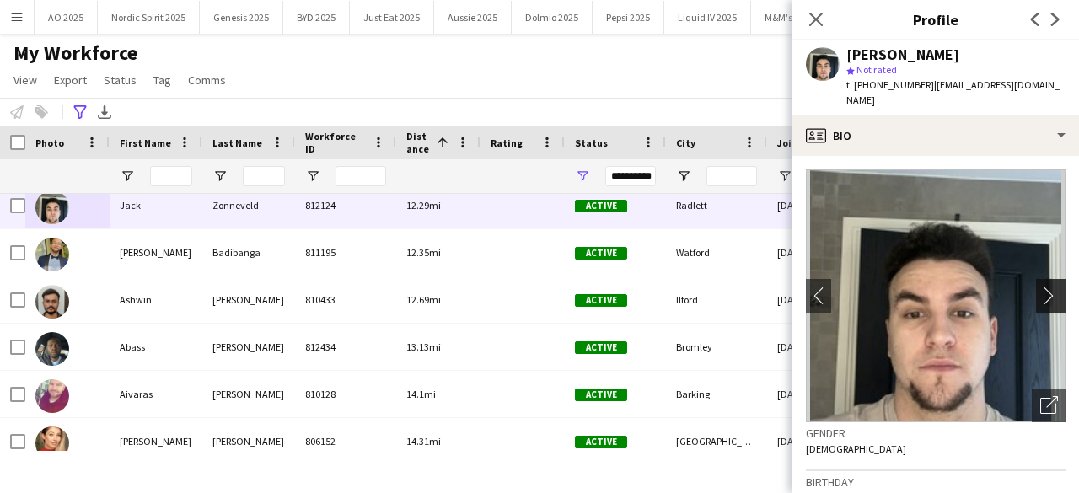
click at [1045, 287] on app-icon "chevron-right" at bounding box center [1053, 296] width 26 height 18
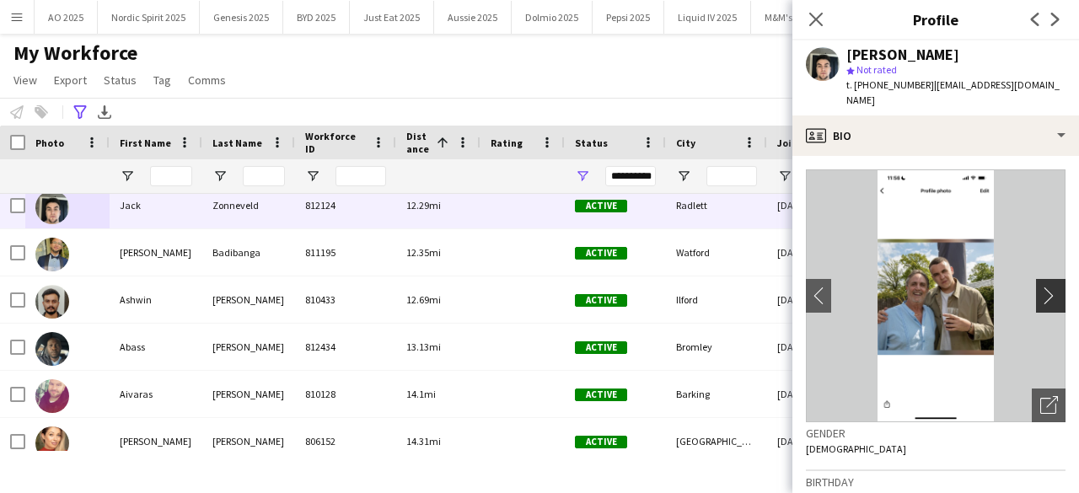
click at [1045, 287] on app-icon "chevron-right" at bounding box center [1053, 296] width 26 height 18
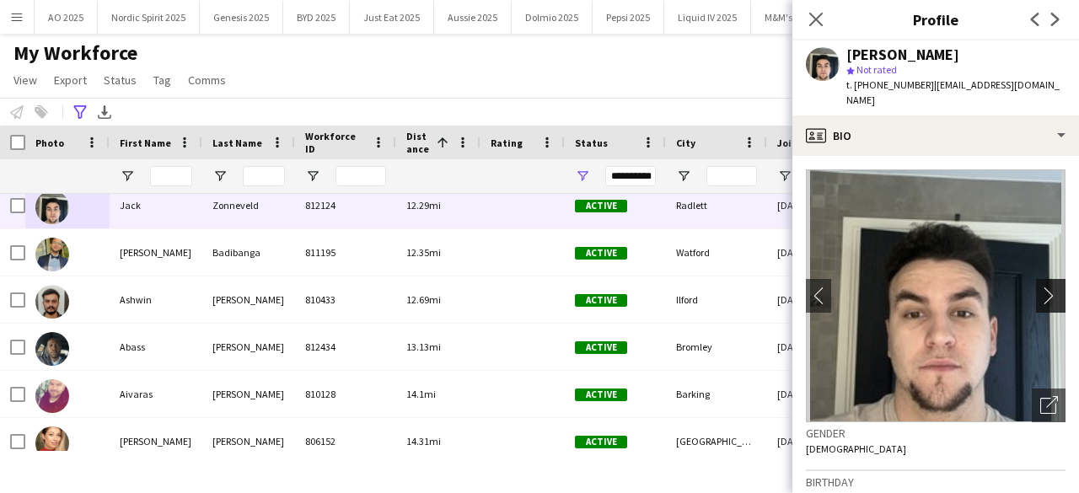
click at [1045, 287] on app-icon "chevron-right" at bounding box center [1053, 296] width 26 height 18
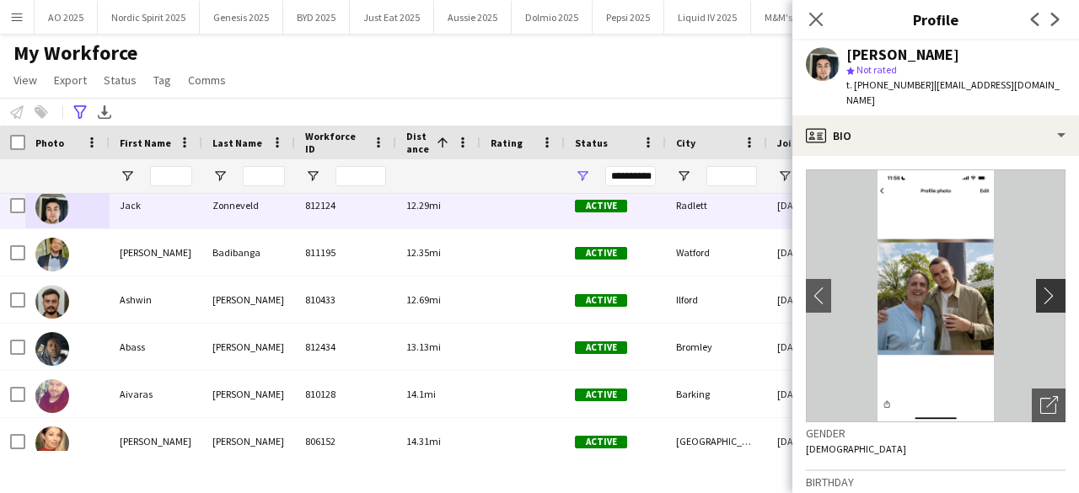
click at [1045, 287] on app-icon "chevron-right" at bounding box center [1053, 296] width 26 height 18
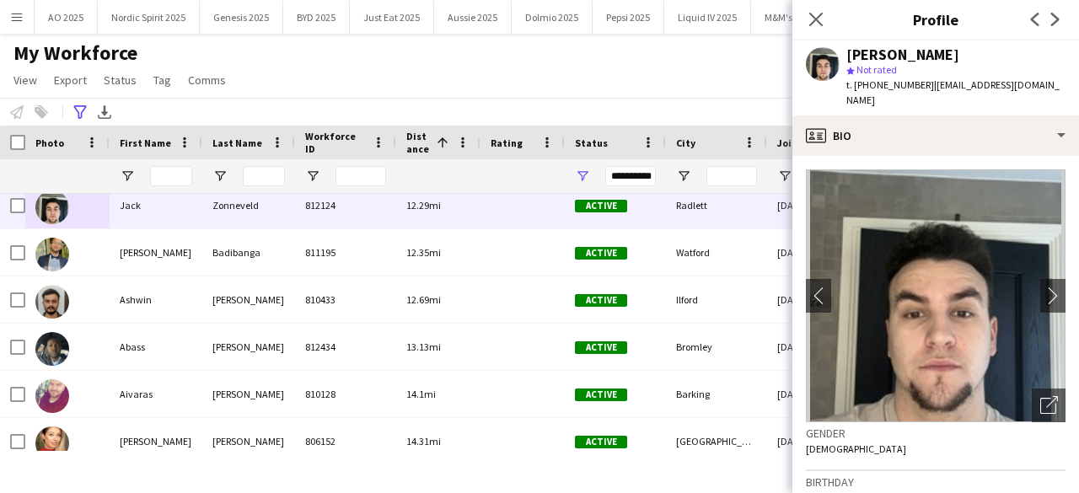
click at [691, 41] on div "My Workforce View Views Default view Compliance Log New view Update view Delete…" at bounding box center [539, 68] width 1079 height 57
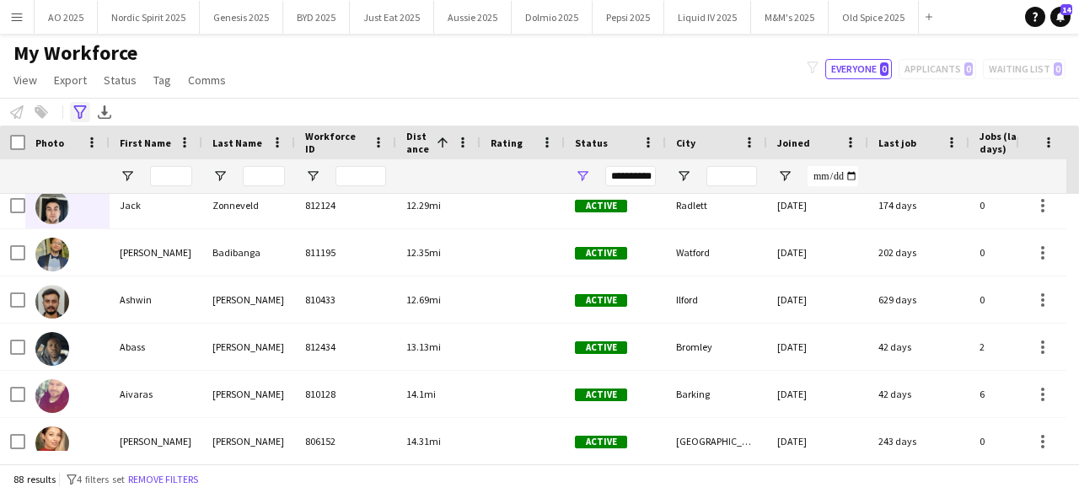
click at [78, 116] on icon at bounding box center [79, 111] width 13 height 13
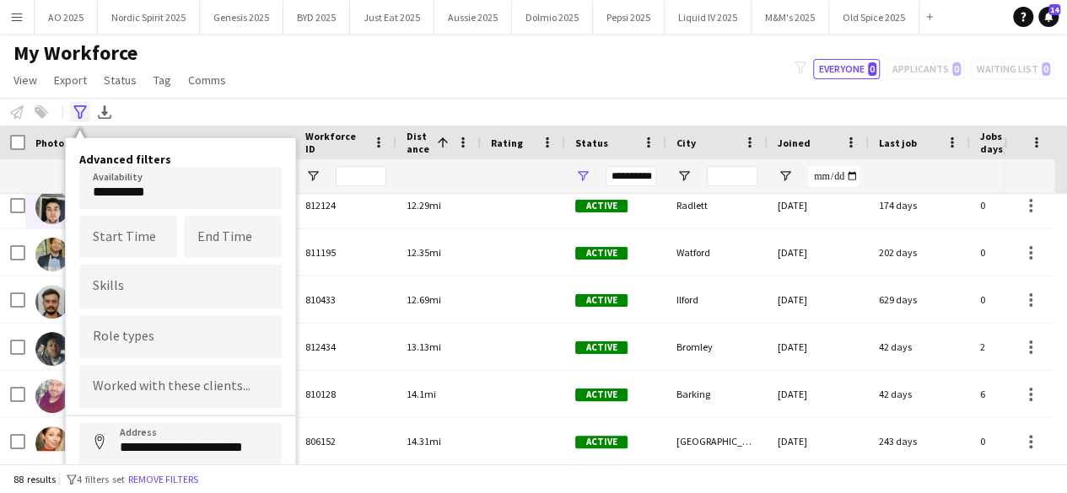
click at [78, 116] on icon at bounding box center [79, 111] width 13 height 13
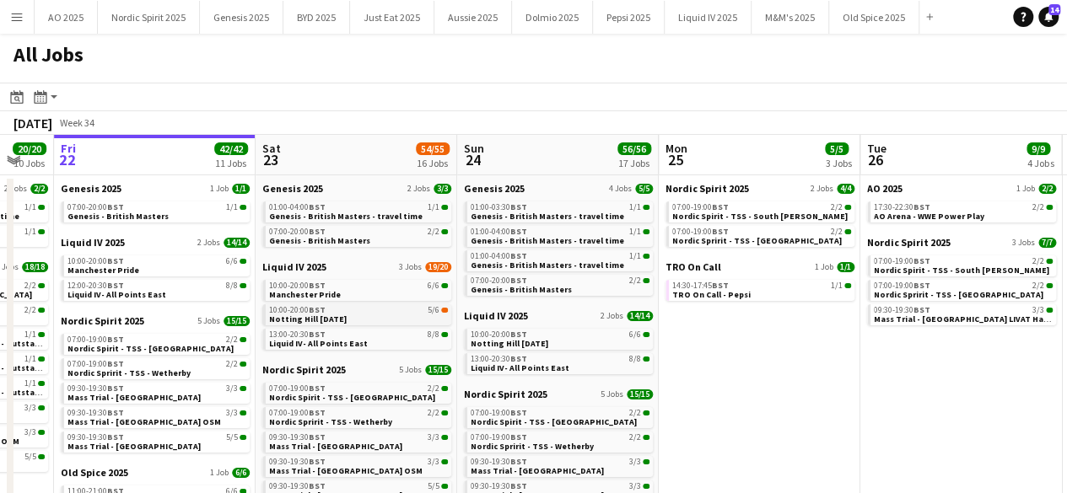
click at [350, 308] on div "10:00-20:00 BST 5/6" at bounding box center [358, 310] width 179 height 8
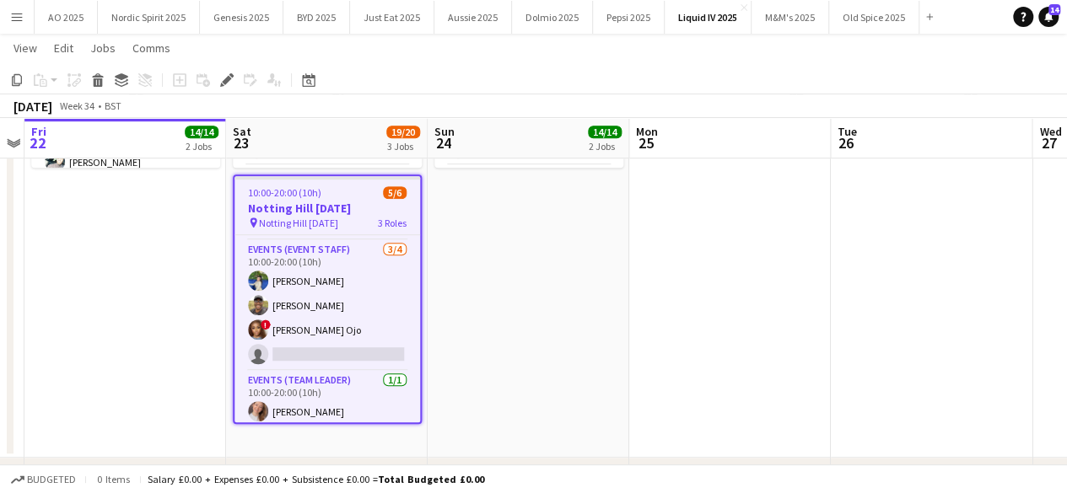
scroll to position [57, 0]
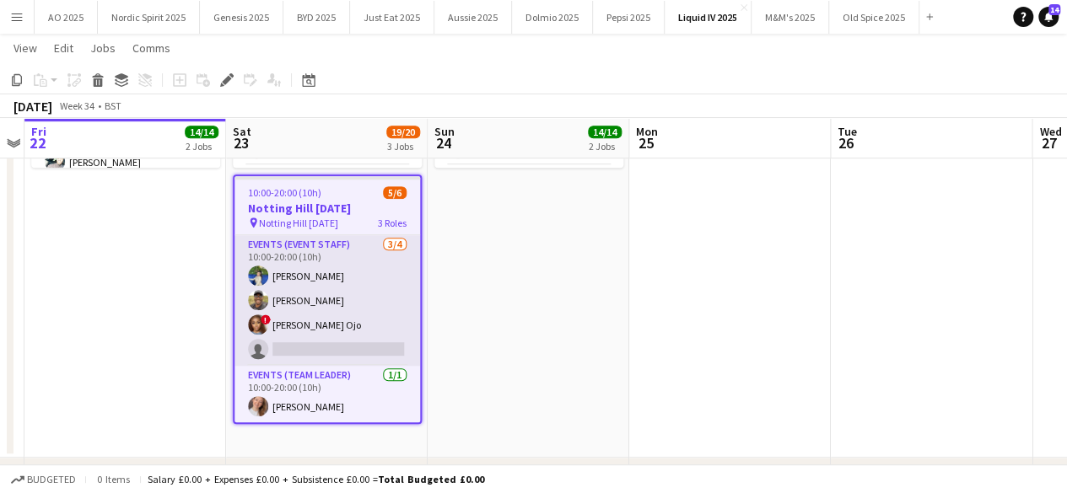
click at [339, 355] on app-card-role "Events (Event Staff) [DATE] 10:00-20:00 (10h) [PERSON_NAME] [PERSON_NAME] ! [PE…" at bounding box center [326, 300] width 185 height 131
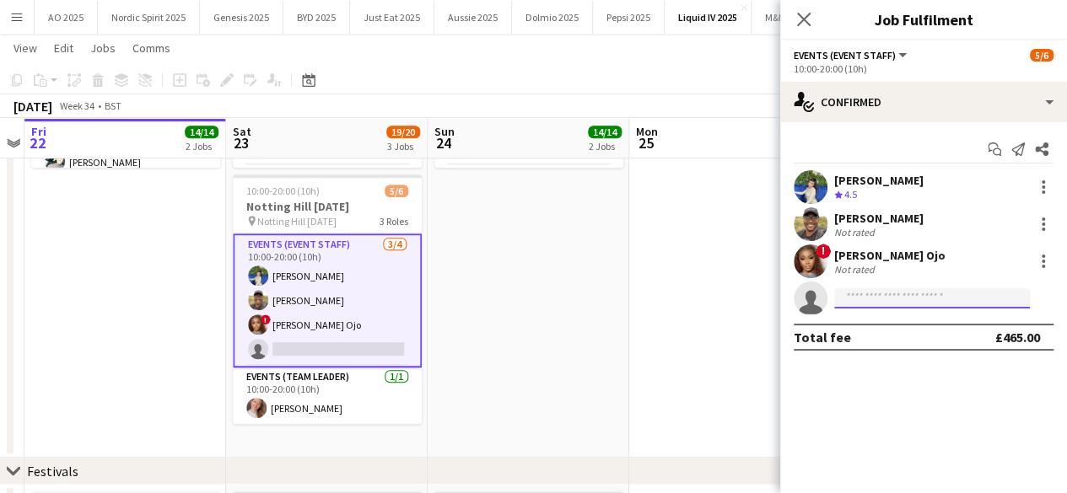
click at [873, 303] on input at bounding box center [932, 298] width 196 height 20
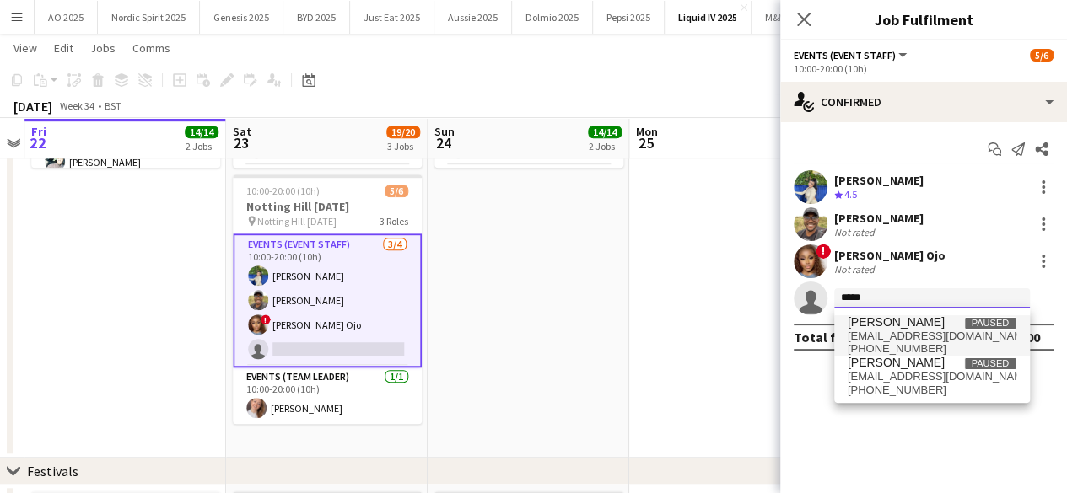
type input "*****"
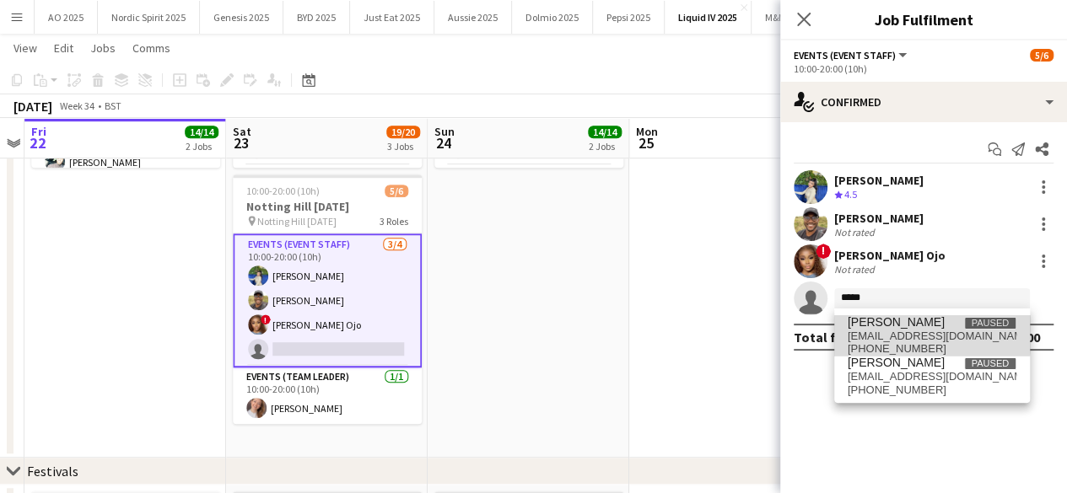
click at [884, 320] on span "[PERSON_NAME]" at bounding box center [895, 322] width 97 height 14
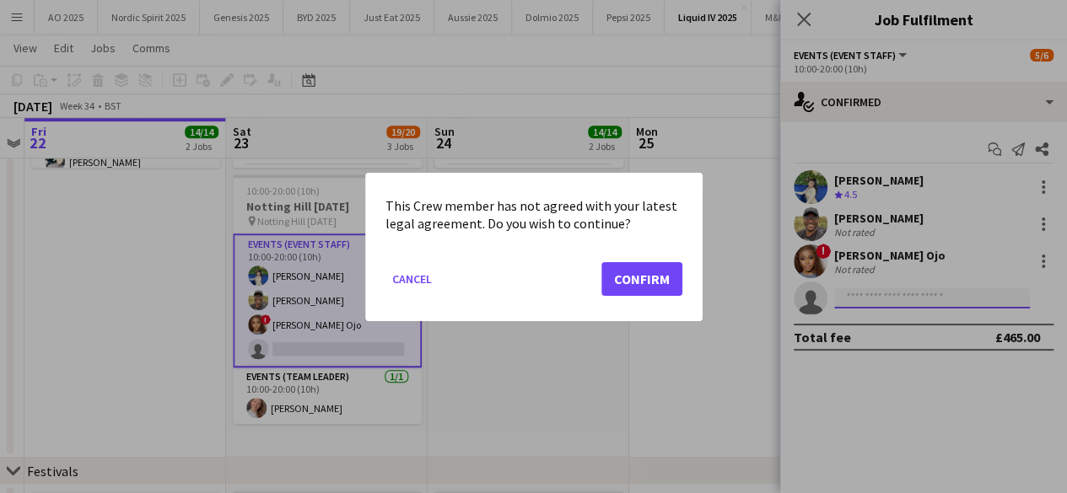
scroll to position [0, 0]
click at [622, 290] on button "Confirm" at bounding box center [641, 278] width 81 height 34
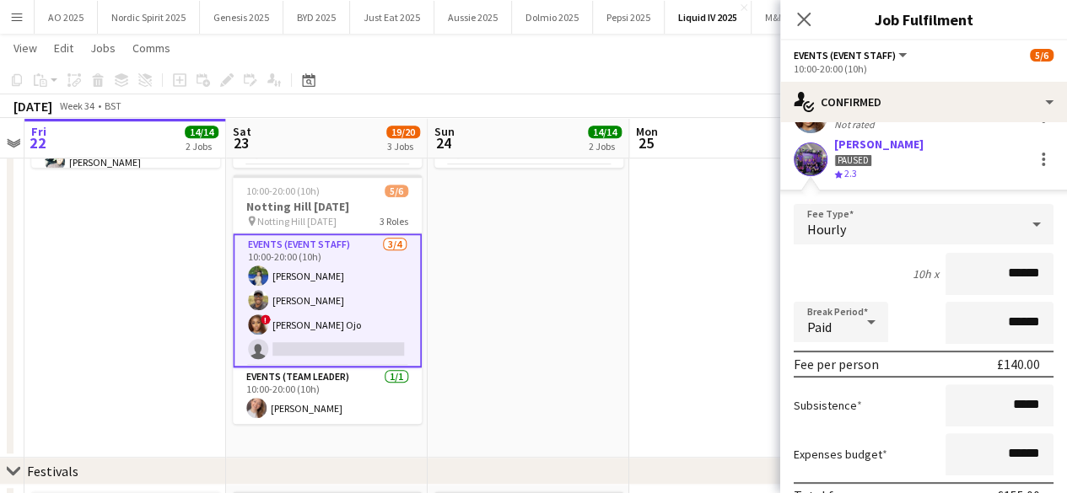
scroll to position [263, 0]
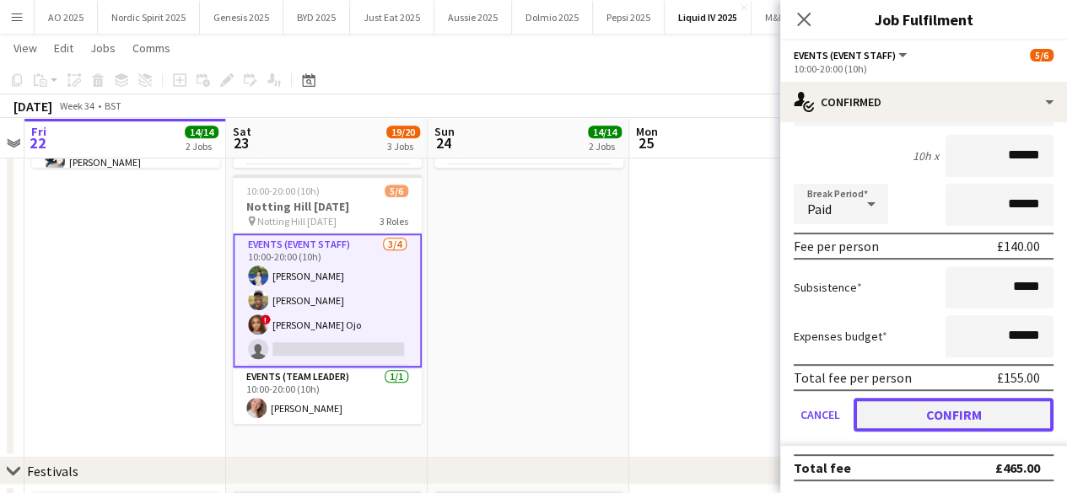
click at [938, 411] on button "Confirm" at bounding box center [953, 415] width 200 height 34
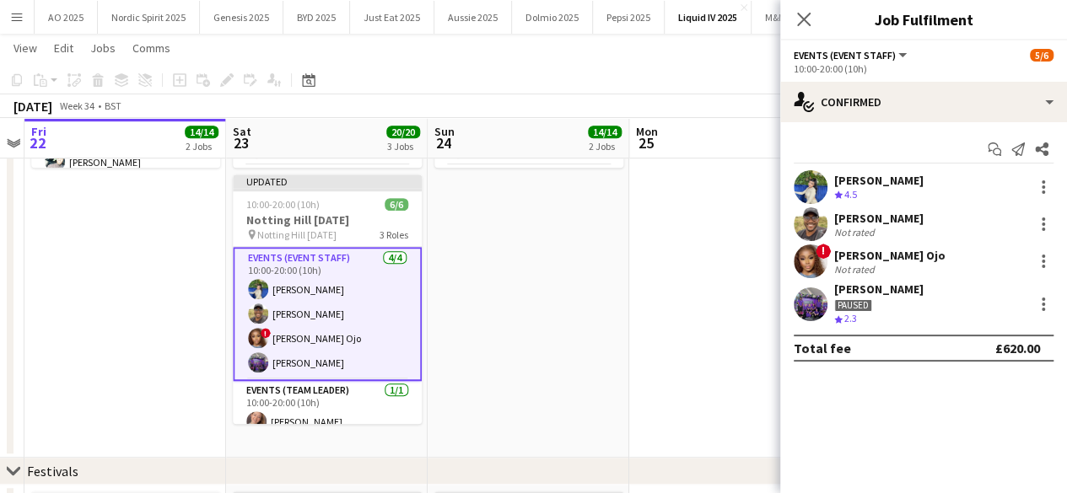
scroll to position [0, 0]
click at [715, 345] on app-date-cell at bounding box center [730, 184] width 202 height 546
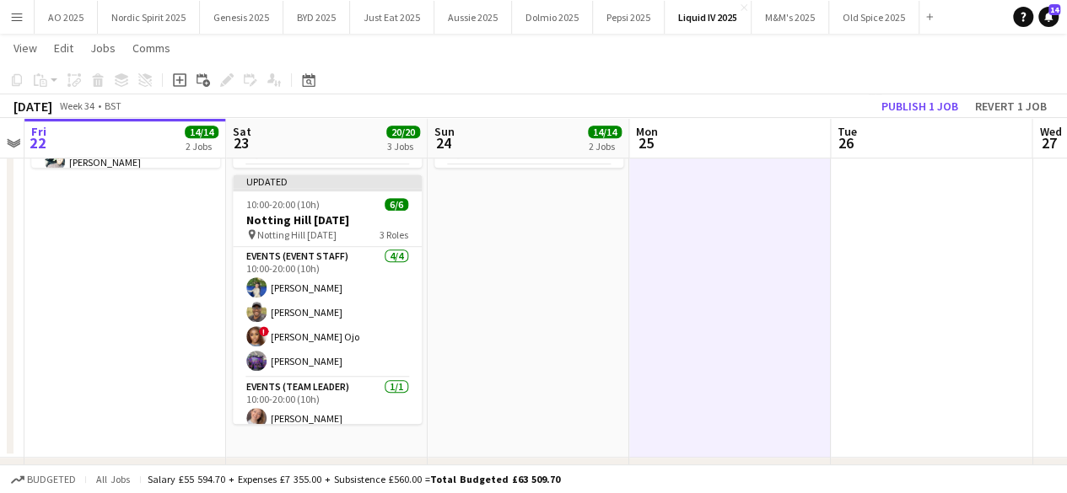
scroll to position [56, 0]
click at [894, 111] on button "Publish 1 job" at bounding box center [919, 106] width 90 height 22
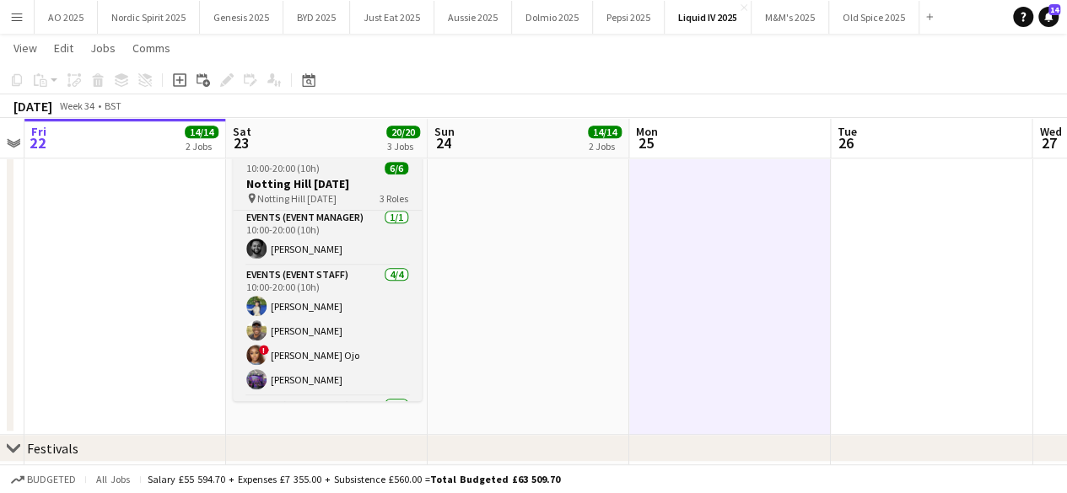
scroll to position [0, 0]
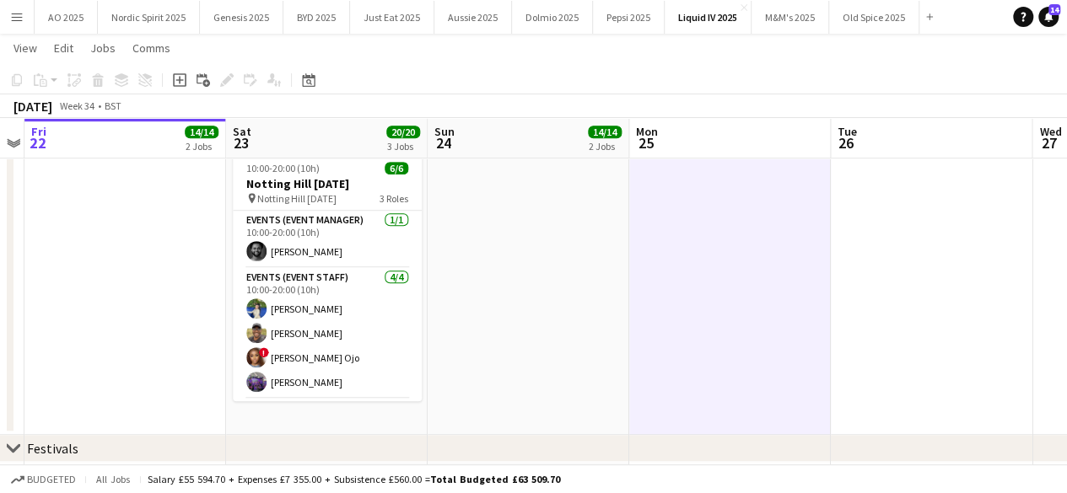
click at [922, 360] on app-date-cell at bounding box center [931, 162] width 202 height 546
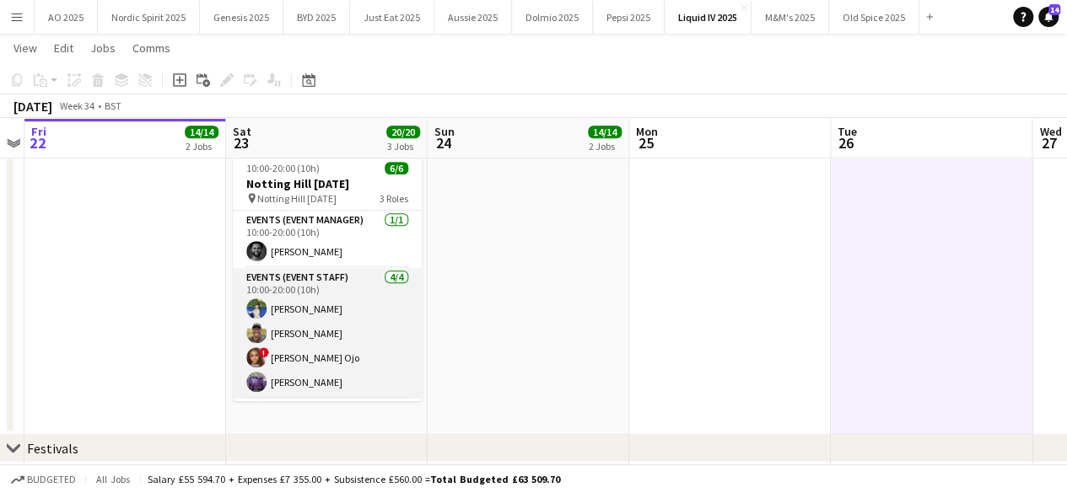
click at [261, 377] on app-user-avatar at bounding box center [256, 382] width 20 height 20
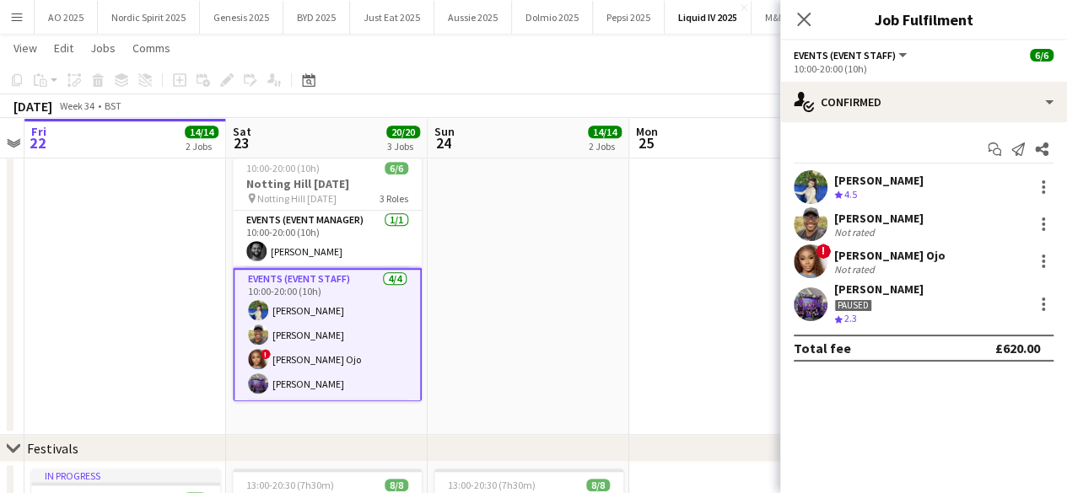
click at [809, 308] on app-user-avatar at bounding box center [810, 305] width 34 height 34
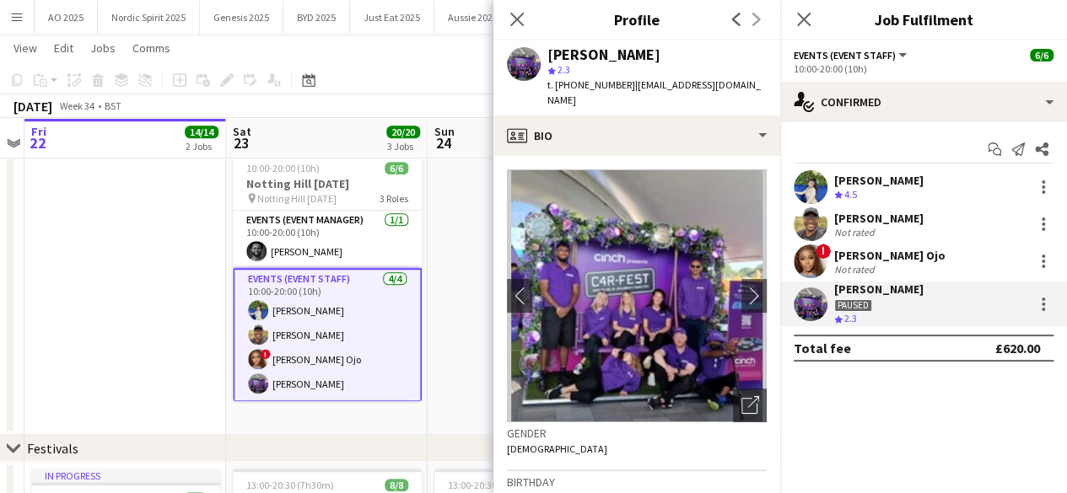
click at [809, 308] on app-user-avatar at bounding box center [810, 305] width 34 height 34
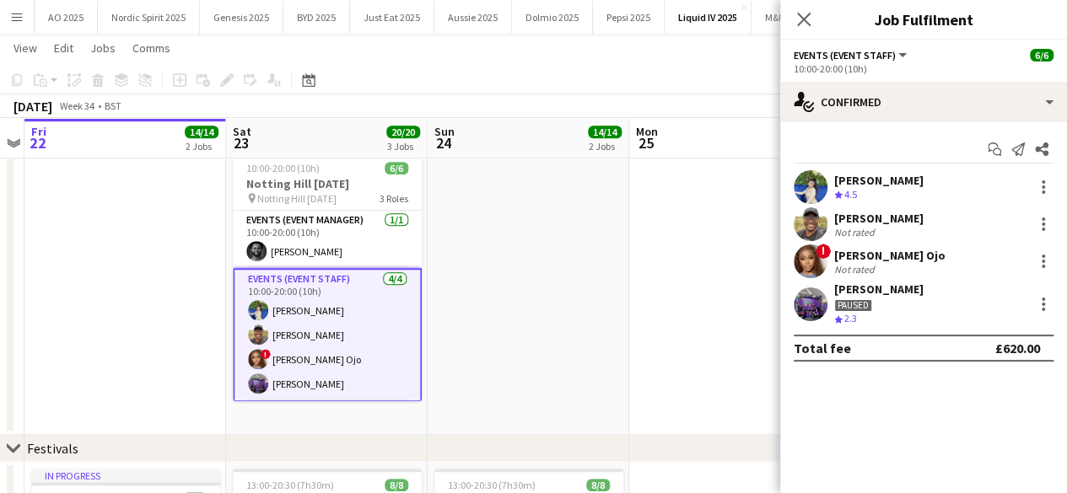
drag, startPoint x: 803, startPoint y: 308, endPoint x: 740, endPoint y: 269, distance: 73.5
click at [803, 308] on app-user-avatar at bounding box center [810, 305] width 34 height 34
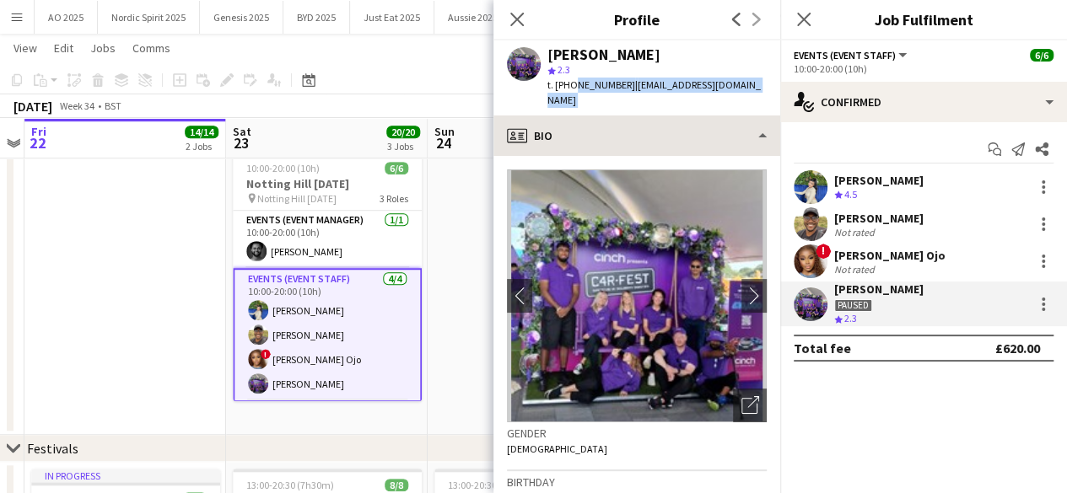
drag, startPoint x: 570, startPoint y: 87, endPoint x: 755, endPoint y: 101, distance: 186.0
click at [755, 101] on app-crew-profile "Close pop-in Profile Previous Next [PERSON_NAME] star 2.3 t. [PHONE_NUMBER] | […" at bounding box center [636, 246] width 287 height 493
copy app-crew-profile "7710531078 | [EMAIL_ADDRESS][DOMAIN_NAME] profile"
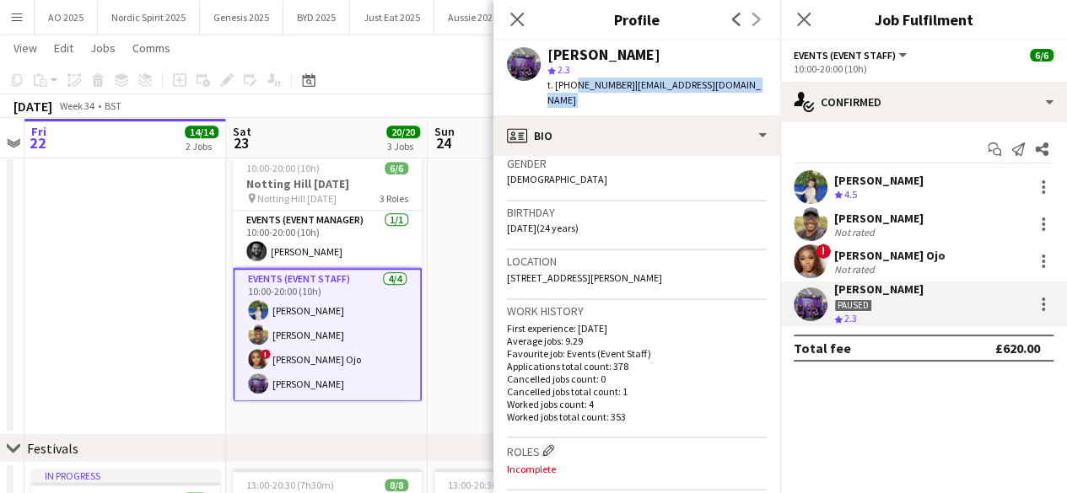
scroll to position [275, 0]
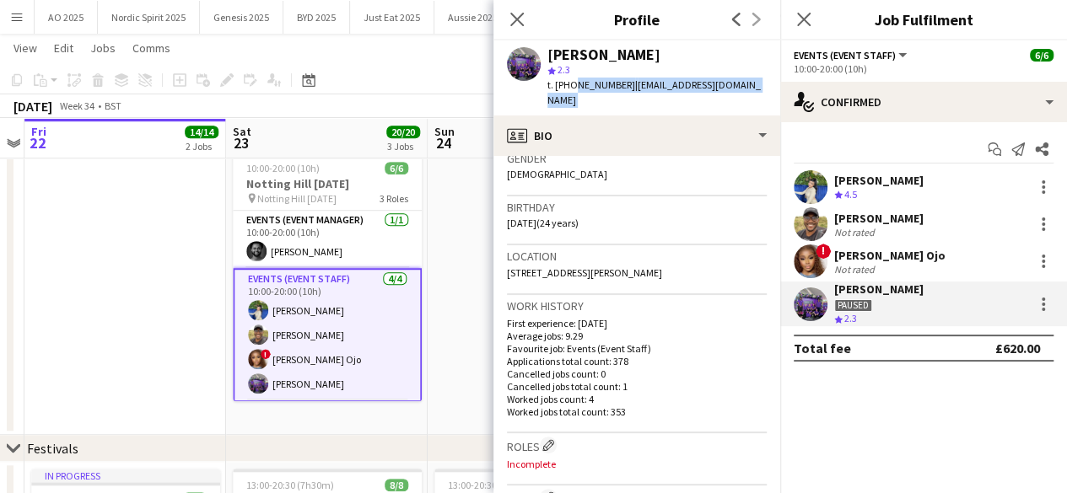
drag, startPoint x: 664, startPoint y: 255, endPoint x: 504, endPoint y: 250, distance: 160.3
click at [504, 250] on app-crew-profile-bio "chevron-left chevron-right Open photos pop-in Gender [DEMOGRAPHIC_DATA] Birthda…" at bounding box center [636, 324] width 287 height 337
copy span "[STREET_ADDRESS][PERSON_NAME]"
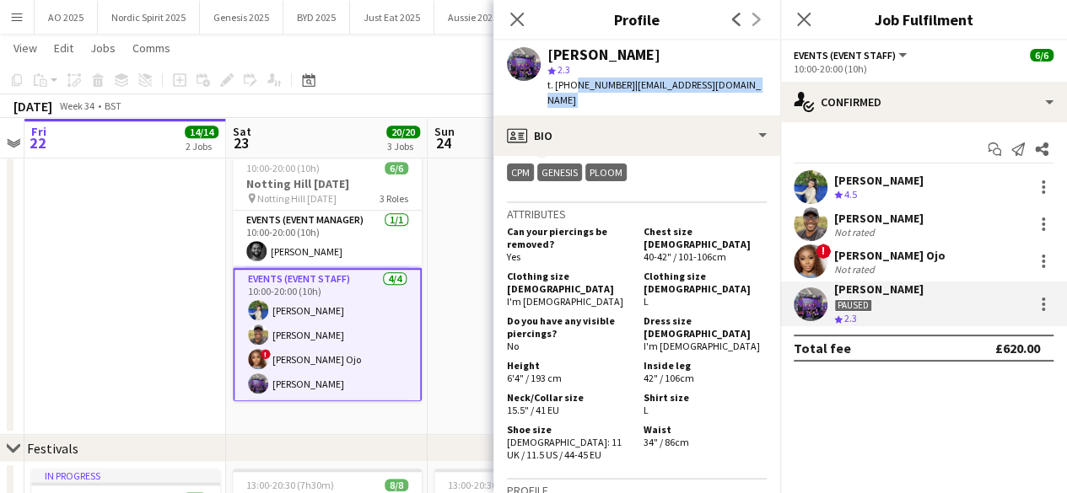
scroll to position [699, 0]
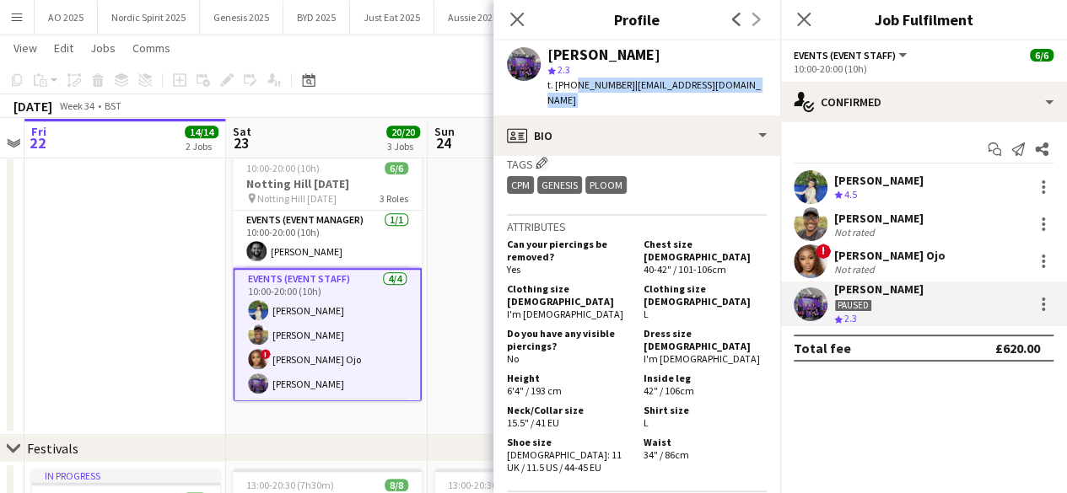
click at [471, 335] on app-date-cell "10:00-20:00 (10h) 6/6 Notting Hill [DATE] pin Notting Hill [DATE] 3 Roles Event…" at bounding box center [528, 162] width 202 height 546
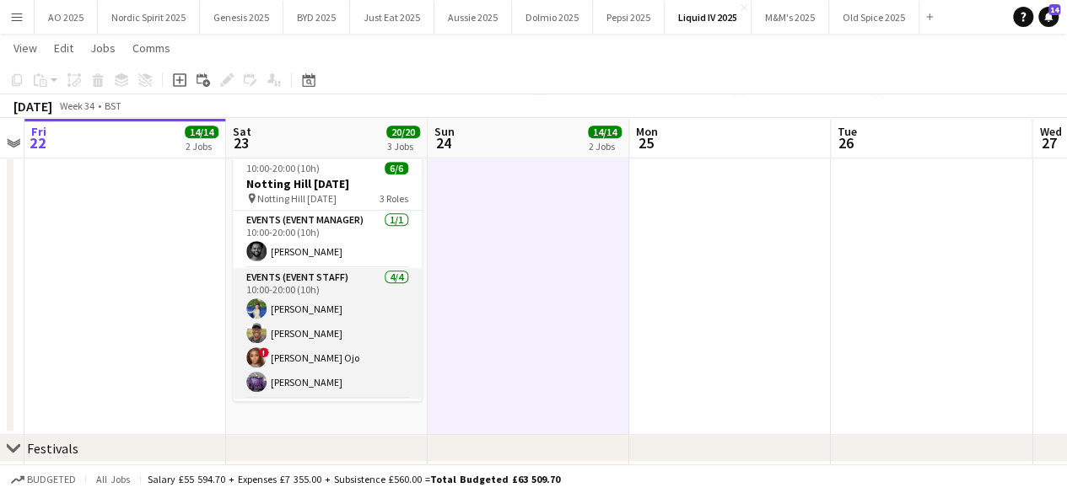
click at [255, 380] on app-user-avatar at bounding box center [256, 382] width 20 height 20
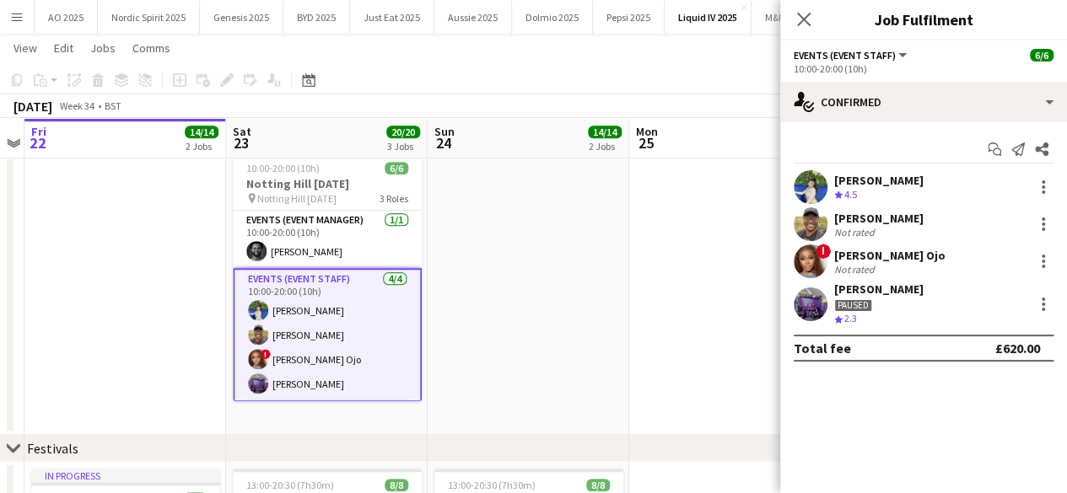
click at [787, 312] on div "[PERSON_NAME] Paused Crew rating 2.3" at bounding box center [923, 304] width 287 height 45
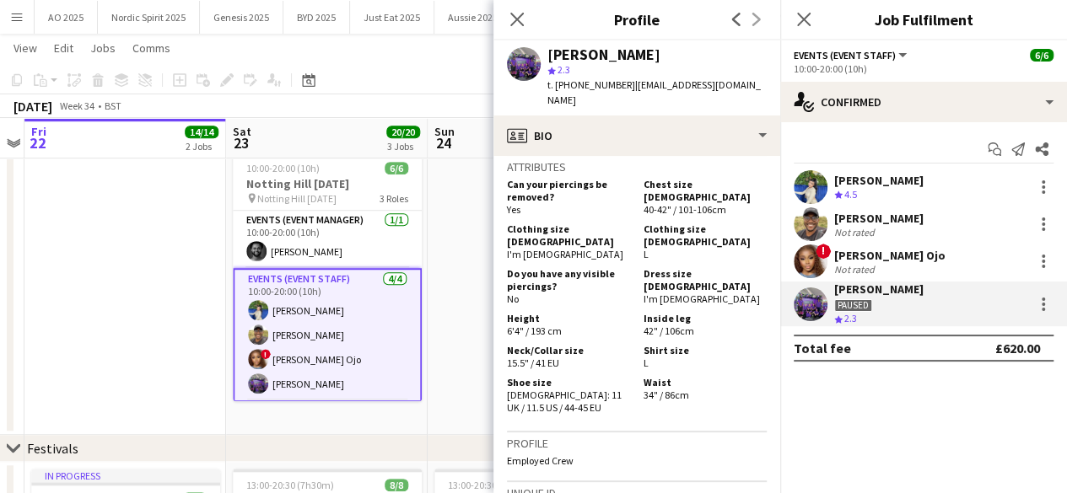
scroll to position [754, 0]
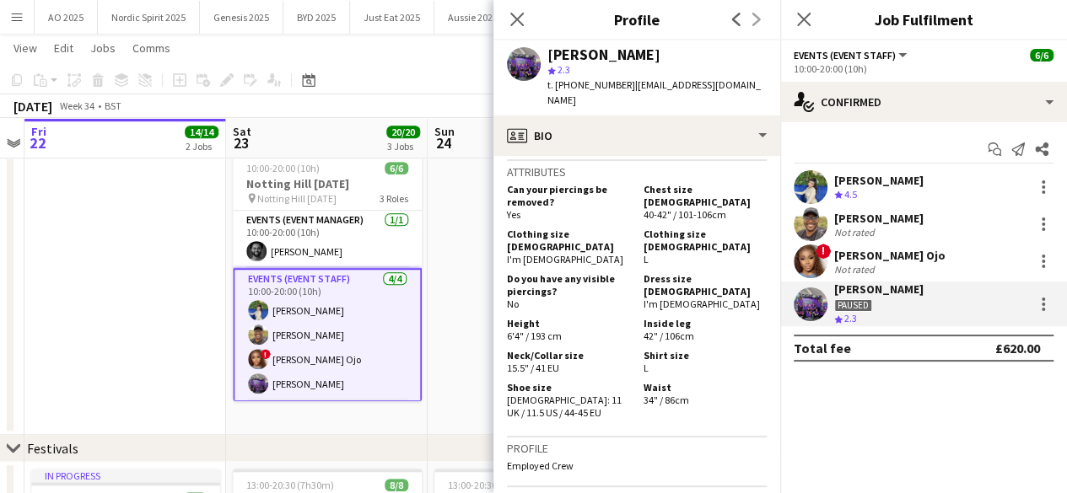
click at [470, 279] on app-date-cell "10:00-20:00 (10h) 6/6 Notting Hill [DATE] pin Notting Hill [DATE] 3 Roles Event…" at bounding box center [528, 162] width 202 height 546
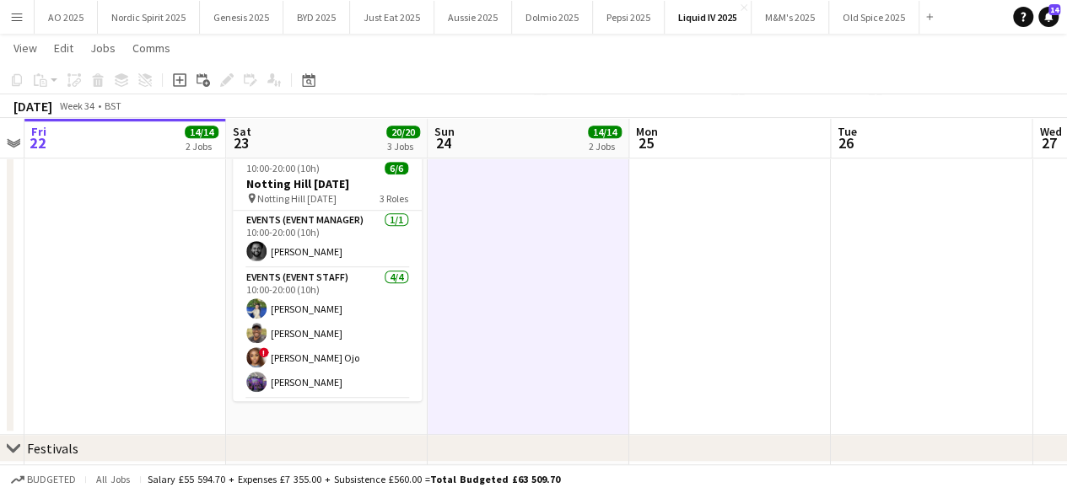
click at [14, 14] on app-icon "Menu" at bounding box center [16, 16] width 13 height 13
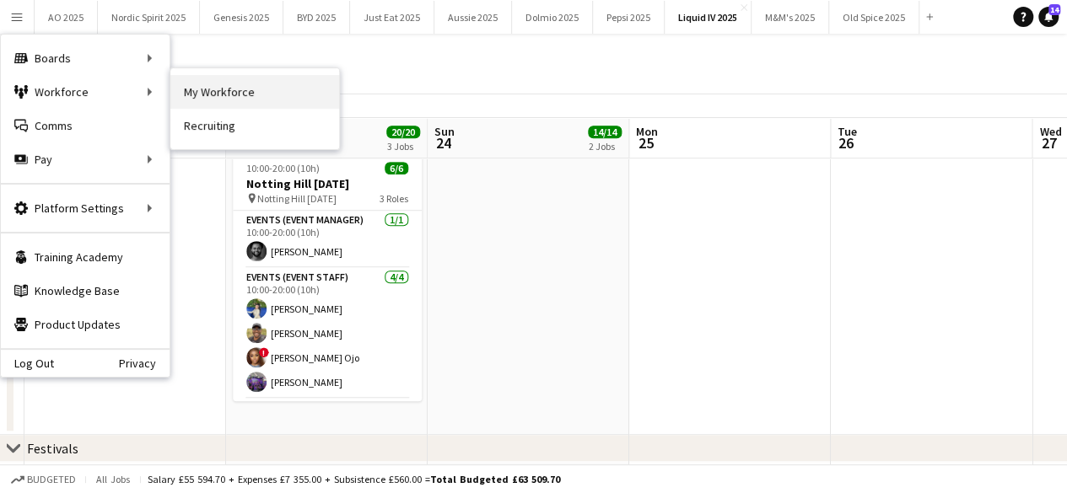
click at [228, 95] on link "My Workforce" at bounding box center [254, 92] width 169 height 34
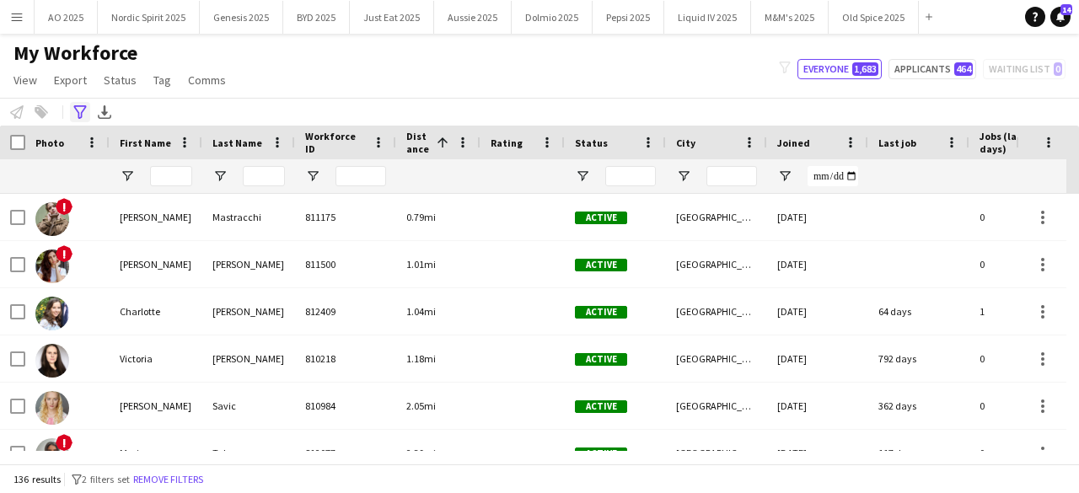
click at [79, 114] on icon "Advanced filters" at bounding box center [79, 111] width 13 height 13
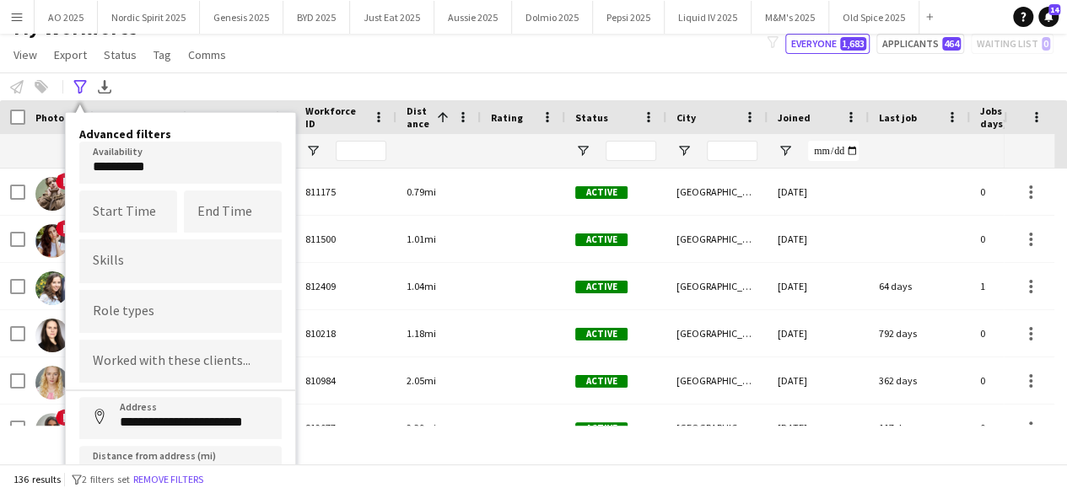
scroll to position [94, 0]
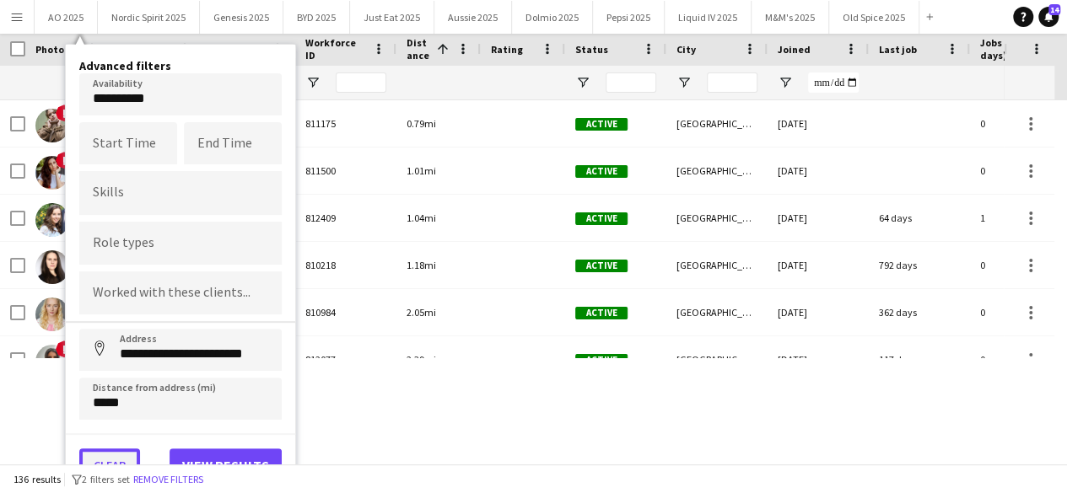
click at [121, 454] on button "Clear" at bounding box center [109, 466] width 61 height 34
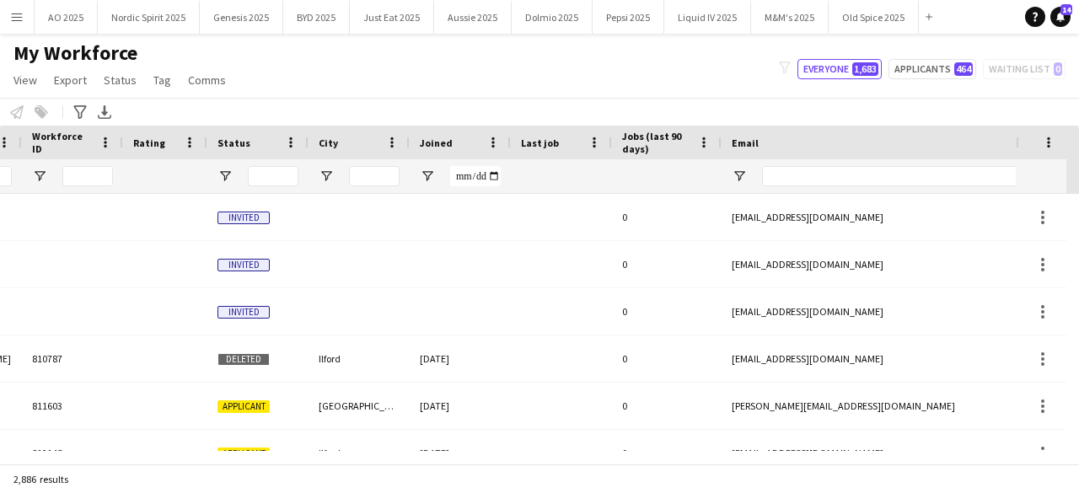
scroll to position [0, 0]
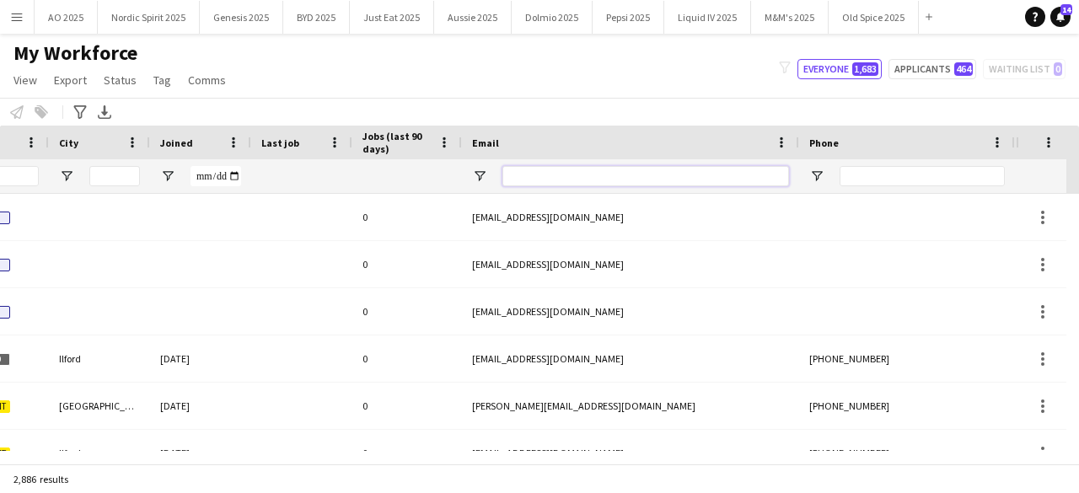
click at [669, 179] on input "Email Filter Input" at bounding box center [645, 176] width 287 height 20
paste input "**********"
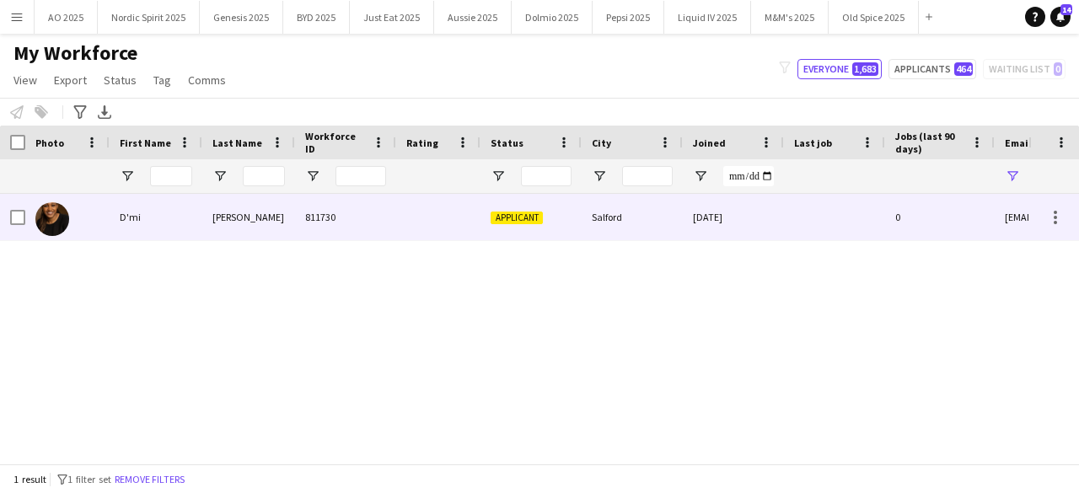
type input "**********"
click at [44, 215] on img at bounding box center [52, 219] width 34 height 34
